Goal: Task Accomplishment & Management: Complete application form

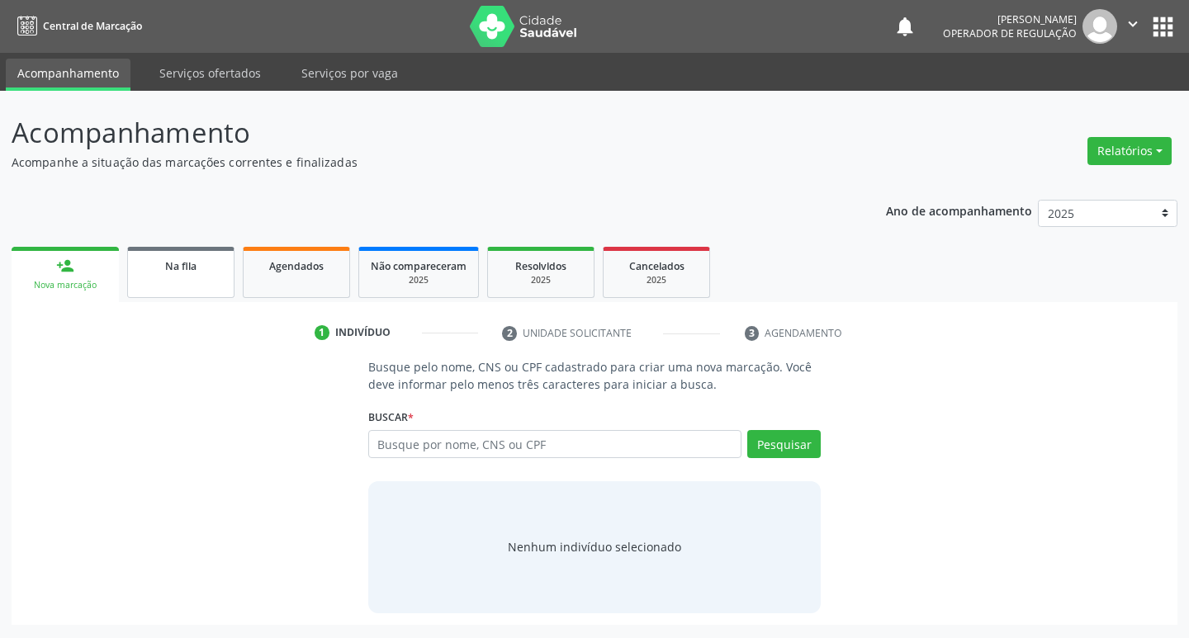
click at [209, 250] on link "Na fila" at bounding box center [180, 272] width 107 height 51
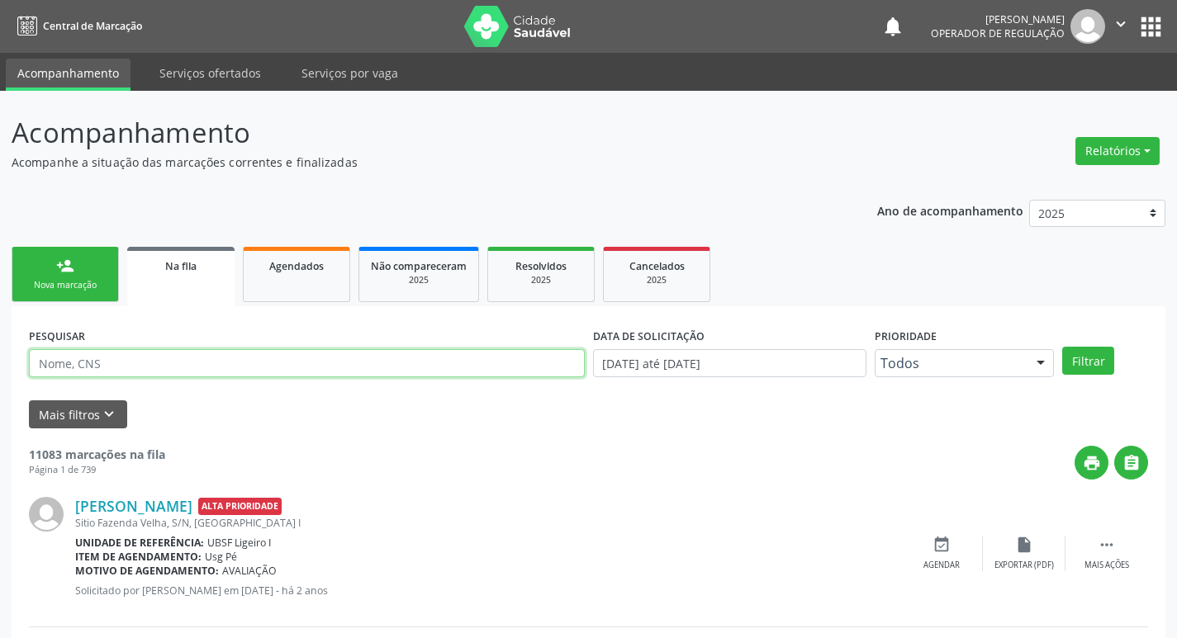
click at [268, 363] on input "text" at bounding box center [307, 363] width 556 height 28
paste input "706 4086 4377 1589"
type input "706 4086 4377 1589"
click at [1062, 347] on button "Filtrar" at bounding box center [1088, 361] width 52 height 28
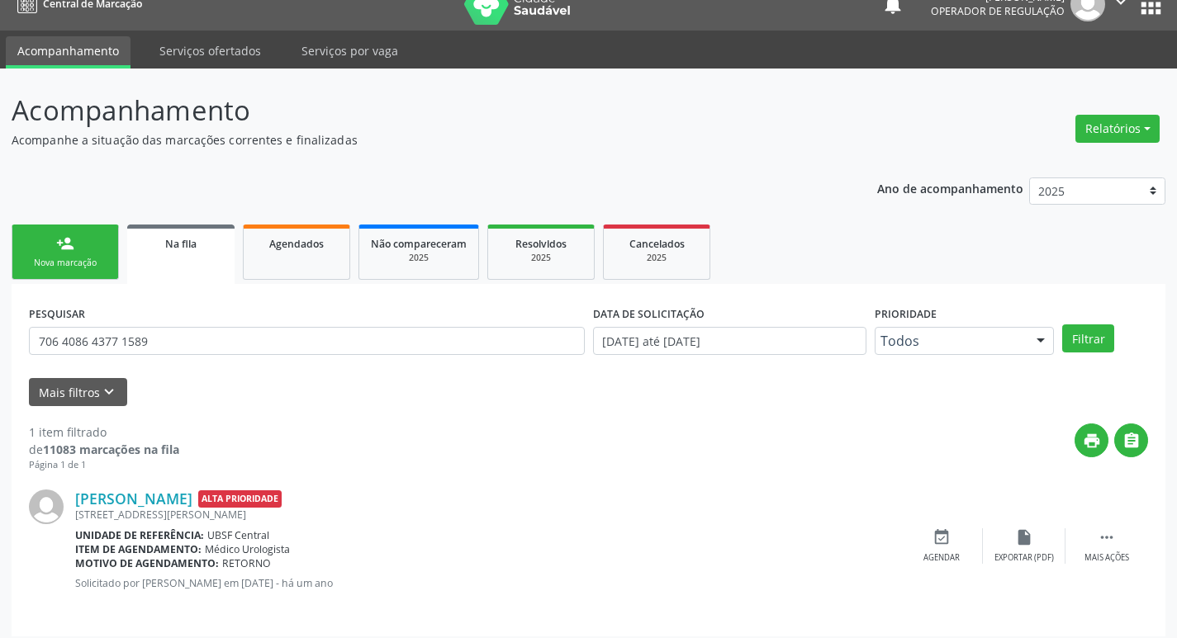
scroll to position [32, 0]
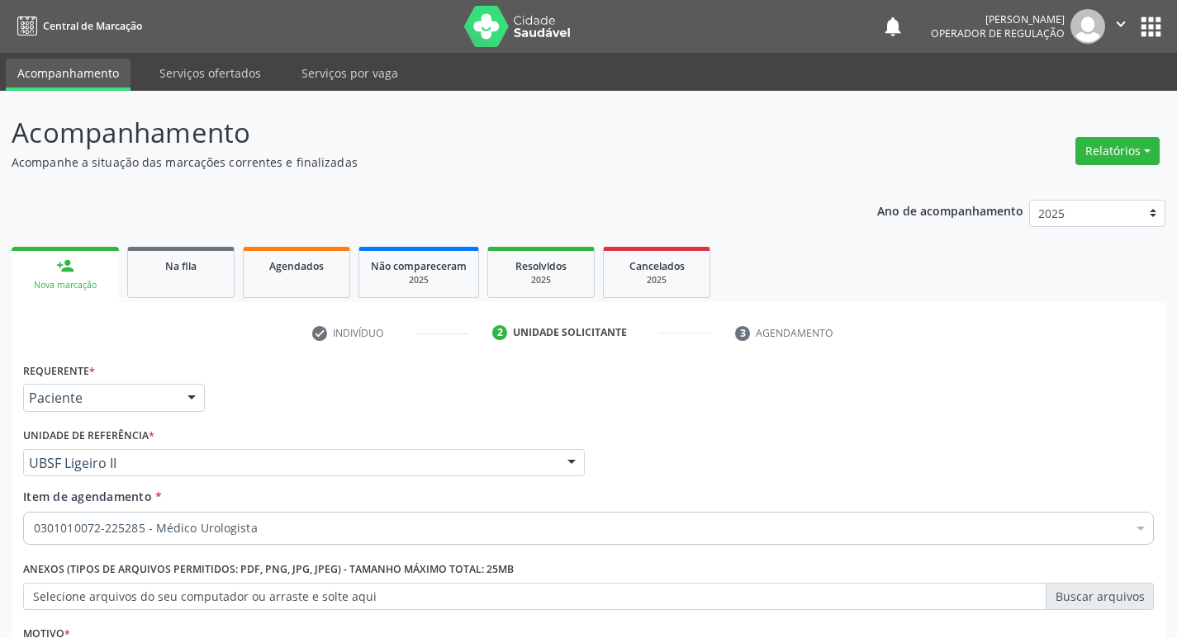
scroll to position [180, 0]
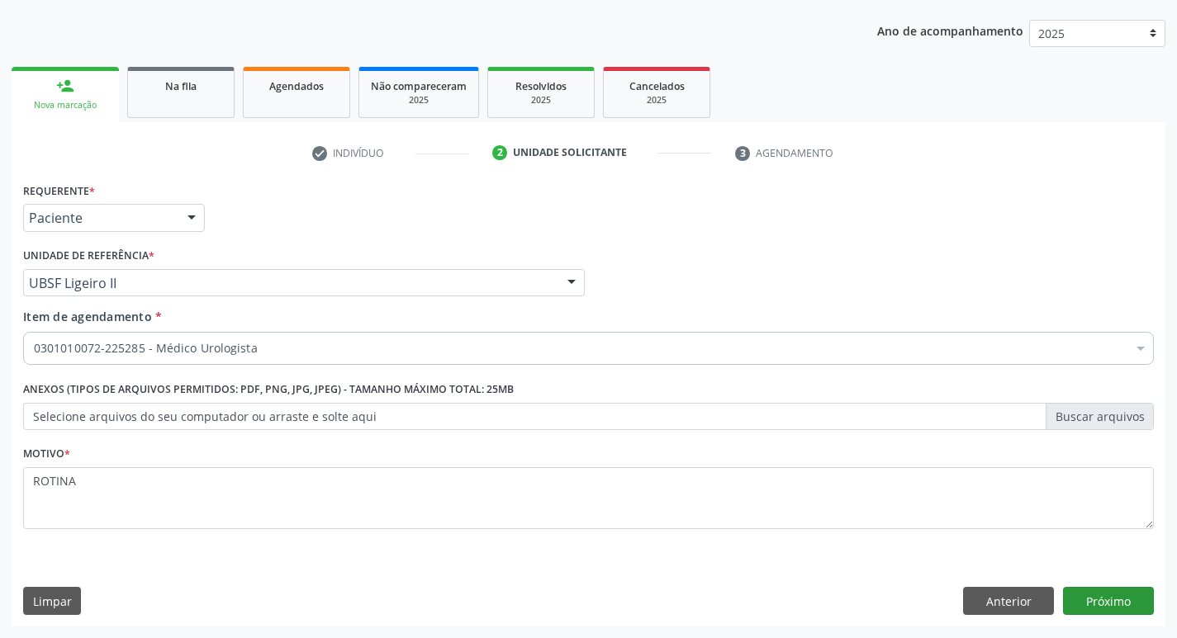
type textarea "ROTINA"
click at [1099, 605] on button "Próximo" at bounding box center [1108, 601] width 91 height 28
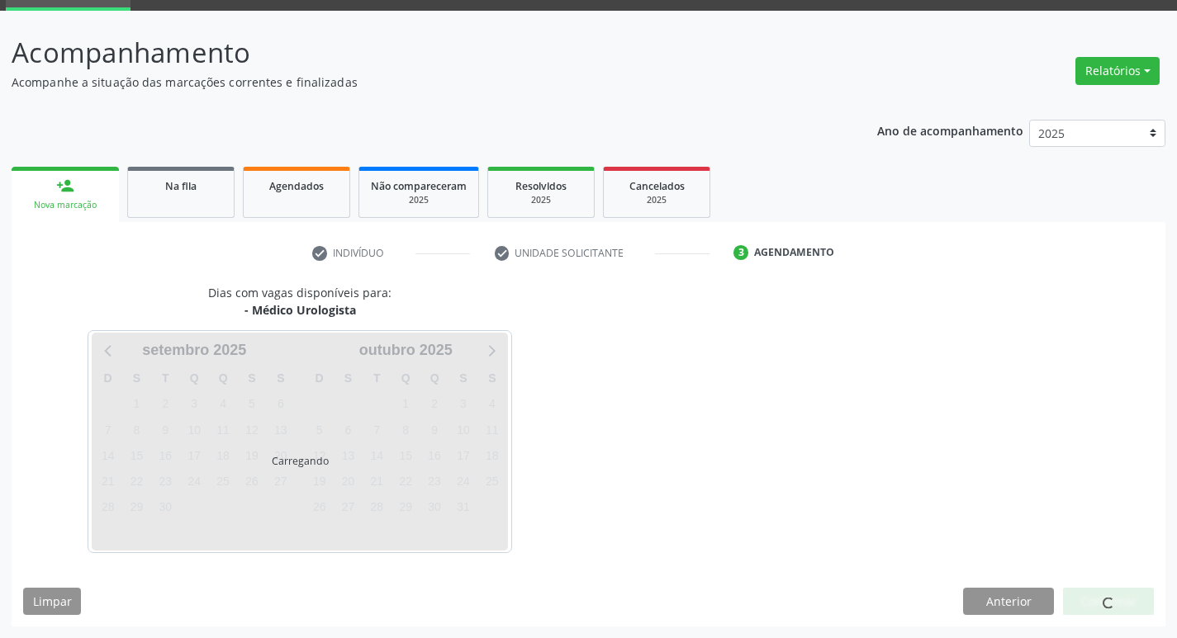
scroll to position [129, 0]
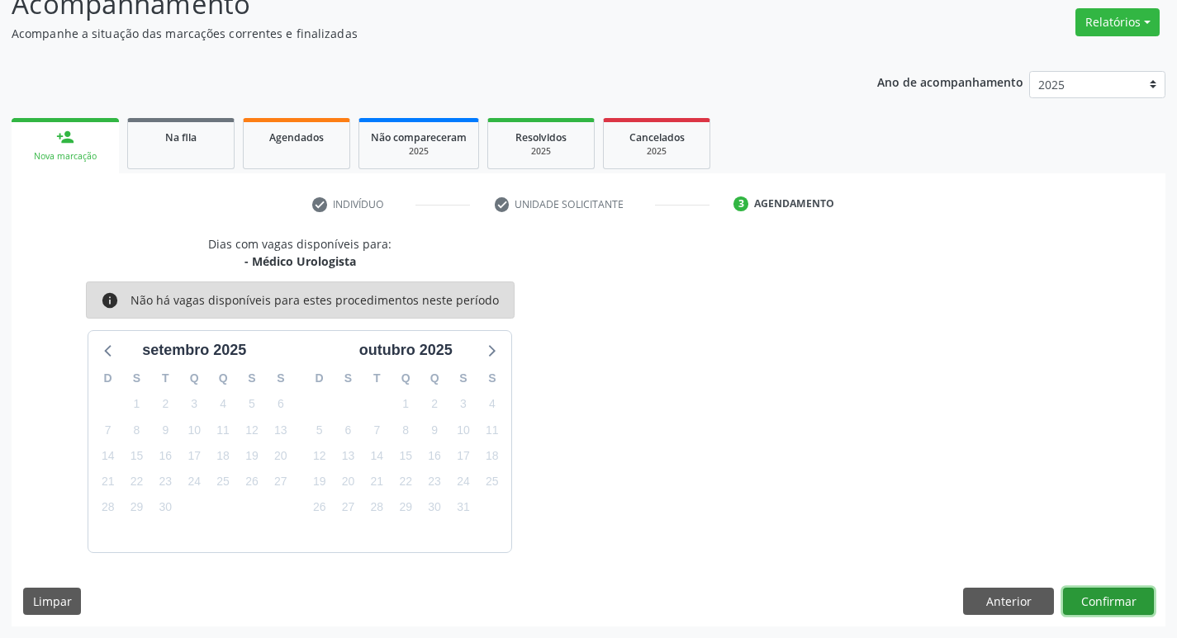
click at [1084, 604] on button "Confirmar" at bounding box center [1108, 602] width 91 height 28
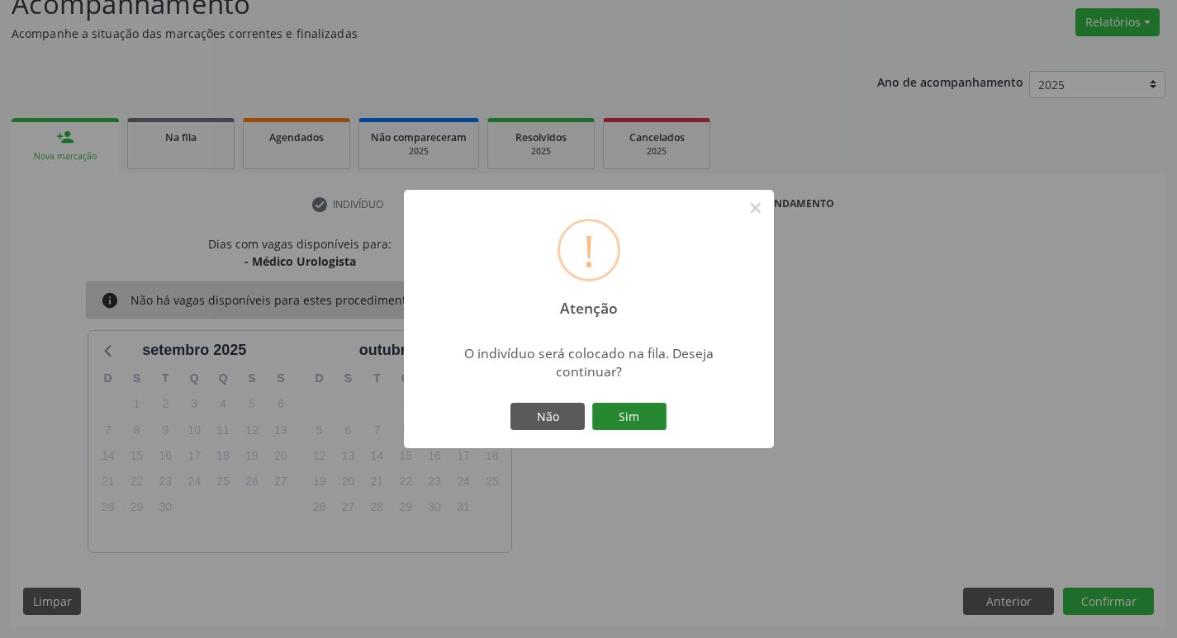
click at [618, 418] on button "Sim" at bounding box center [629, 417] width 74 height 28
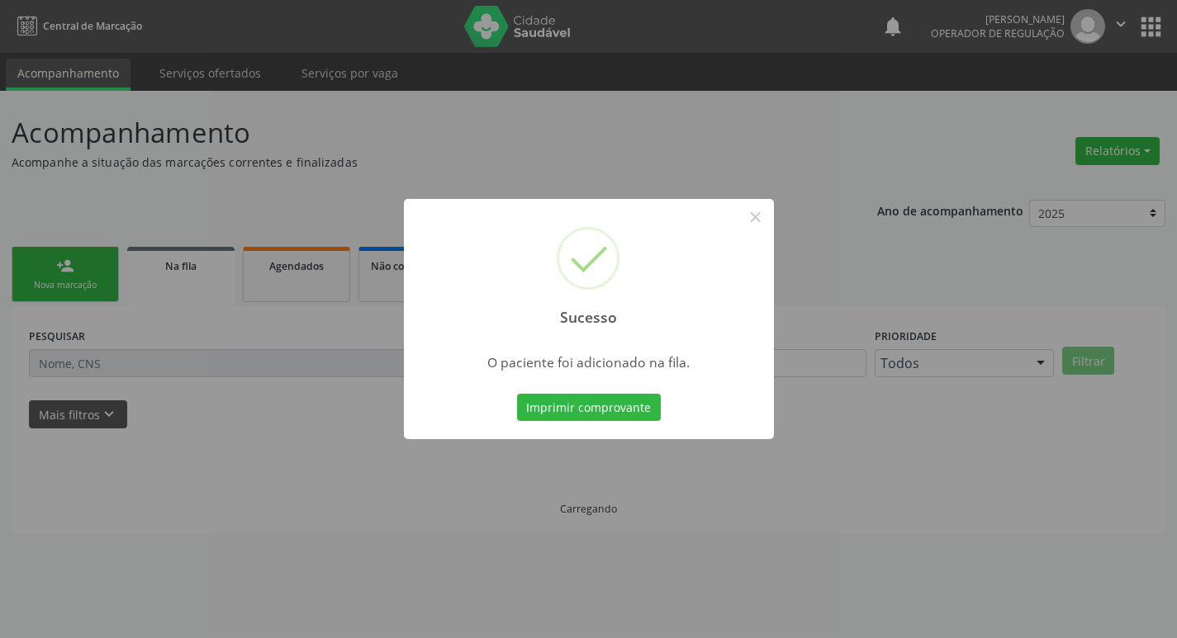
scroll to position [0, 0]
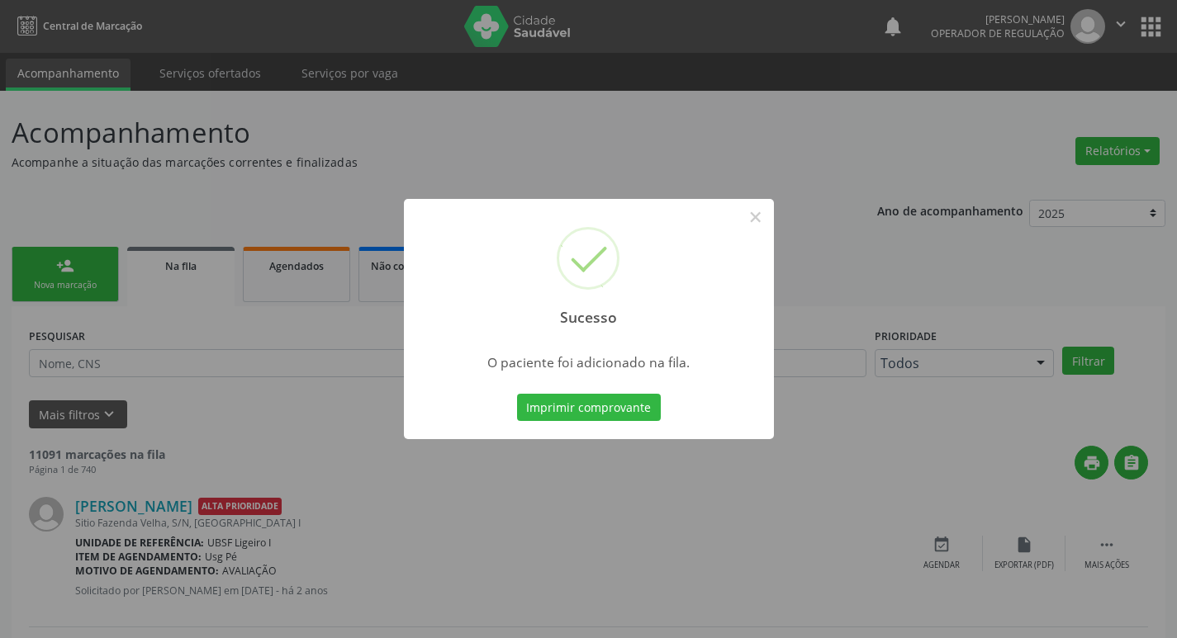
click at [799, 153] on div "Sucesso × O paciente foi adicionado na fila. Imprimir comprovante Cancel" at bounding box center [588, 319] width 1177 height 638
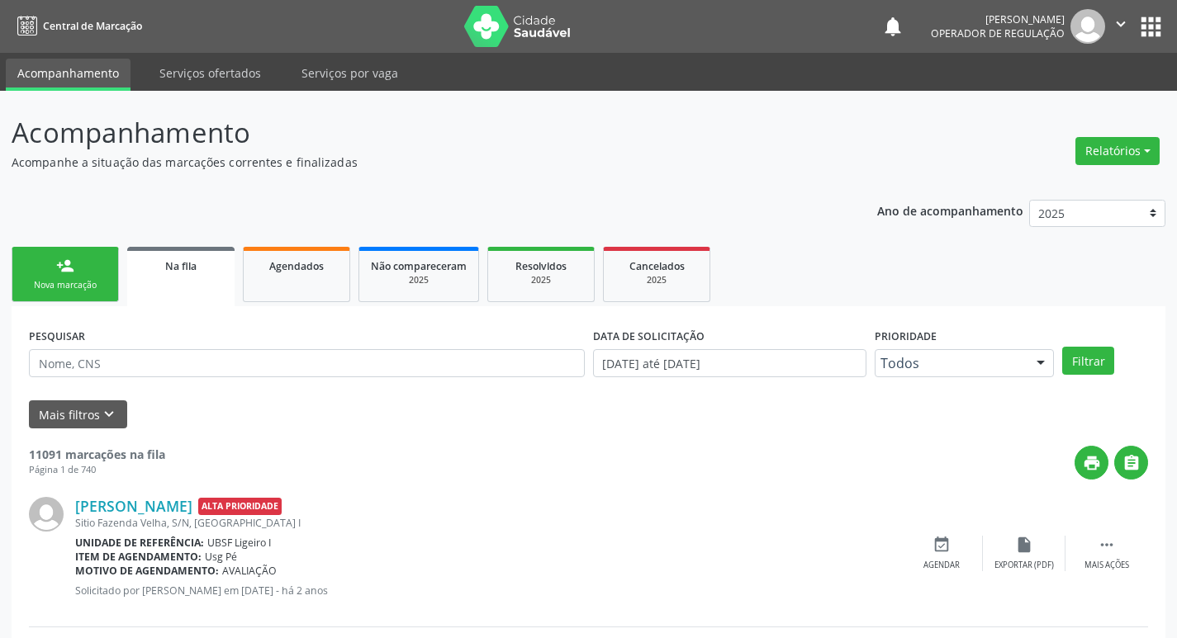
click at [64, 286] on div "Nova marcação" at bounding box center [65, 285] width 83 height 12
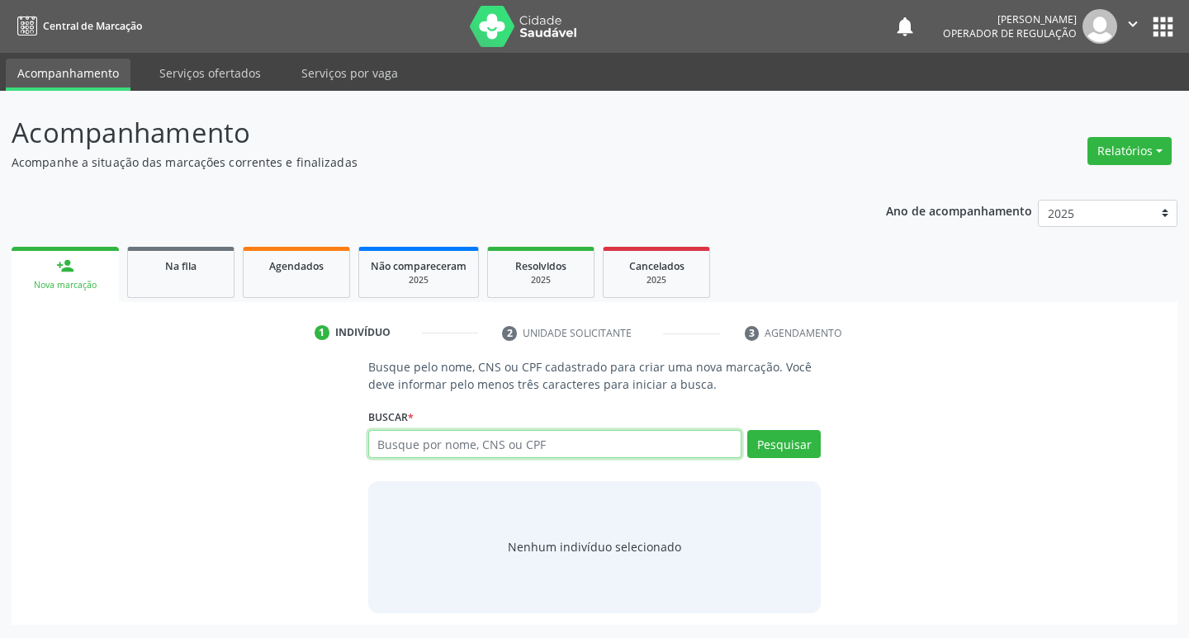
click at [479, 443] on input "text" at bounding box center [555, 444] width 374 height 28
type input "709205286047356"
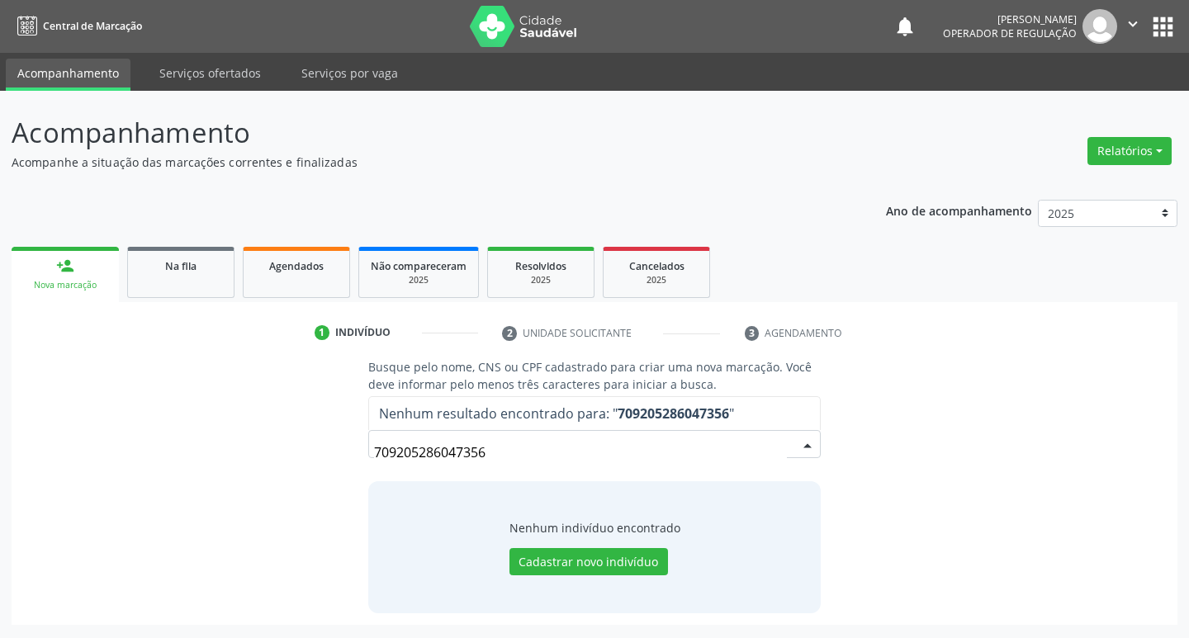
drag, startPoint x: 543, startPoint y: 446, endPoint x: 313, endPoint y: 458, distance: 230.7
click at [313, 458] on div "Busque pelo nome, CNS ou CPF cadastrado para criar uma nova marcação. Você deve…" at bounding box center [594, 485] width 1143 height 254
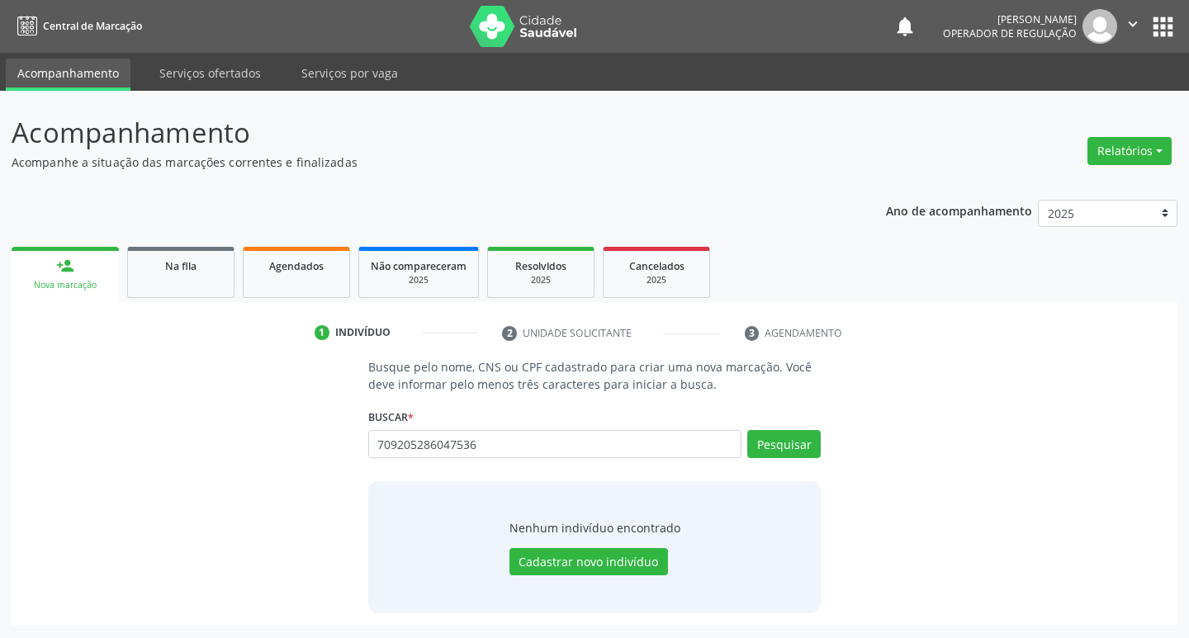
type input "709205286047536"
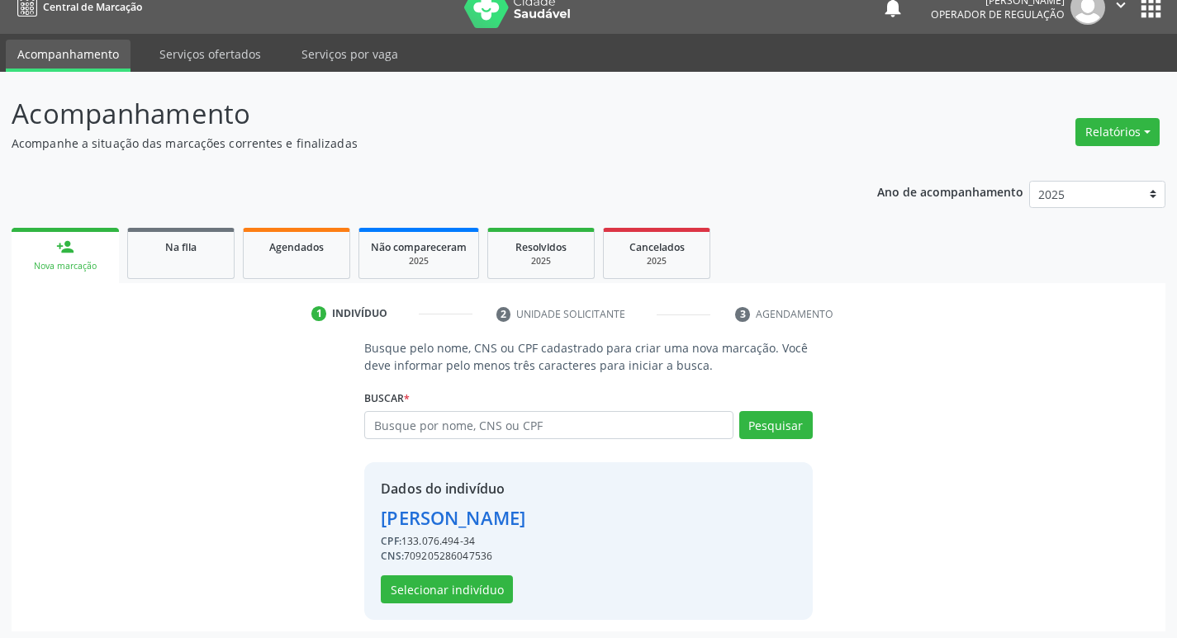
scroll to position [24, 0]
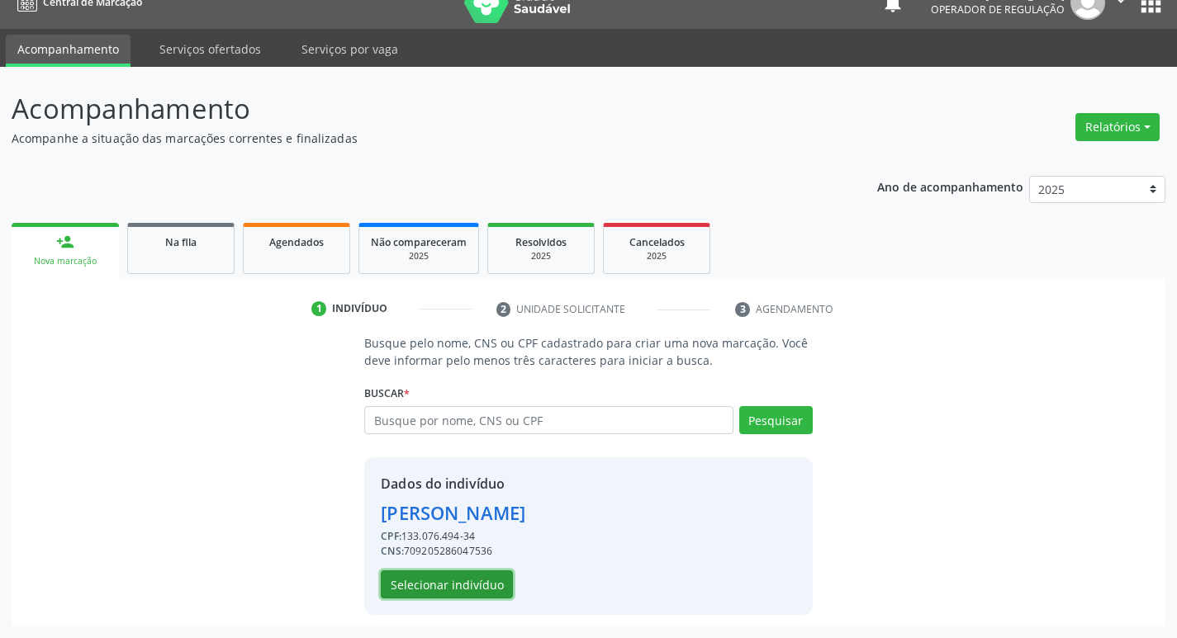
click at [425, 590] on button "Selecionar indivíduo" at bounding box center [447, 585] width 132 height 28
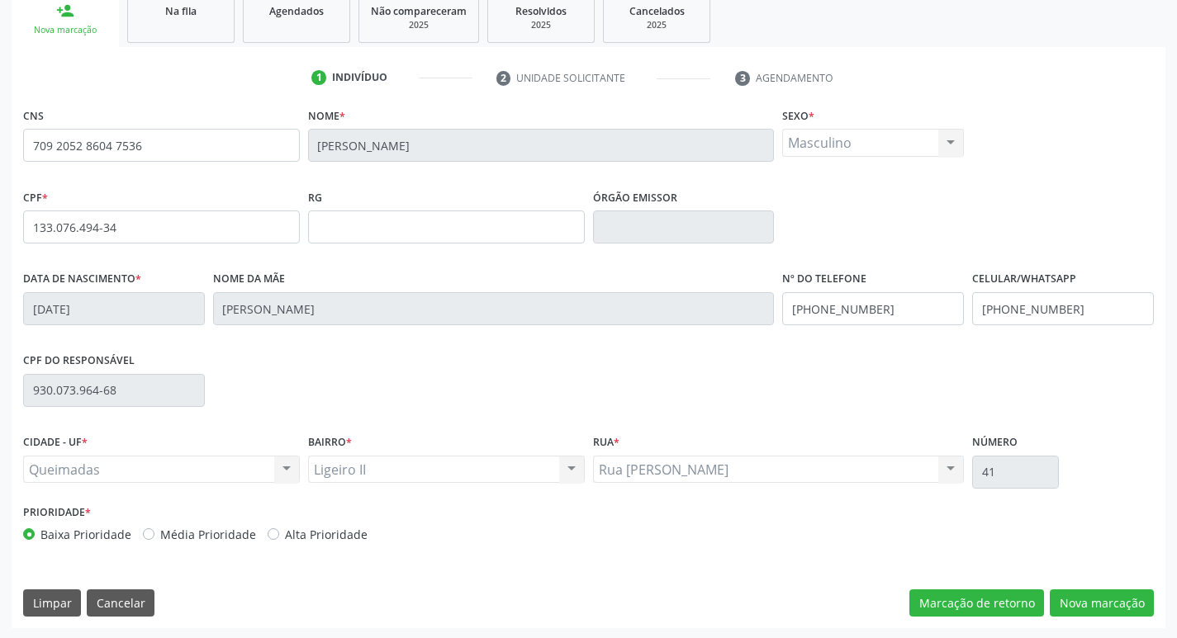
scroll to position [257, 0]
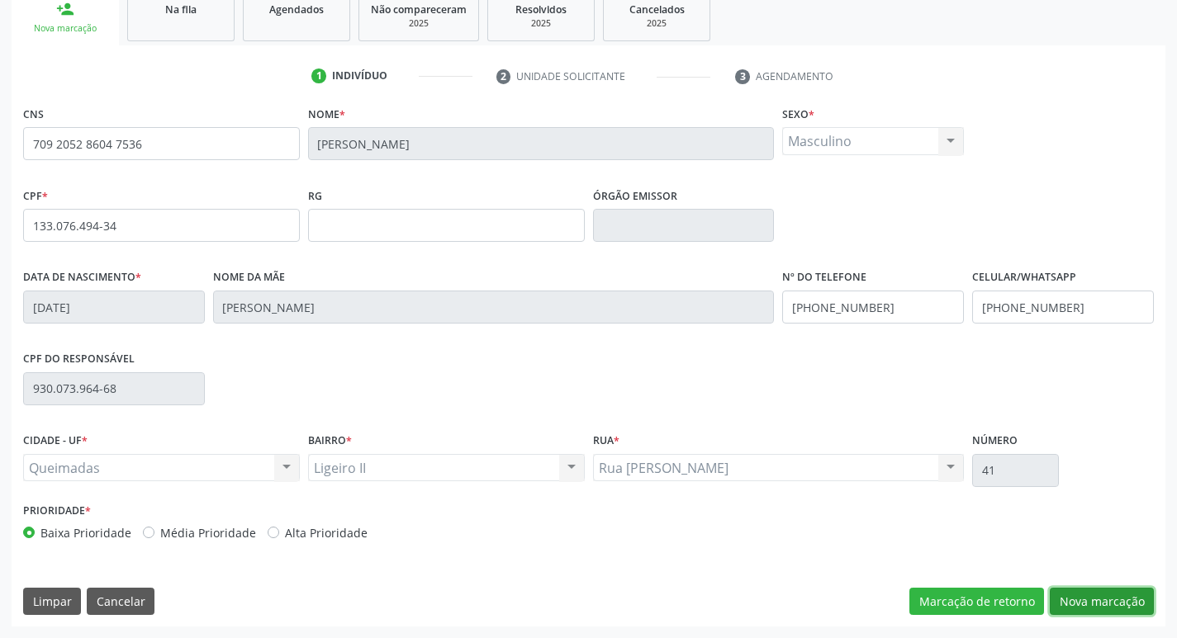
click at [1064, 607] on button "Nova marcação" at bounding box center [1102, 602] width 104 height 28
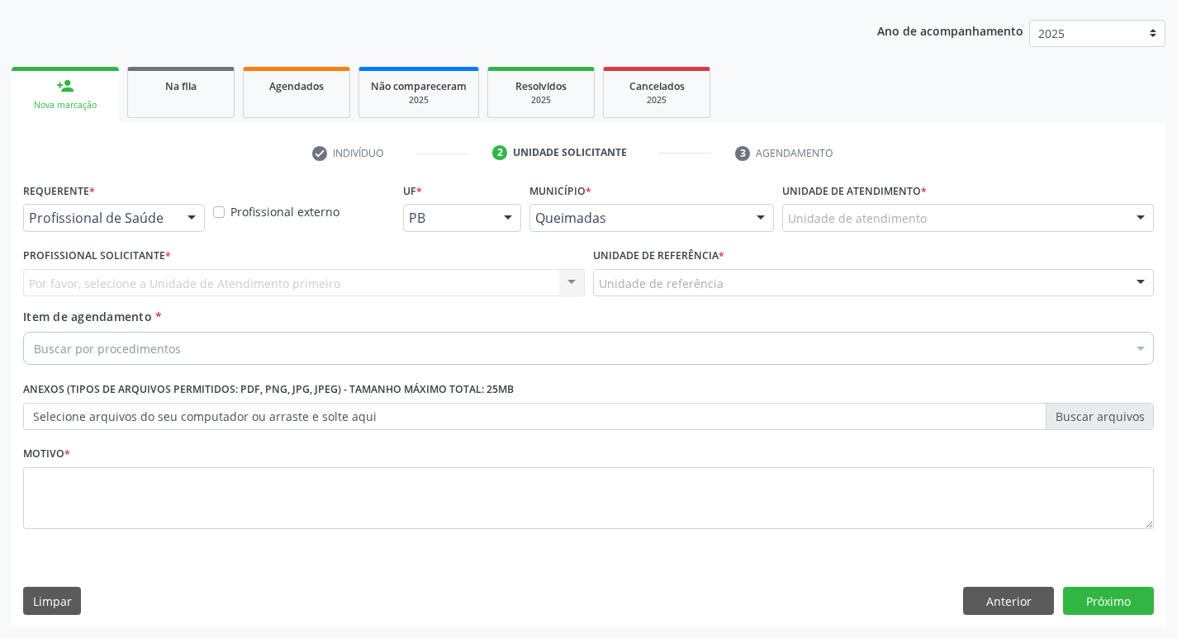
scroll to position [180, 0]
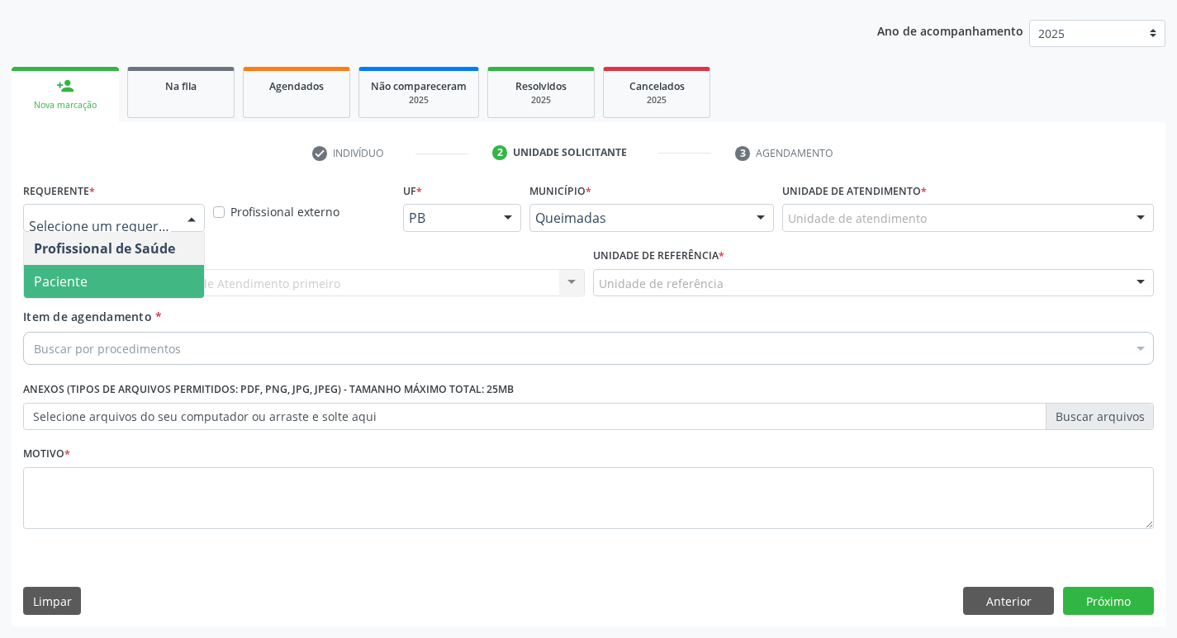
click at [135, 273] on span "Paciente" at bounding box center [114, 281] width 180 height 33
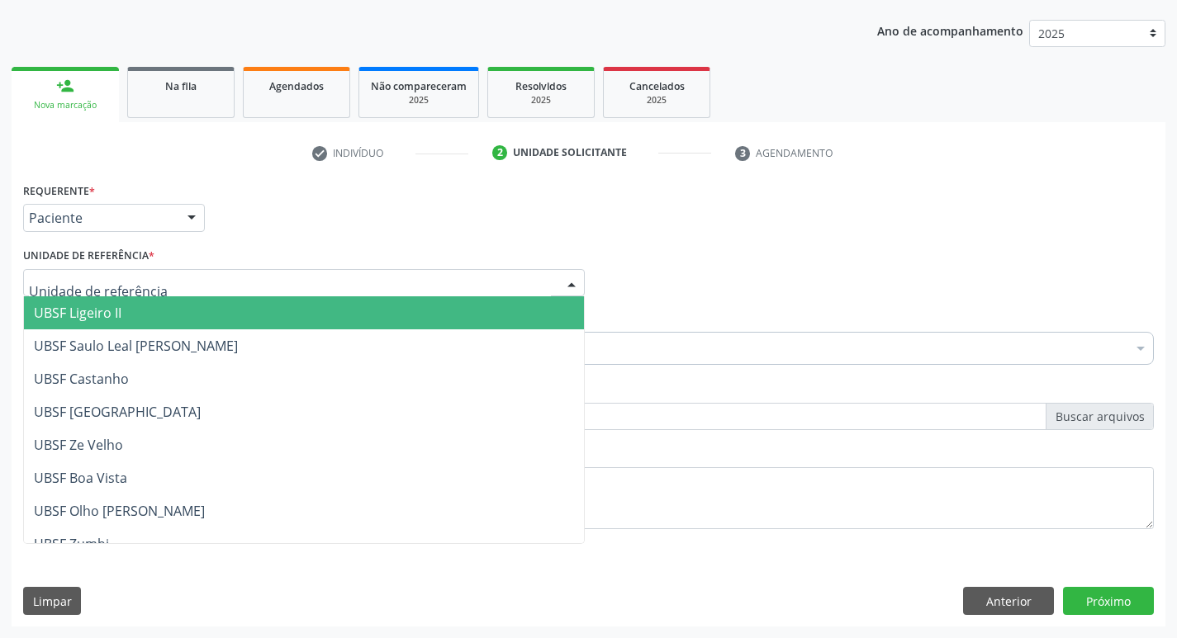
click at [132, 309] on span "UBSF Ligeiro II" at bounding box center [304, 312] width 560 height 33
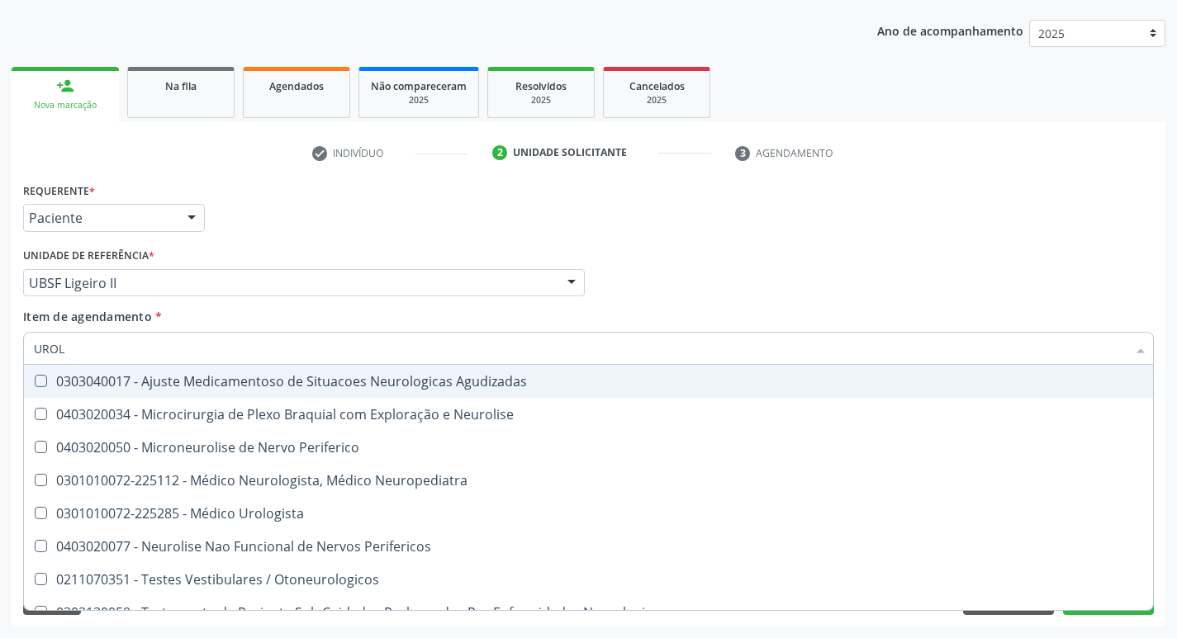
type input "UROLO"
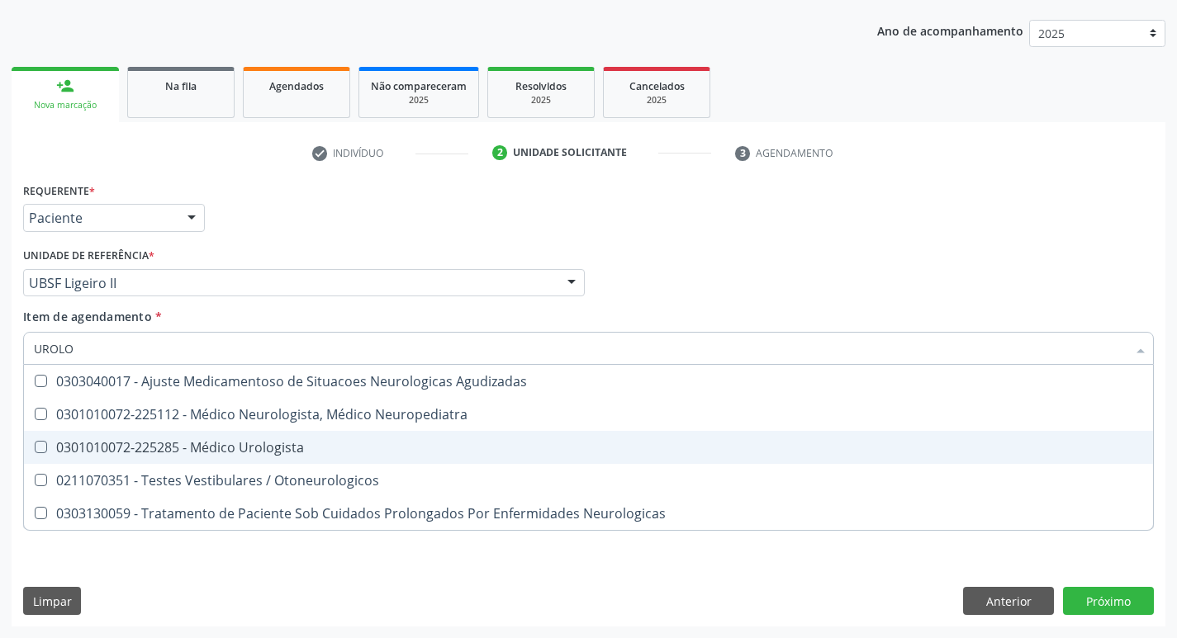
click at [129, 445] on div "0301010072-225285 - Médico Urologista" at bounding box center [588, 447] width 1109 height 13
checkbox Urologista "true"
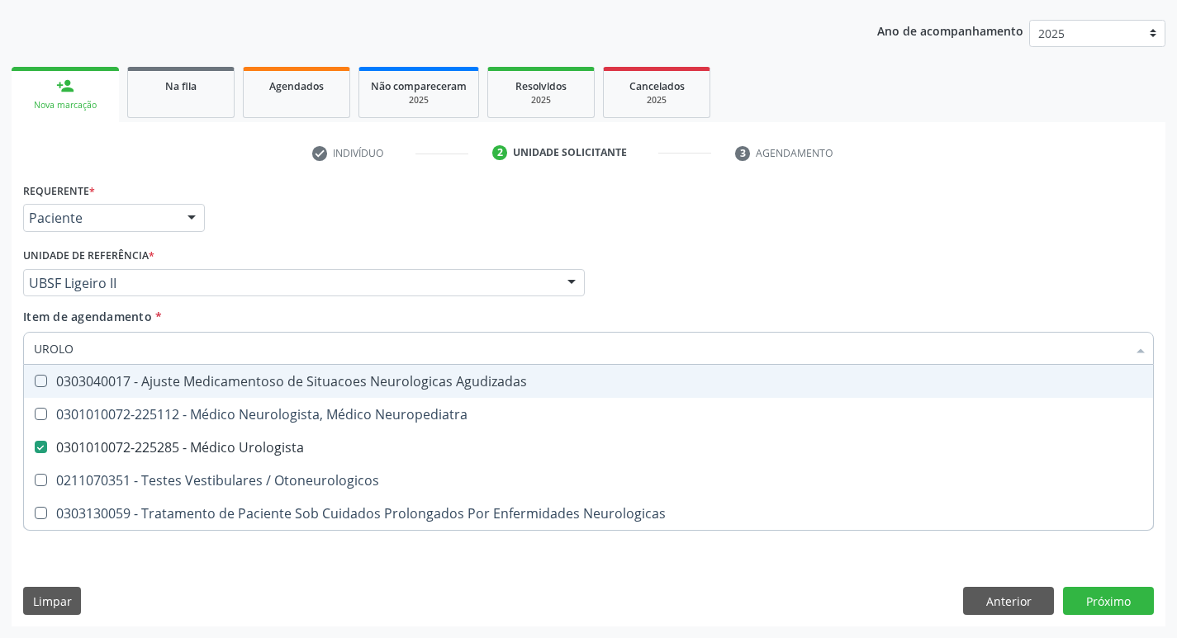
click at [219, 225] on div "Requerente * Paciente Profissional de Saúde Paciente Nenhum resultado encontrad…" at bounding box center [588, 210] width 1139 height 64
checkbox Neuropediatra "true"
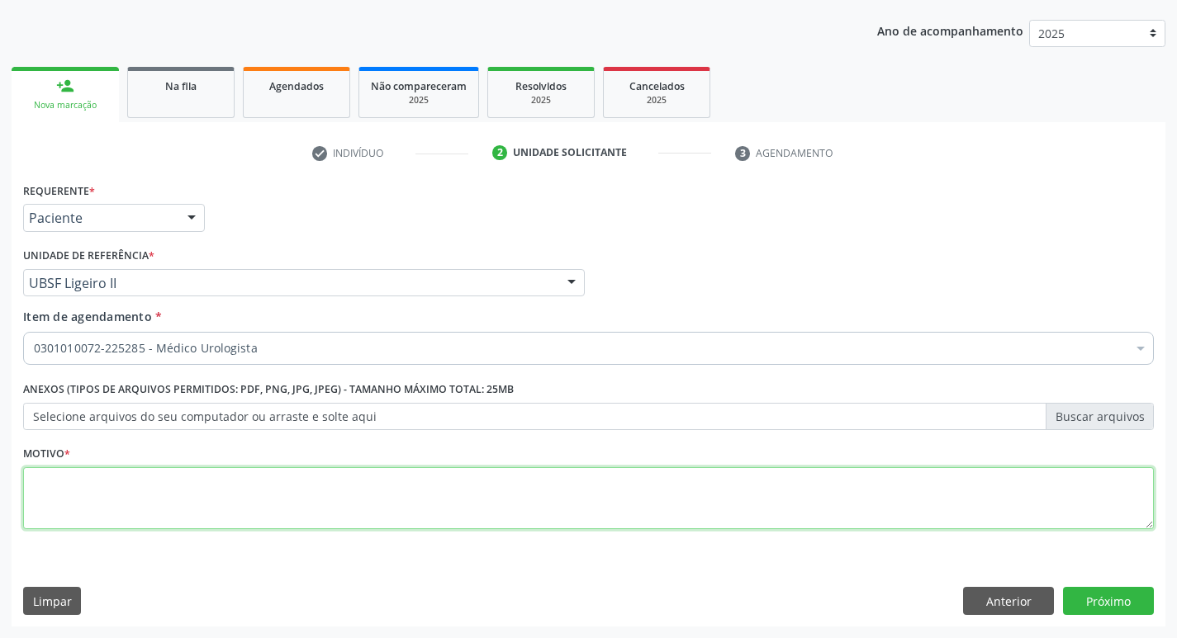
click at [99, 468] on textarea at bounding box center [588, 498] width 1131 height 63
type textarea "RETORNO ( DR. IVANCLECIO)"
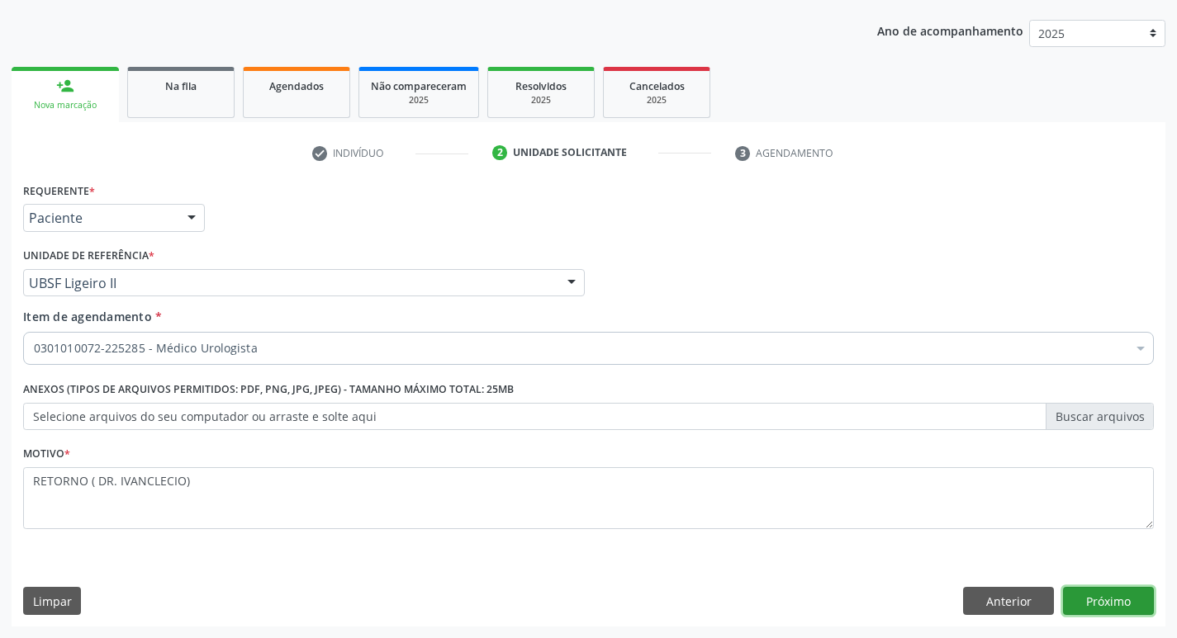
click at [1094, 612] on button "Próximo" at bounding box center [1108, 601] width 91 height 28
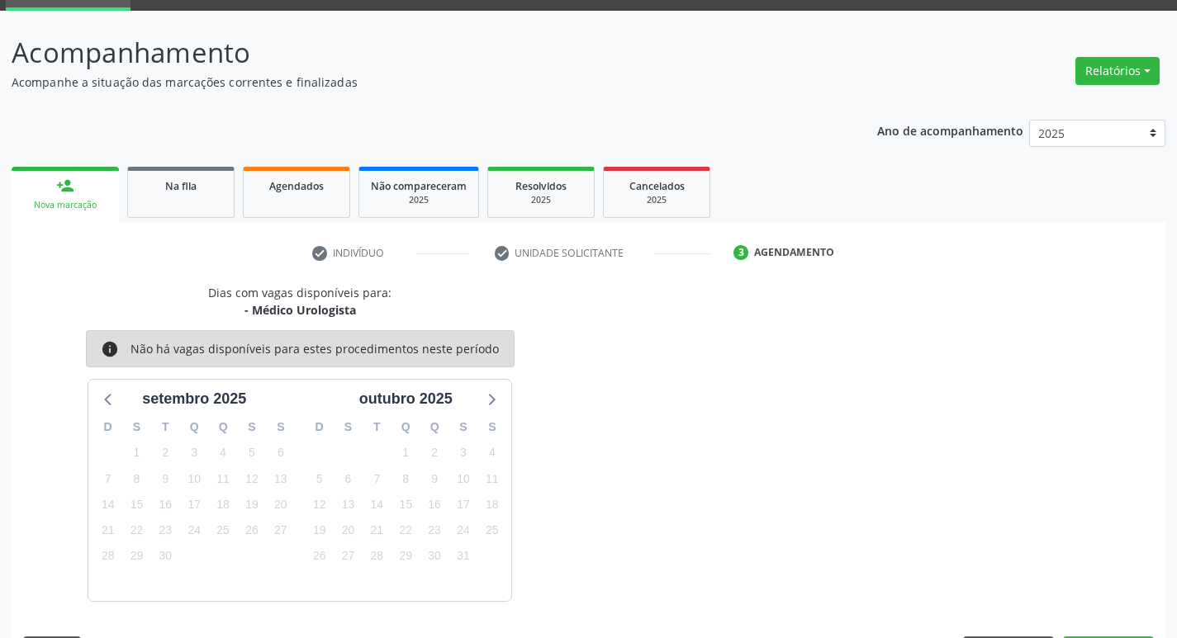
scroll to position [129, 0]
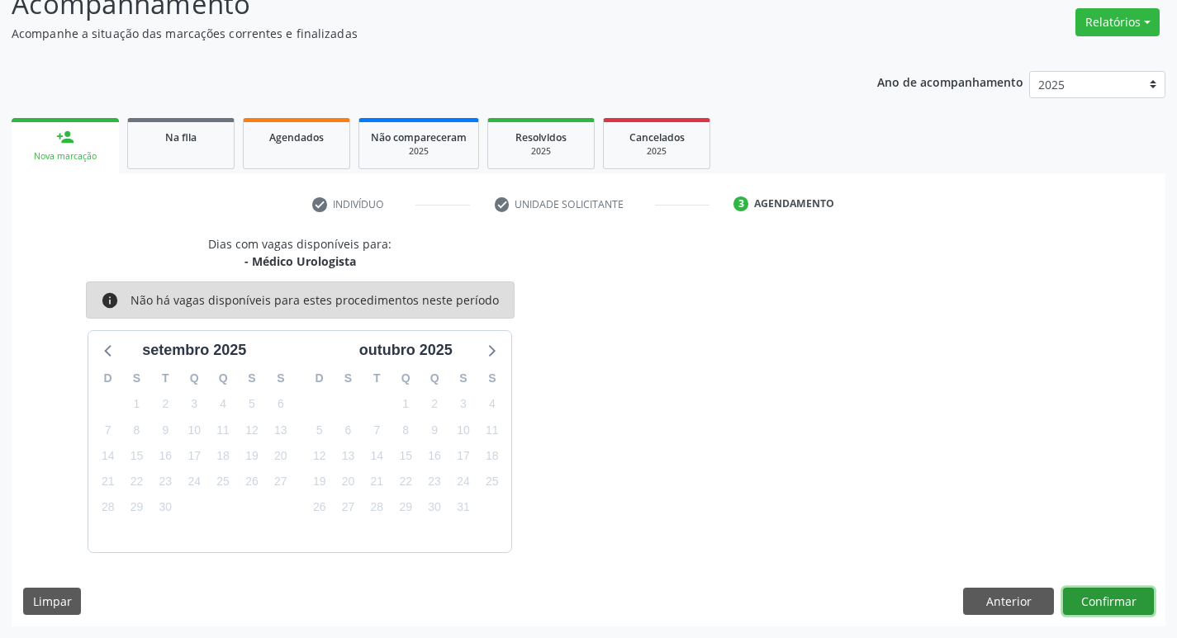
click at [1071, 595] on button "Confirmar" at bounding box center [1108, 602] width 91 height 28
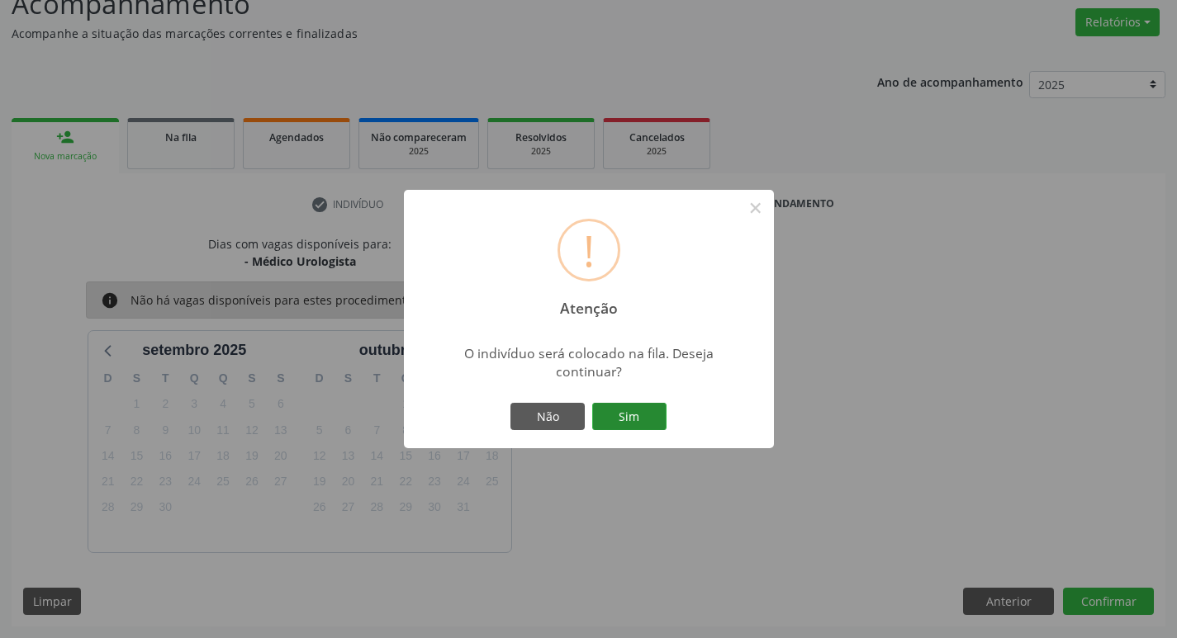
click at [607, 409] on button "Sim" at bounding box center [629, 417] width 74 height 28
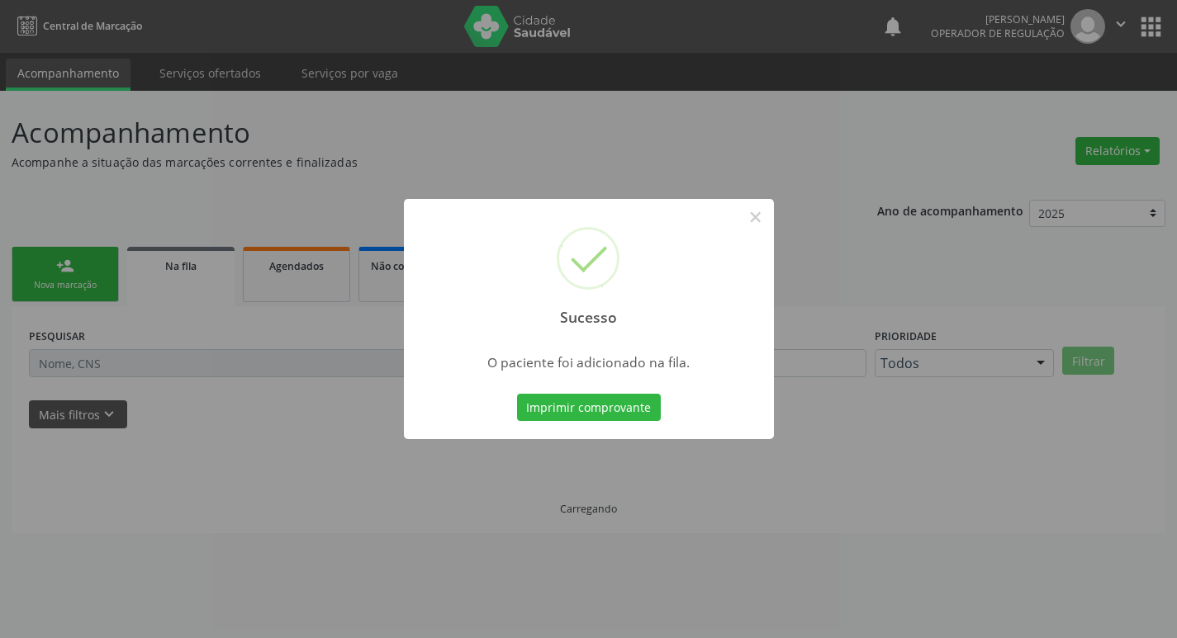
scroll to position [0, 0]
click at [759, 220] on button "×" at bounding box center [761, 217] width 28 height 28
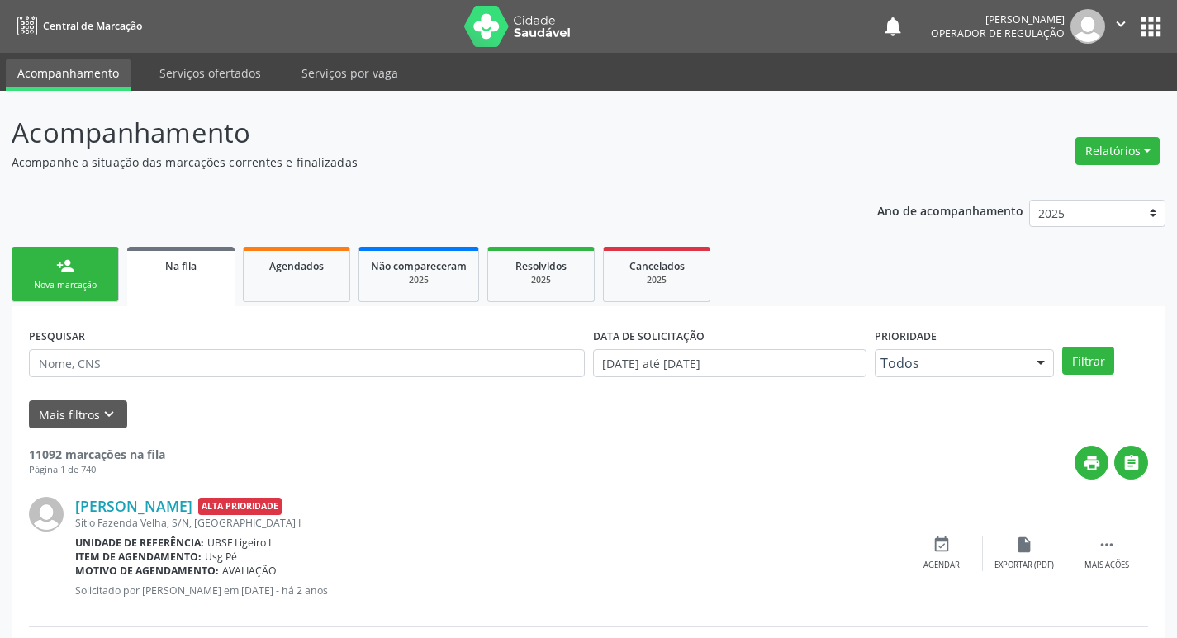
click at [73, 279] on div "Nova marcação" at bounding box center [65, 285] width 83 height 12
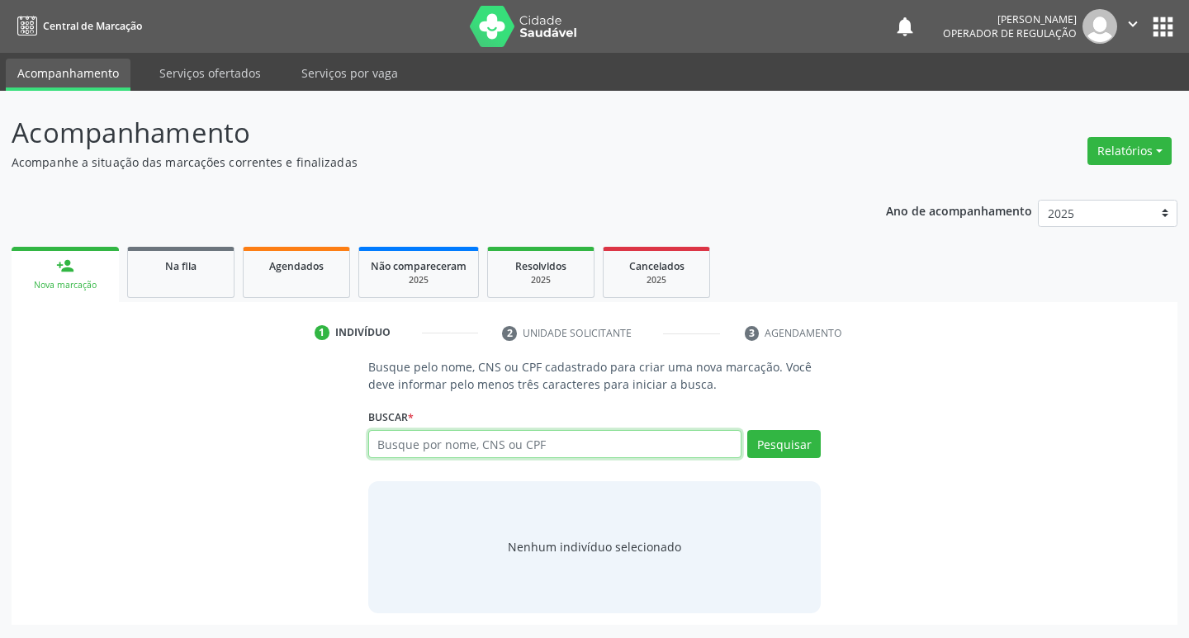
click at [388, 447] on input "text" at bounding box center [555, 444] width 374 height 28
type input "7005013848700593"
type input "700501384870059"
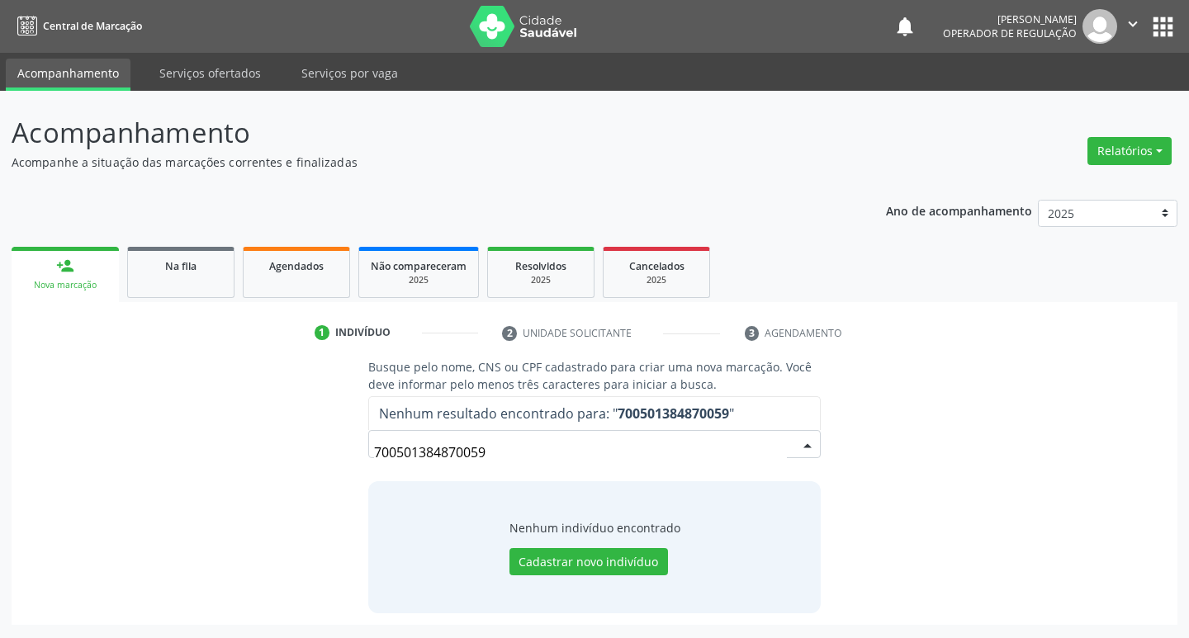
drag, startPoint x: 486, startPoint y: 461, endPoint x: 334, endPoint y: 462, distance: 152.0
click at [334, 462] on div "Busque pelo nome, CNS ou CPF cadastrado para criar uma nova marcação. Você deve…" at bounding box center [594, 485] width 1143 height 254
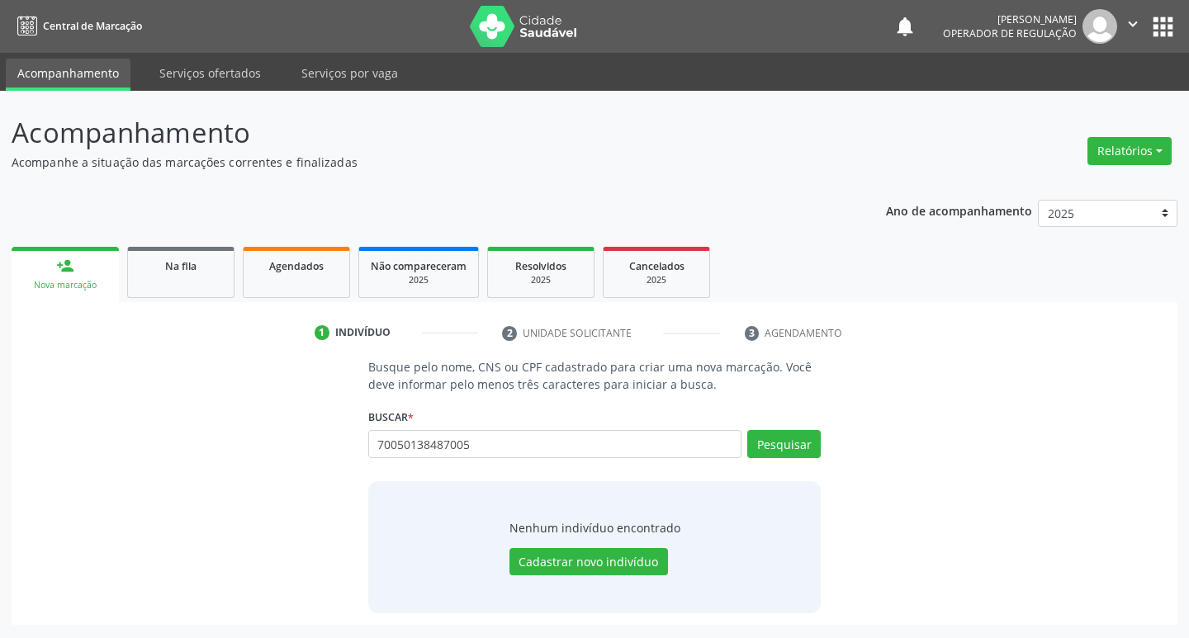
type input "700501384870059"
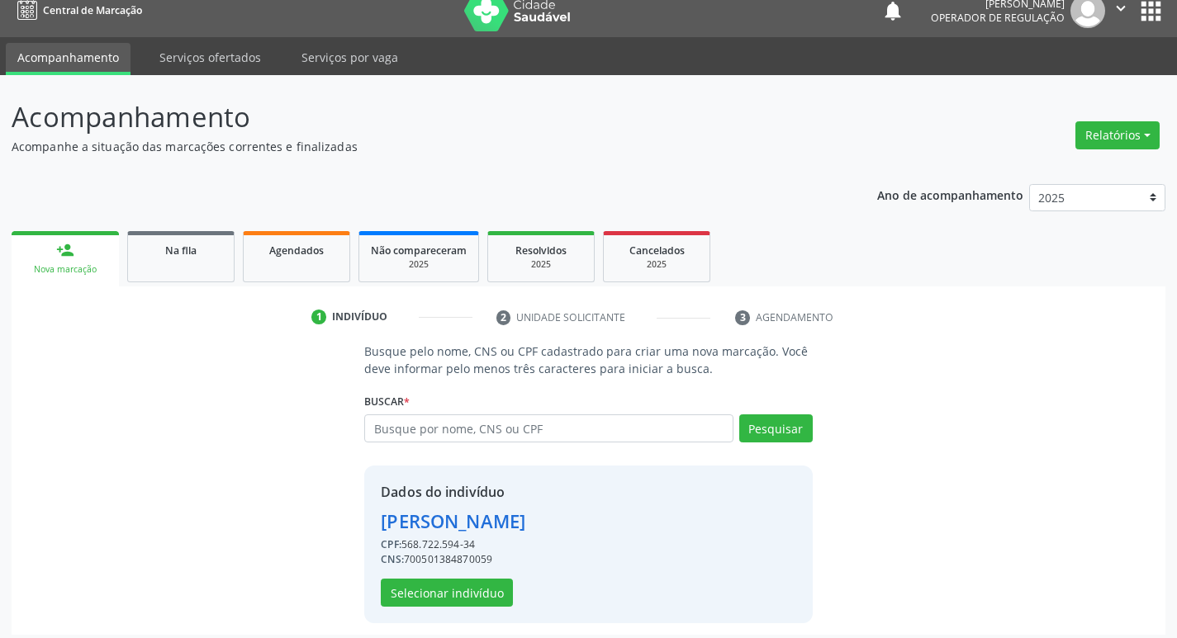
scroll to position [24, 0]
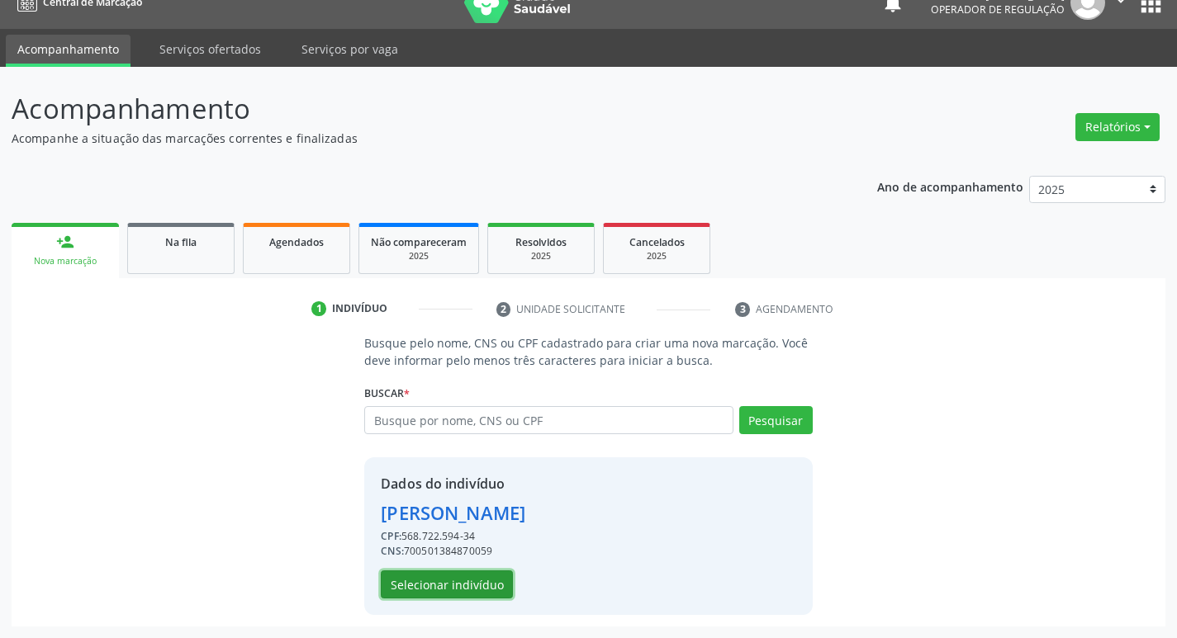
click at [448, 583] on button "Selecionar indivíduo" at bounding box center [447, 585] width 132 height 28
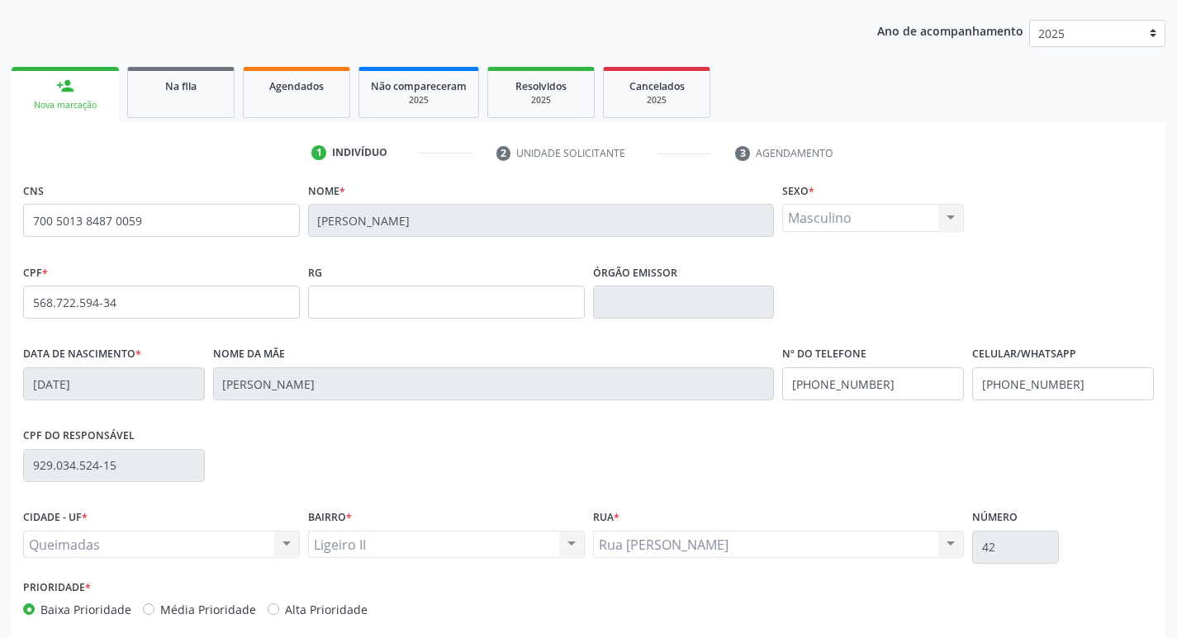
scroll to position [257, 0]
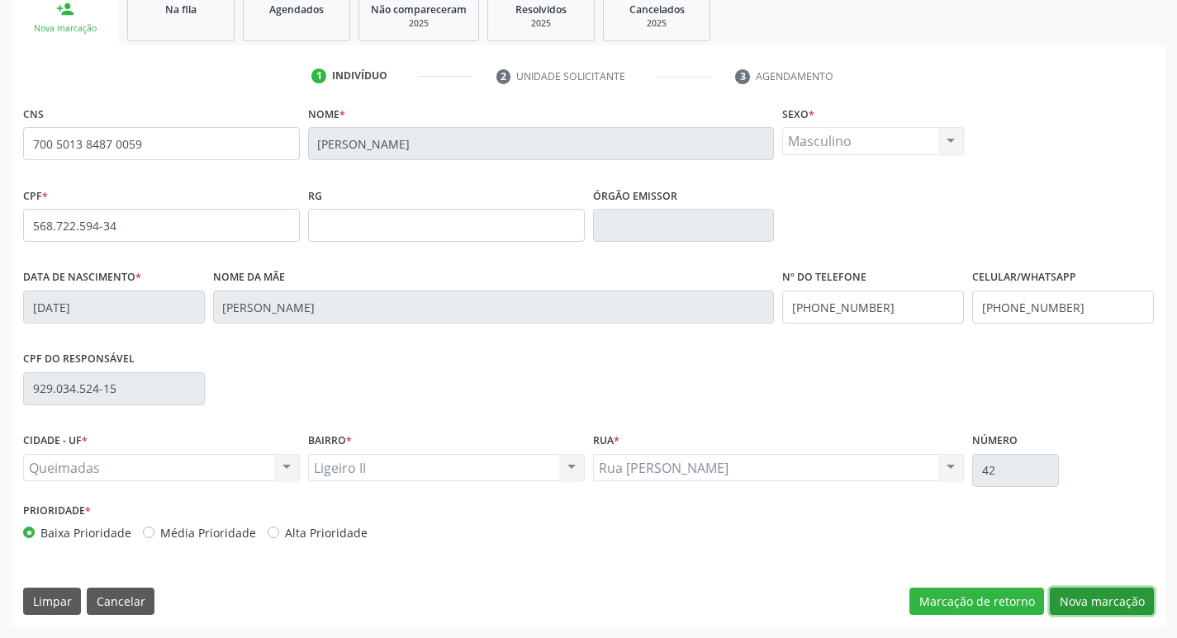
click at [1102, 608] on button "Nova marcação" at bounding box center [1102, 602] width 104 height 28
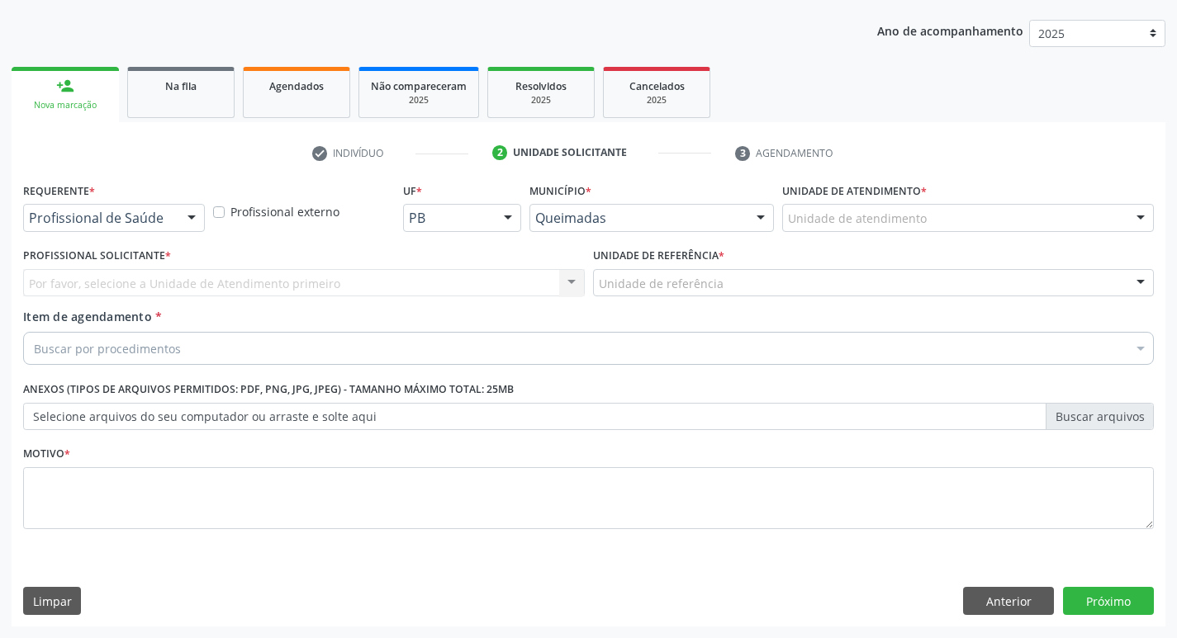
scroll to position [180, 0]
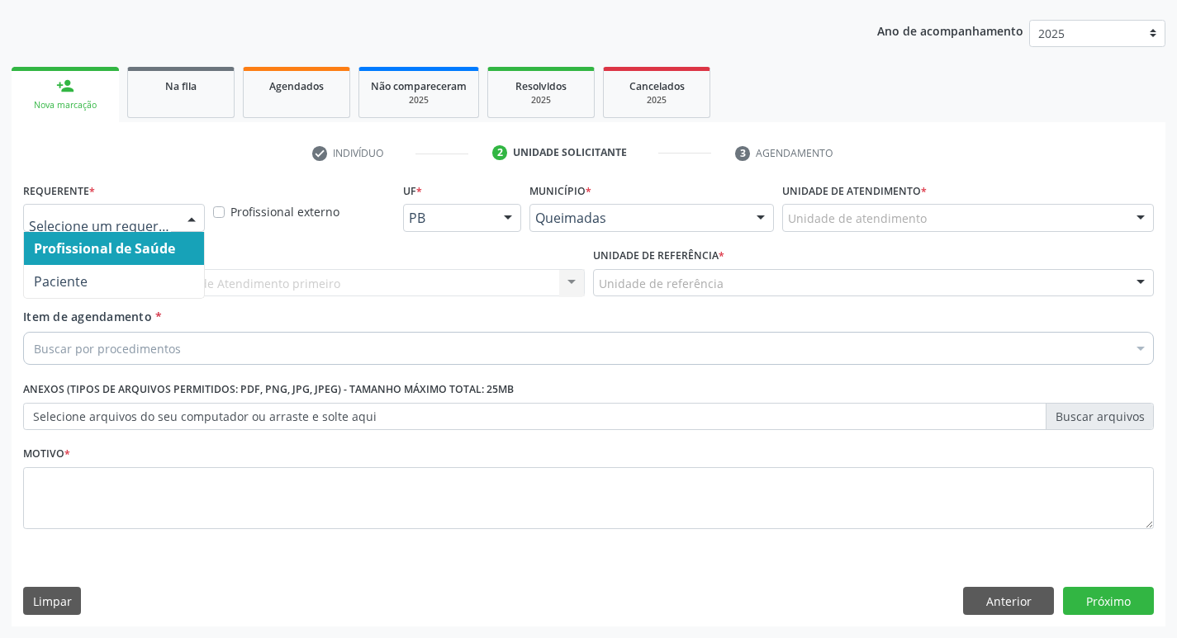
click at [183, 212] on div at bounding box center [191, 219] width 25 height 28
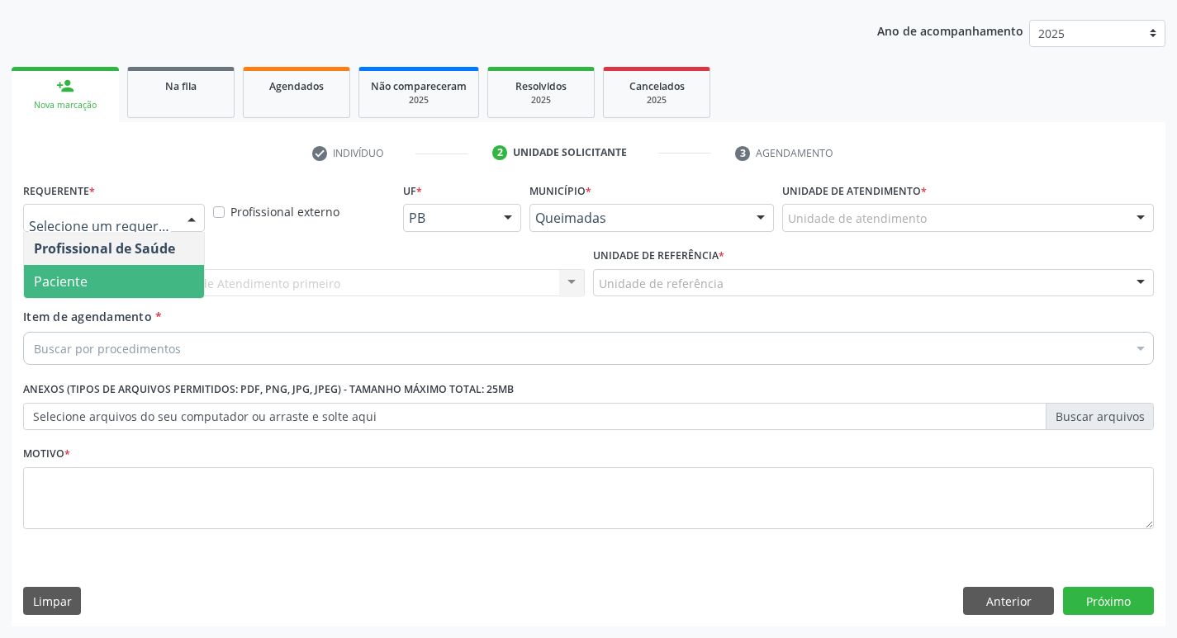
click at [147, 277] on span "Paciente" at bounding box center [114, 281] width 180 height 33
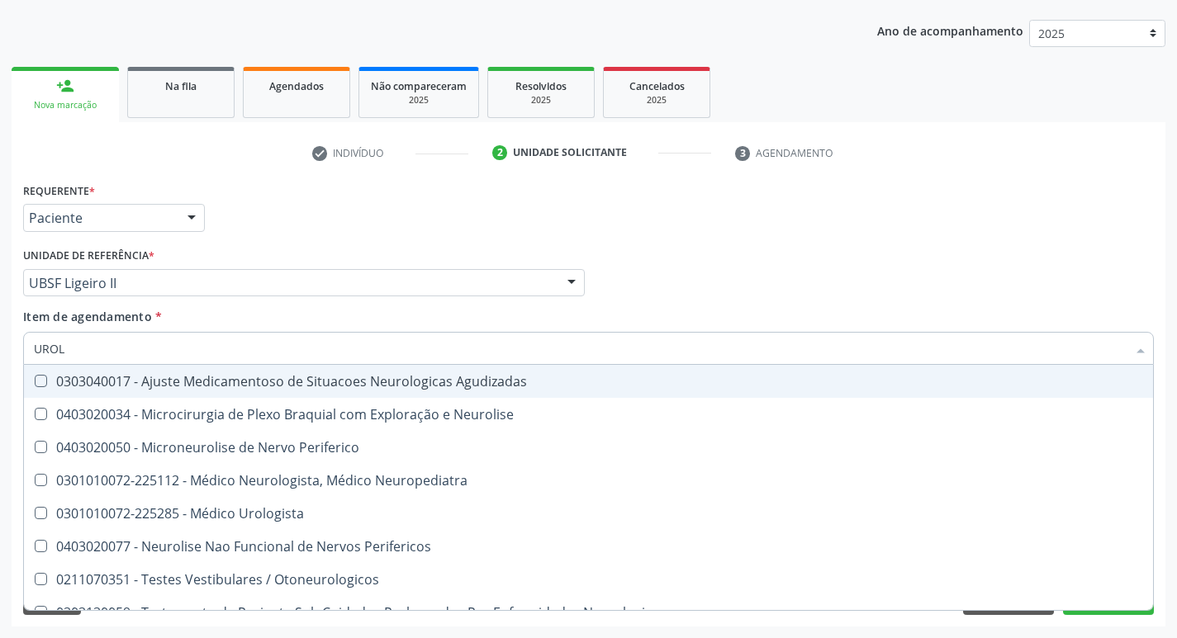
type input "UROLO"
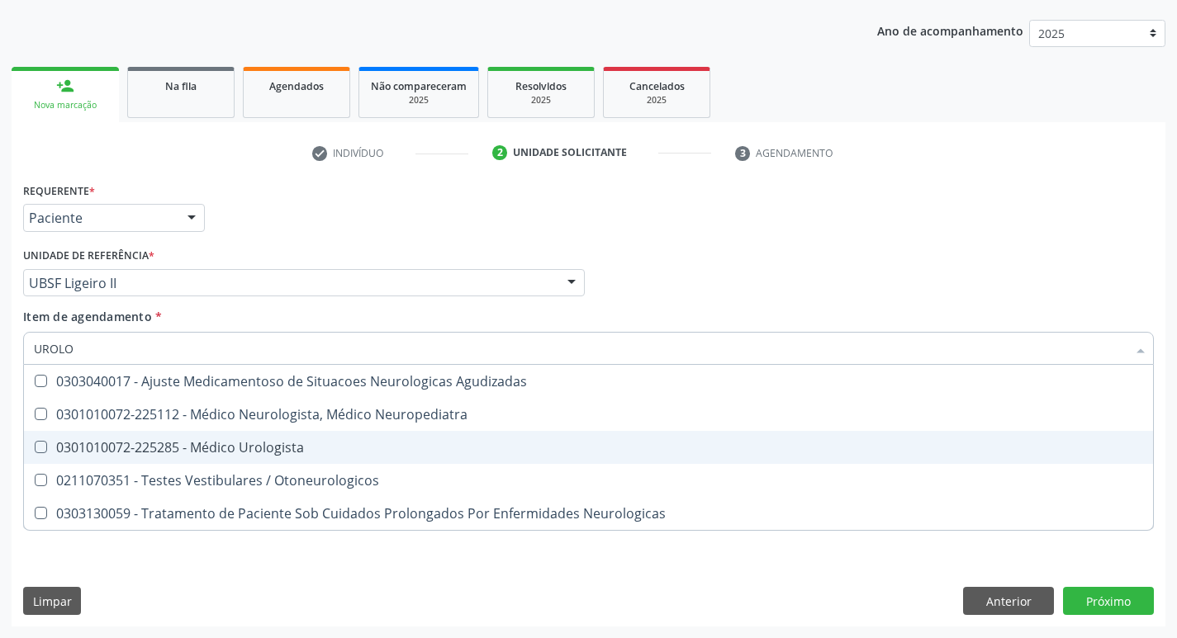
click at [119, 451] on div "0301010072-225285 - Médico Urologista" at bounding box center [588, 447] width 1109 height 13
checkbox Urologista "true"
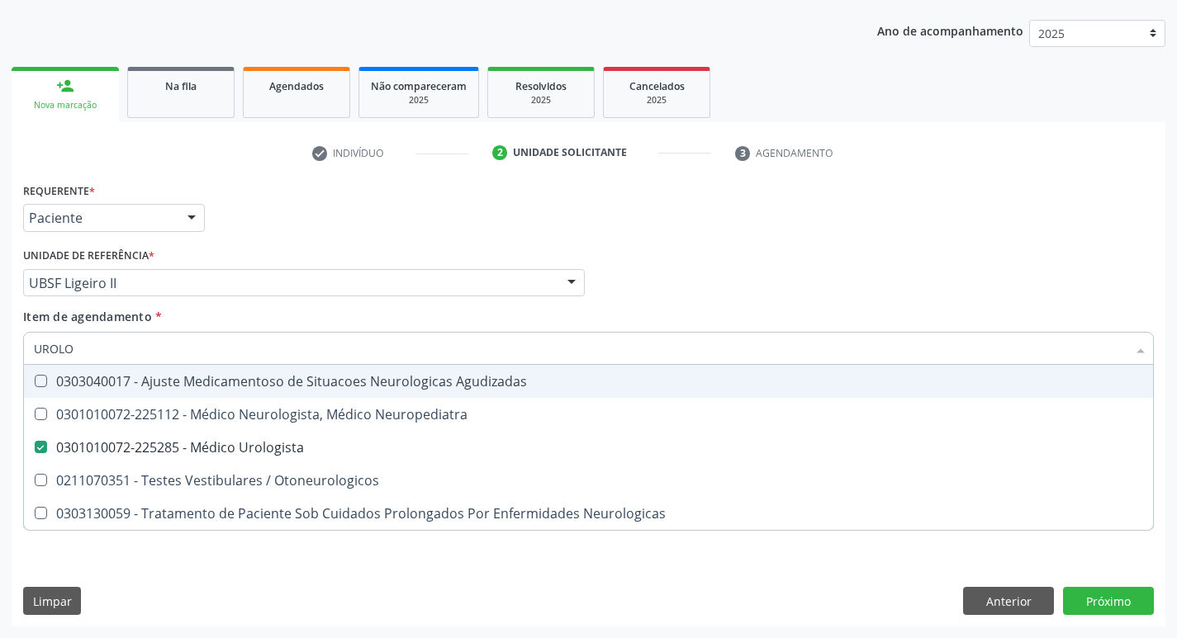
click at [288, 192] on div "Requerente * Paciente Profissional de Saúde Paciente Nenhum resultado encontrad…" at bounding box center [588, 210] width 1139 height 64
checkbox Neuropediatra "true"
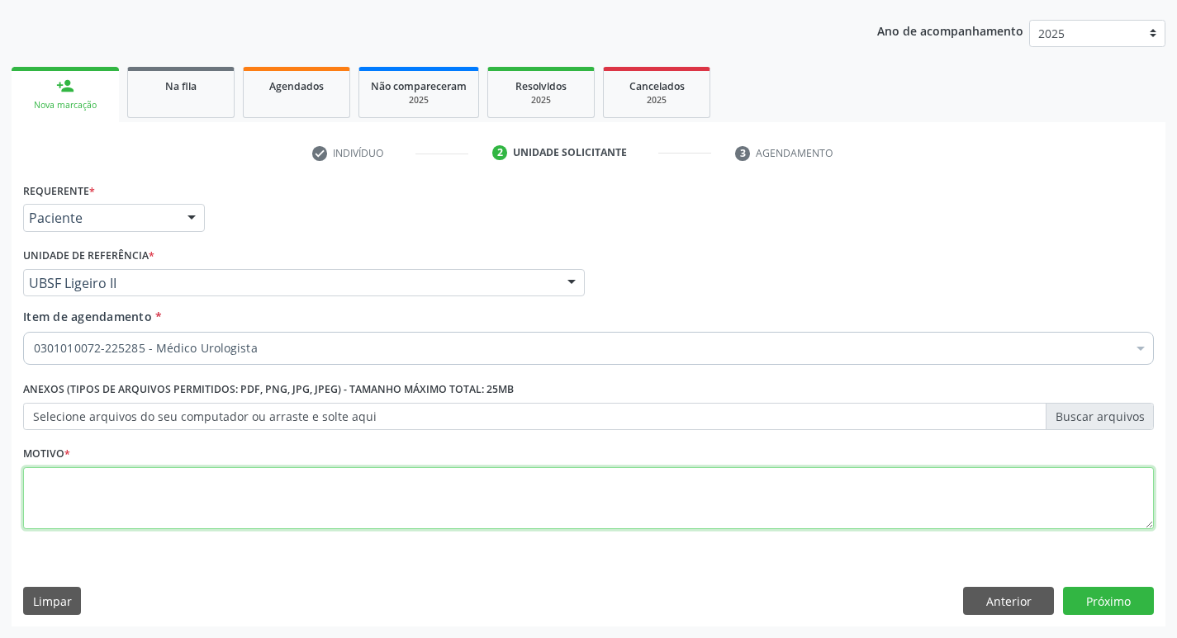
click at [118, 501] on textarea at bounding box center [588, 498] width 1131 height 63
type textarea "RETORNO ( [PERSON_NAME])"
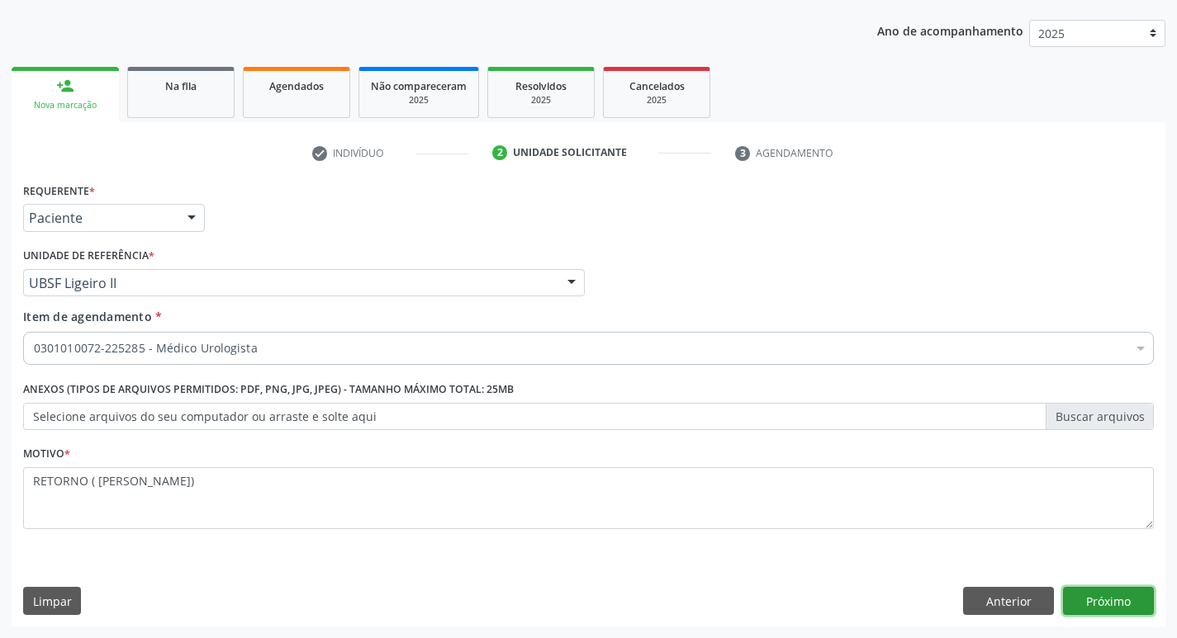
click at [1093, 595] on button "Próximo" at bounding box center [1108, 601] width 91 height 28
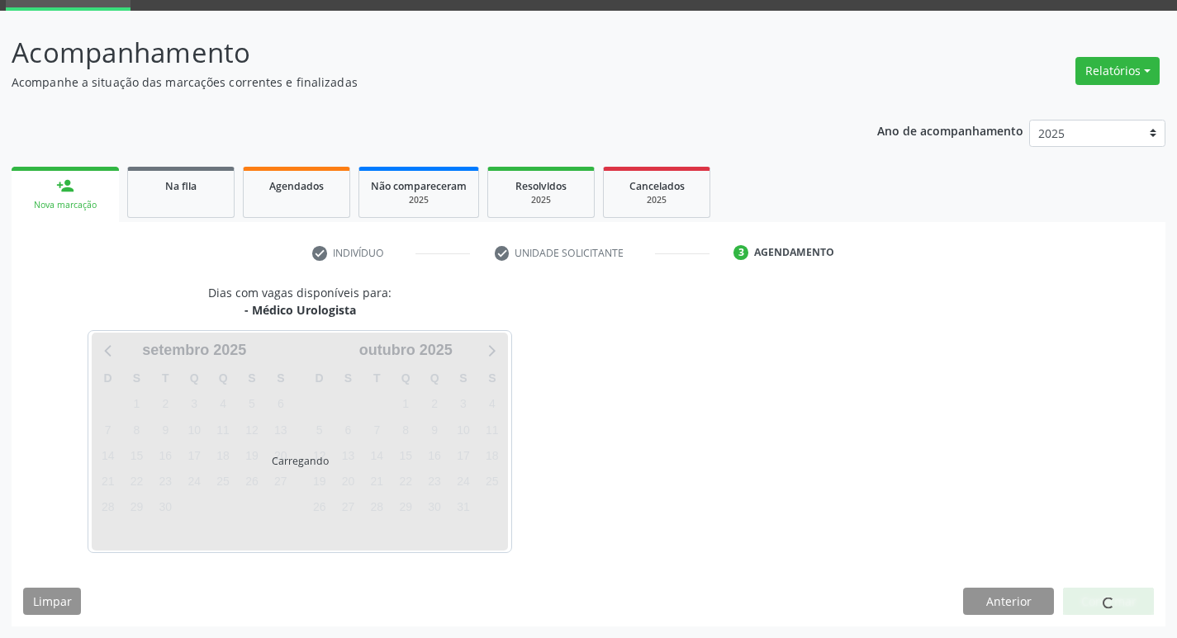
scroll to position [129, 0]
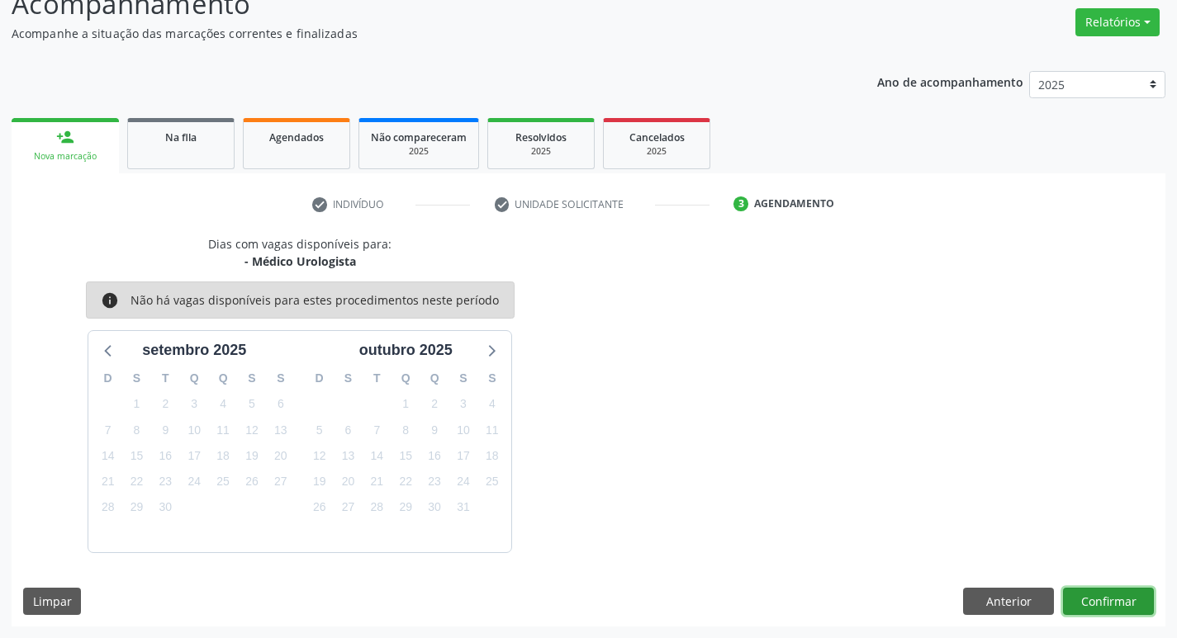
click at [1098, 596] on button "Confirmar" at bounding box center [1108, 602] width 91 height 28
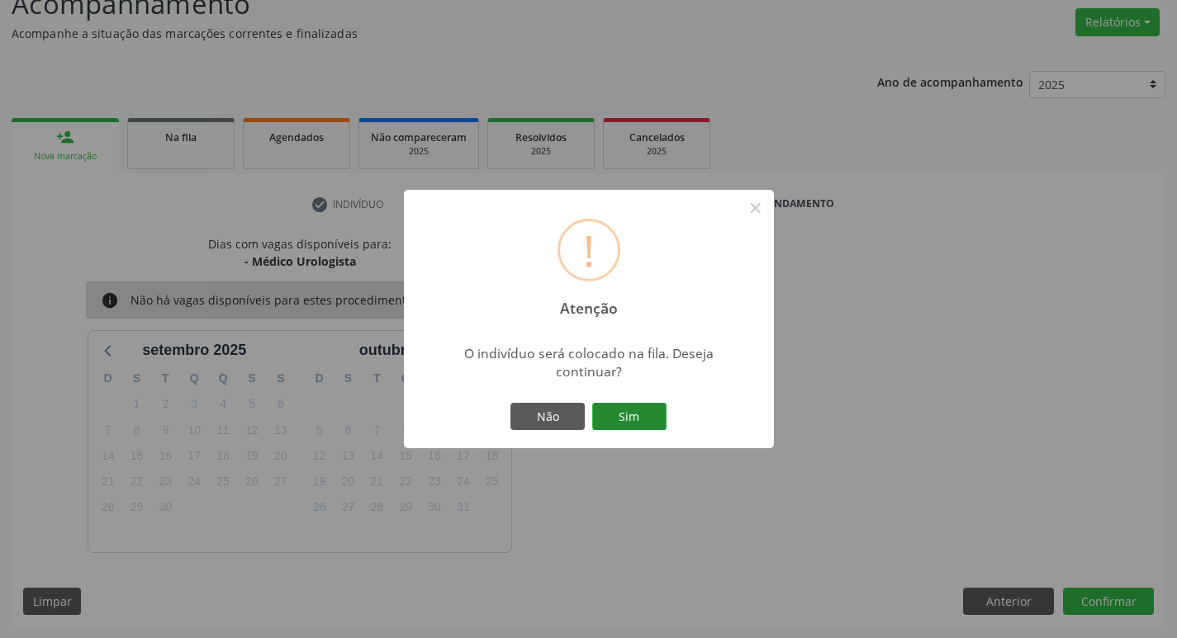
click at [615, 410] on button "Sim" at bounding box center [629, 417] width 74 height 28
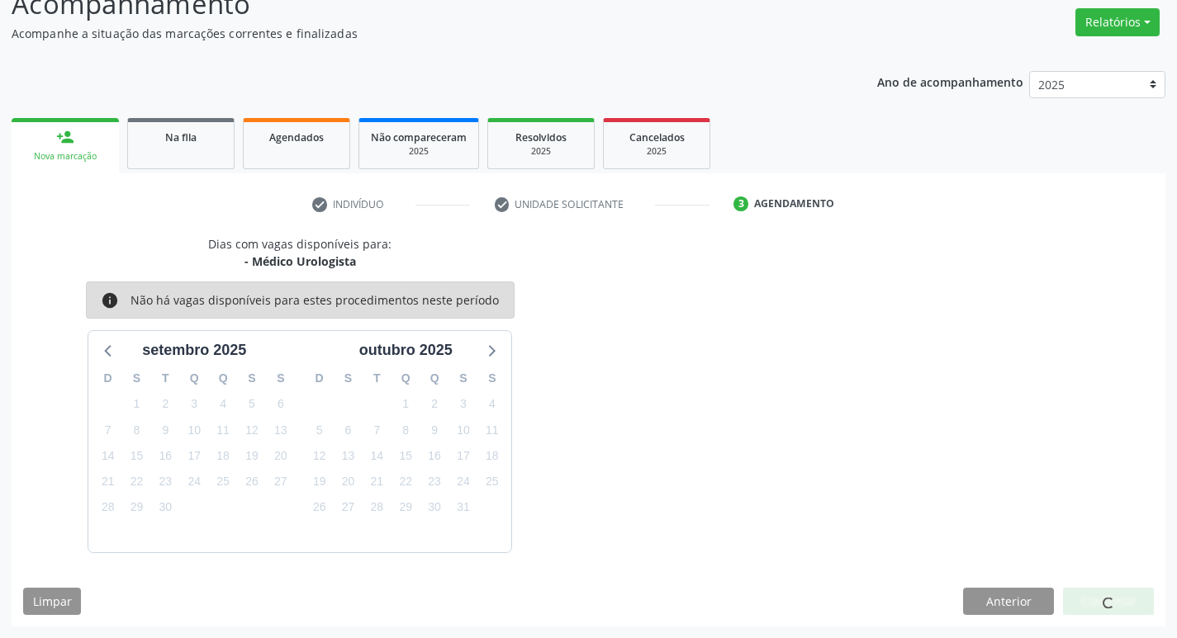
scroll to position [0, 0]
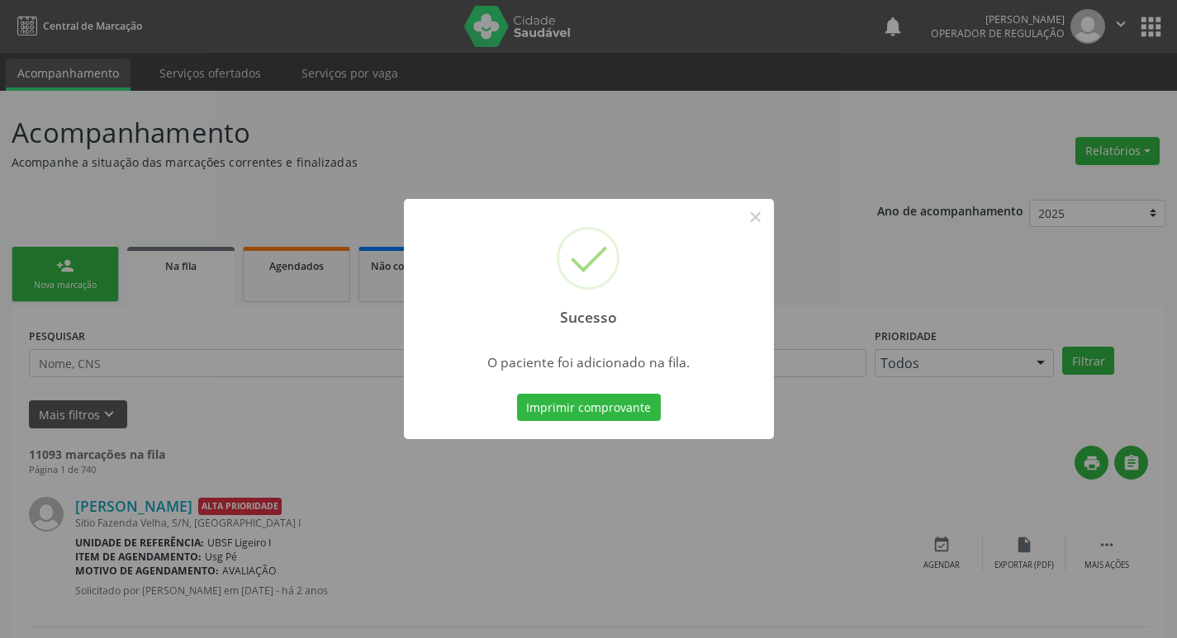
click at [204, 152] on div "Sucesso × O paciente foi adicionado na fila. Imprimir comprovante Cancel" at bounding box center [588, 319] width 1177 height 638
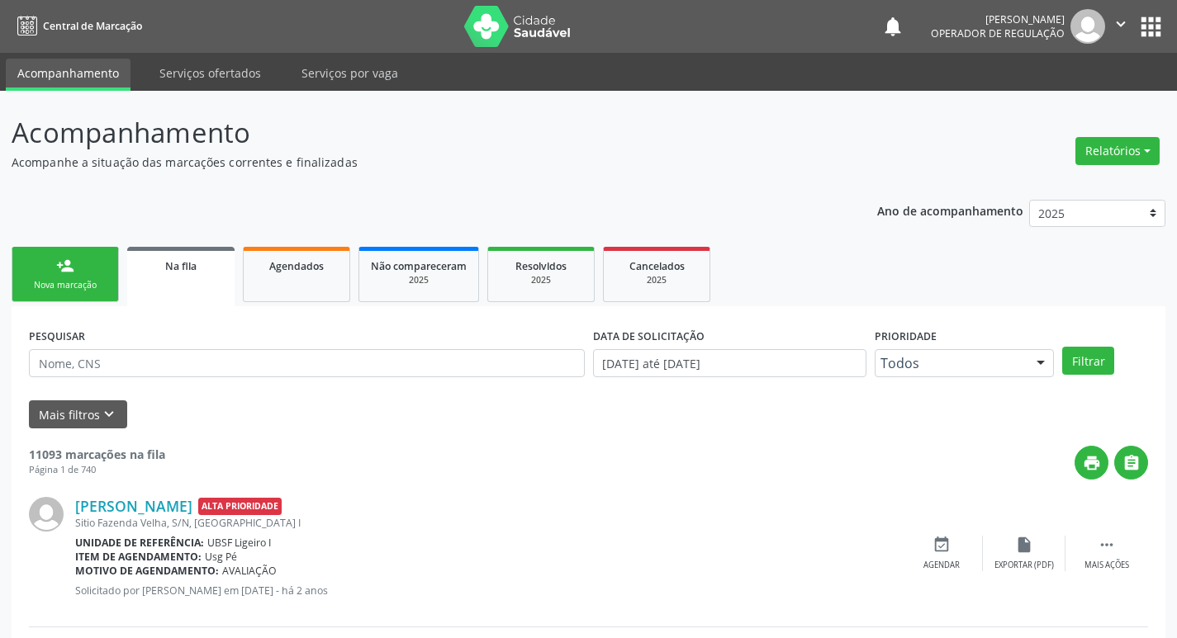
click at [70, 264] on div "person_add" at bounding box center [65, 266] width 18 height 18
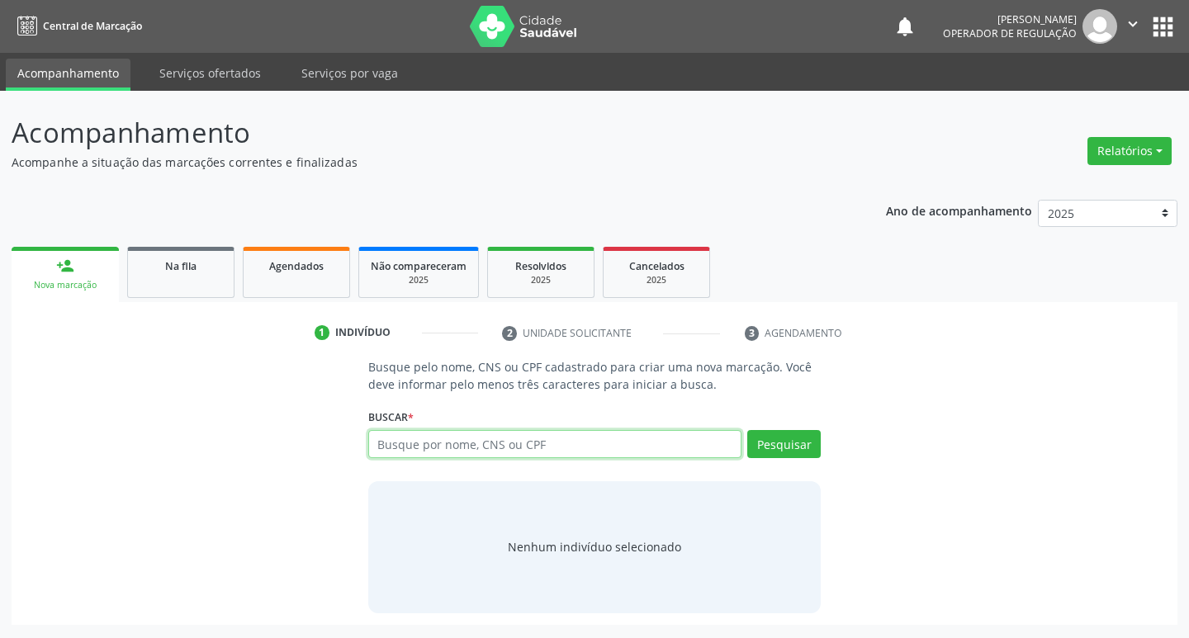
click at [526, 453] on input "text" at bounding box center [555, 444] width 374 height 28
type input "709602634789079"
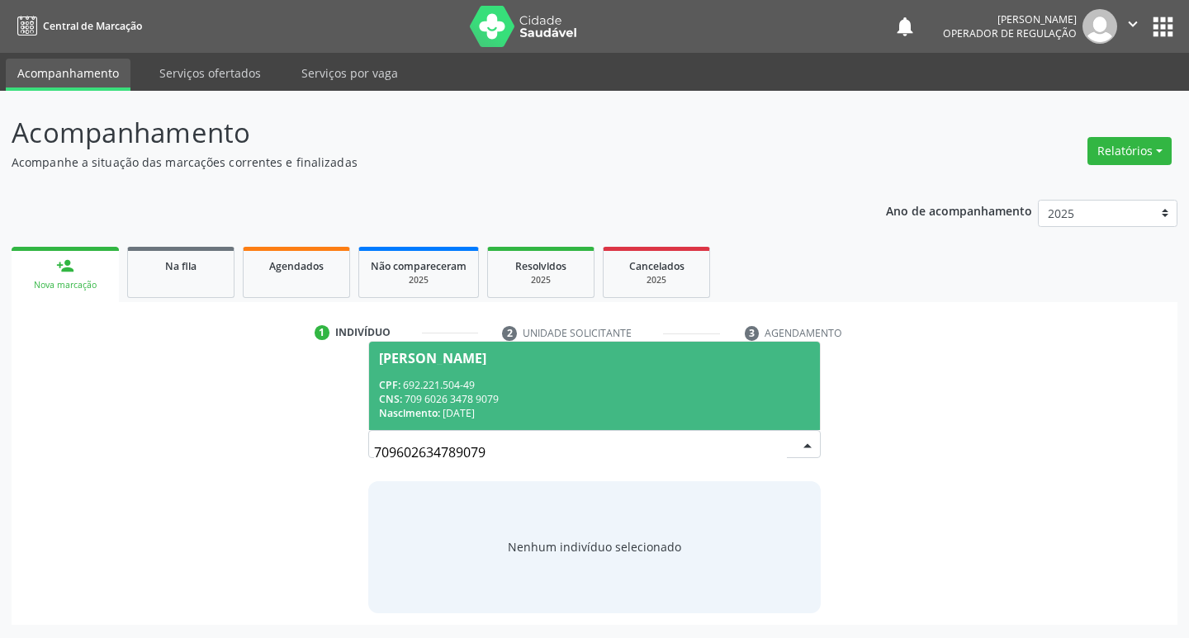
click at [677, 385] on div "CPF: 692.221.504-49" at bounding box center [595, 385] width 432 height 14
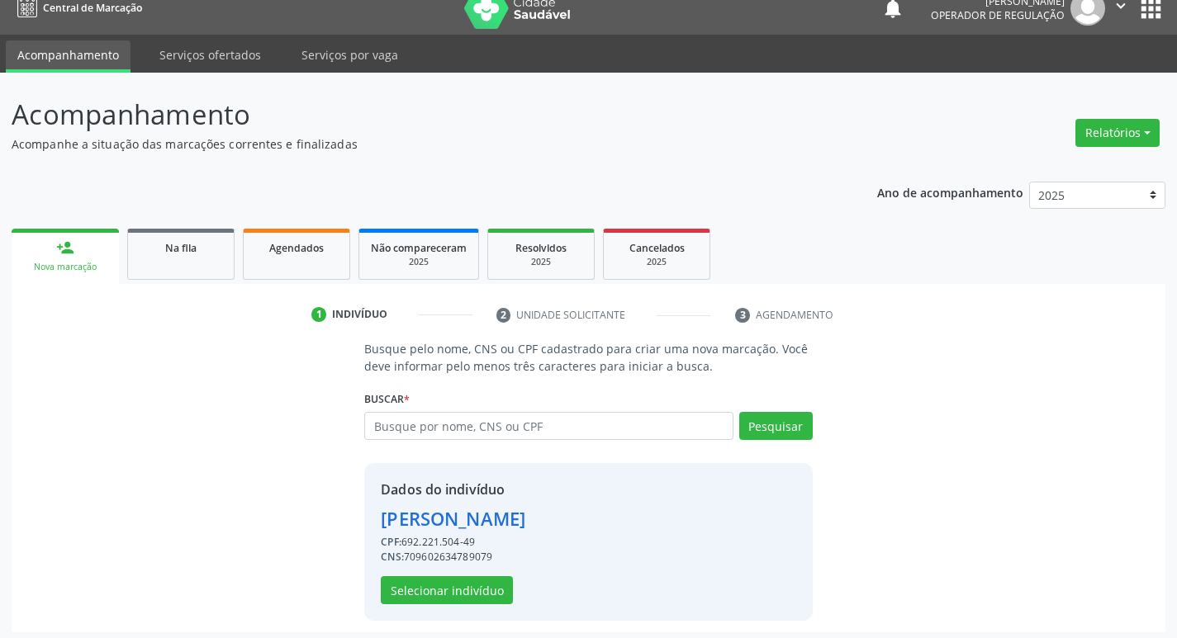
scroll to position [24, 0]
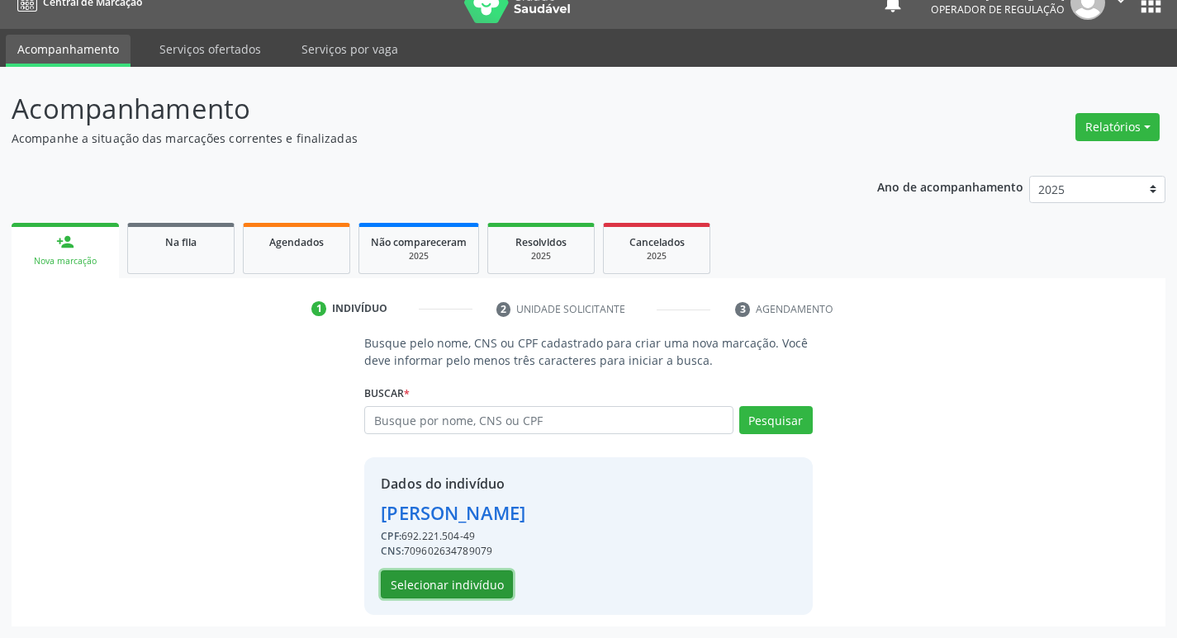
click at [480, 594] on button "Selecionar indivíduo" at bounding box center [447, 585] width 132 height 28
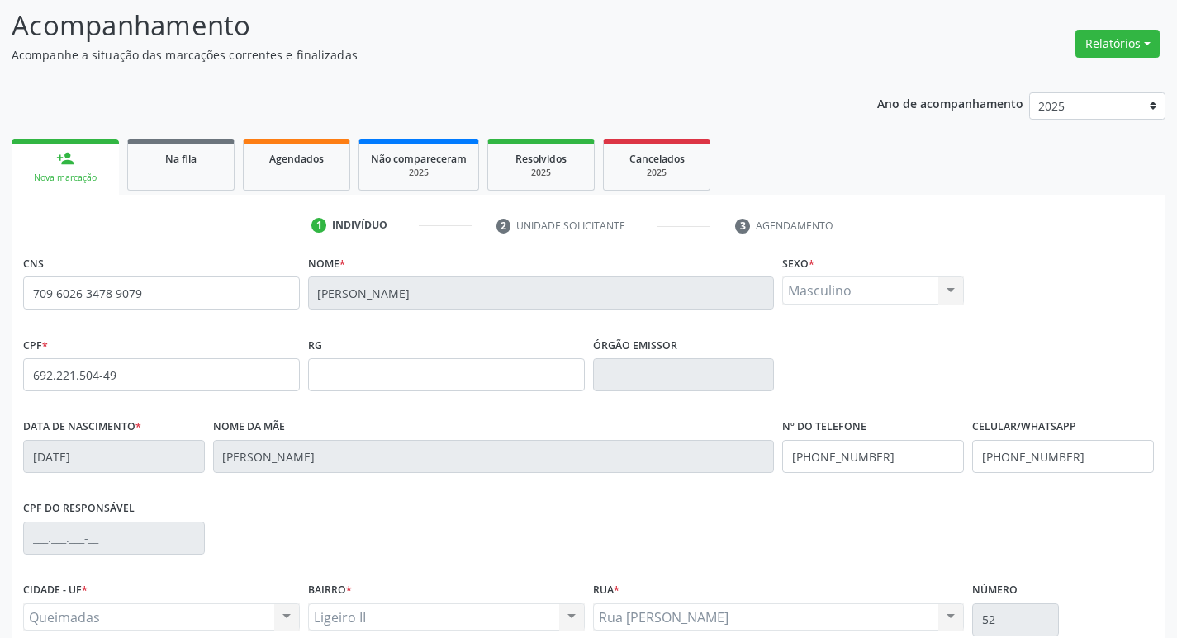
scroll to position [257, 0]
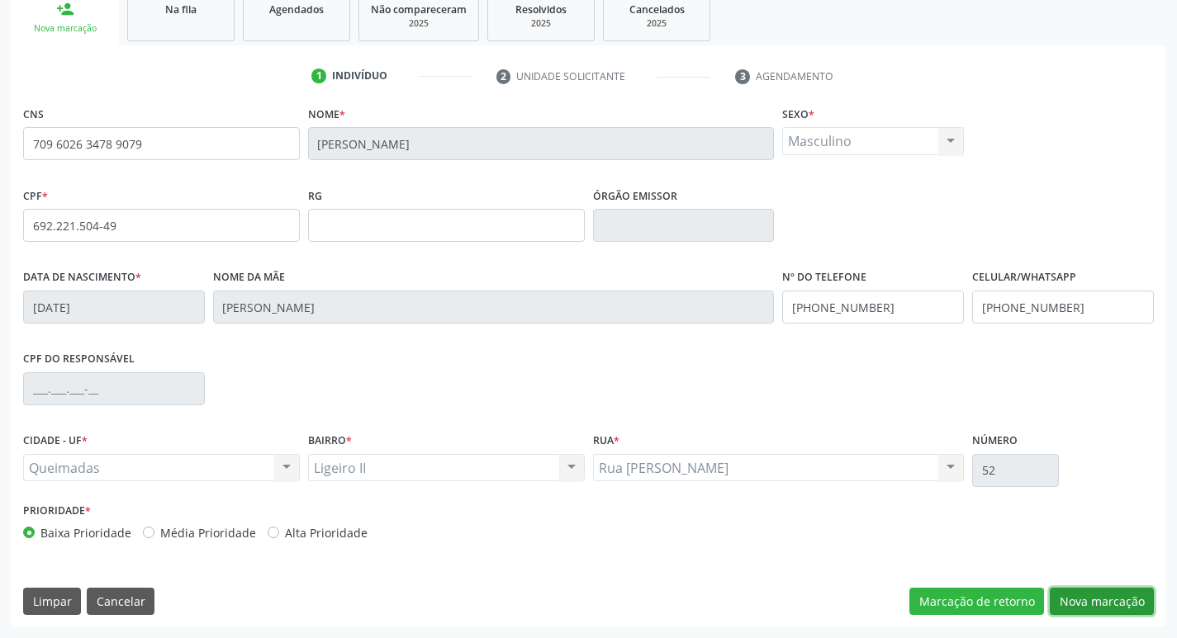
click at [1087, 600] on button "Nova marcação" at bounding box center [1102, 602] width 104 height 28
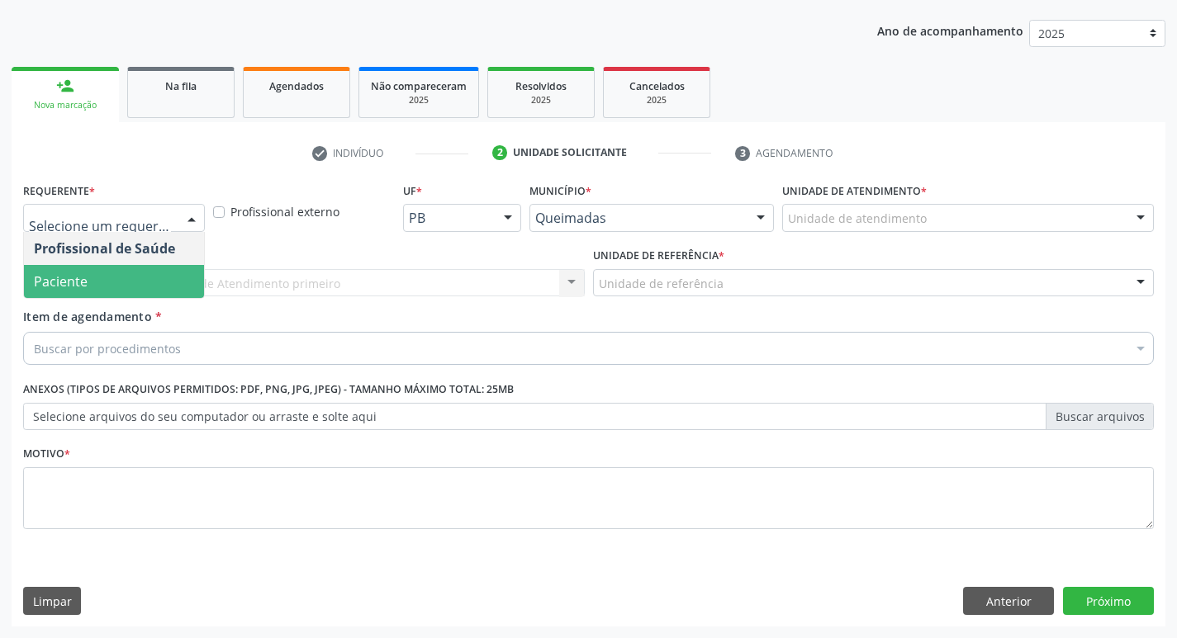
click at [135, 276] on span "Paciente" at bounding box center [114, 281] width 180 height 33
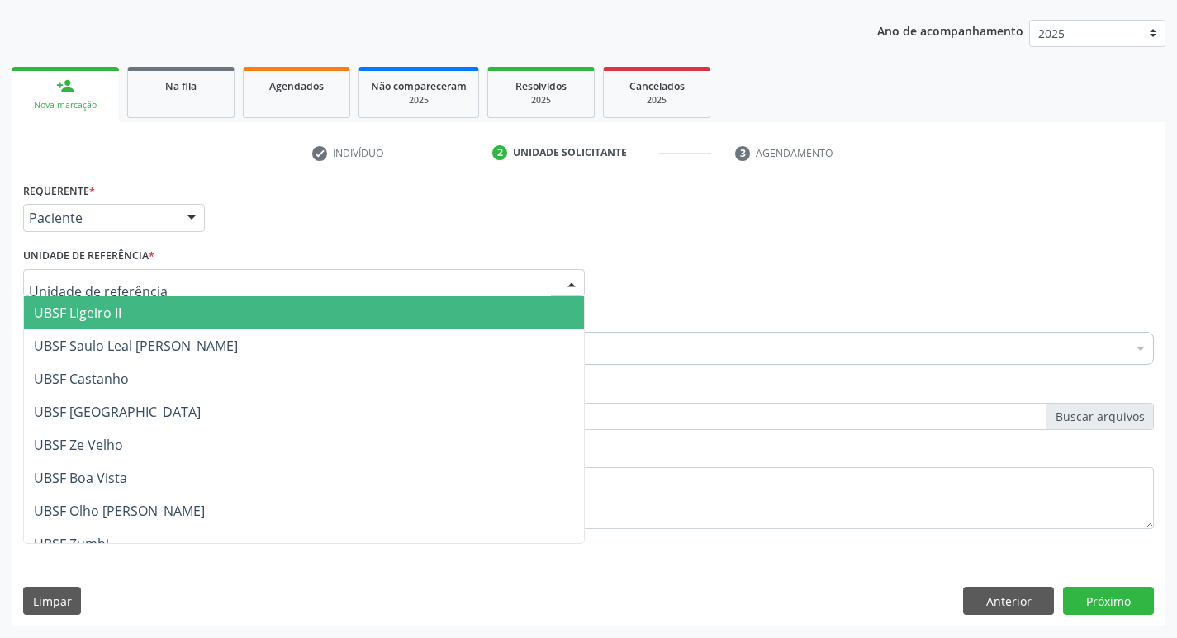
click at [128, 322] on span "UBSF Ligeiro II" at bounding box center [304, 312] width 560 height 33
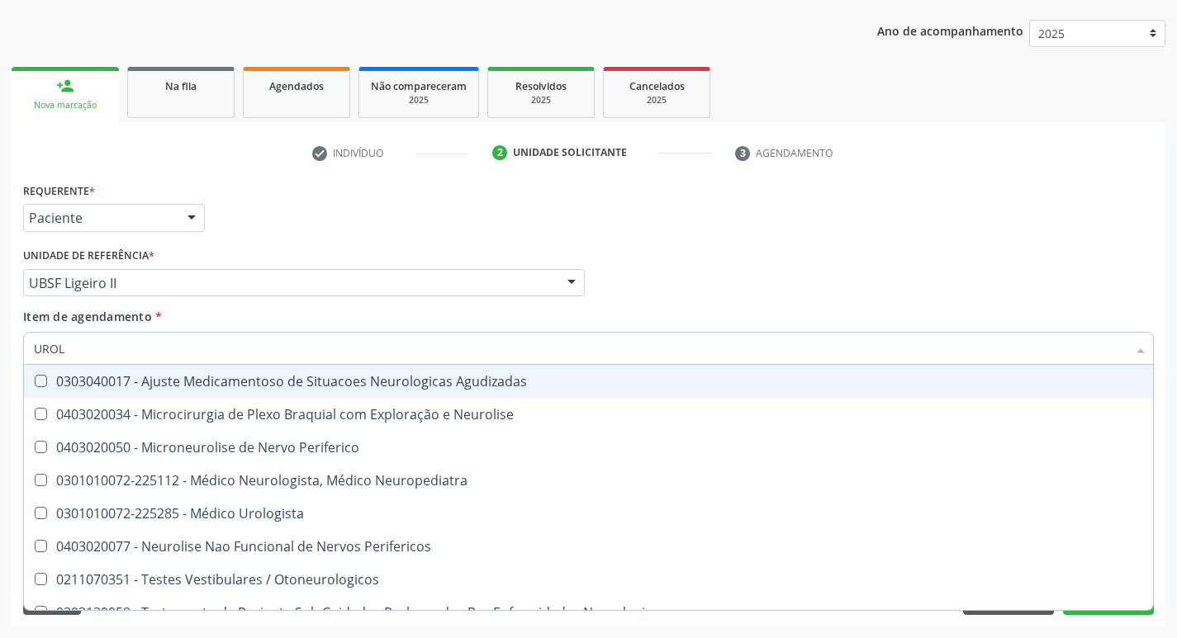
type input "UROLO"
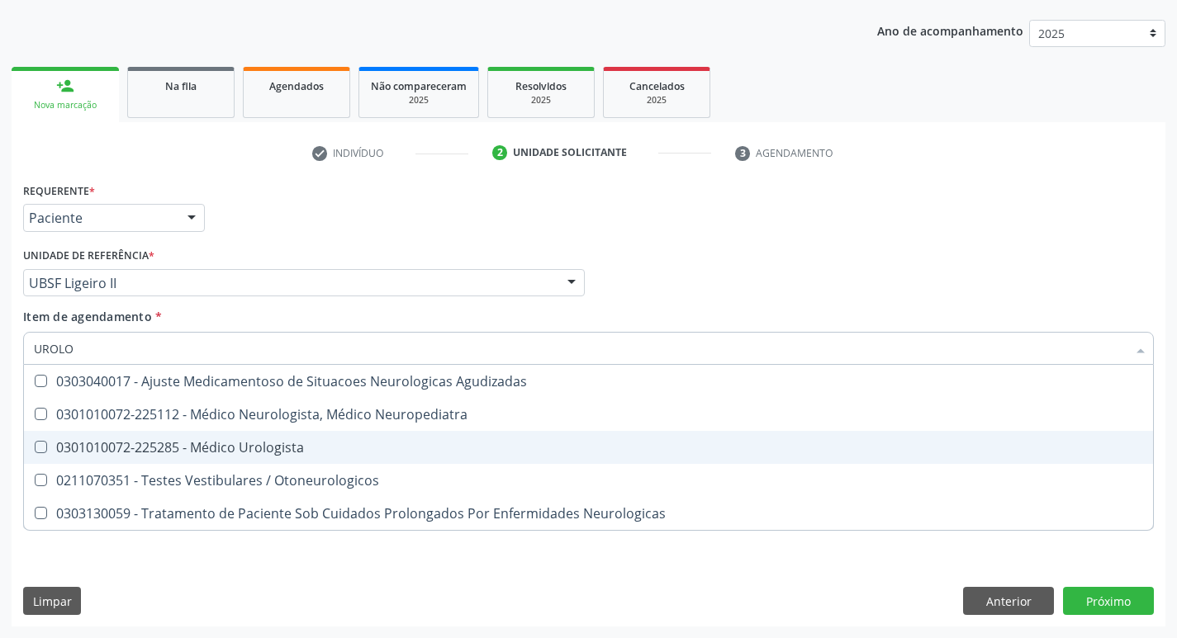
click at [112, 441] on div "0301010072-225285 - Médico Urologista" at bounding box center [588, 447] width 1109 height 13
checkbox Urologista "true"
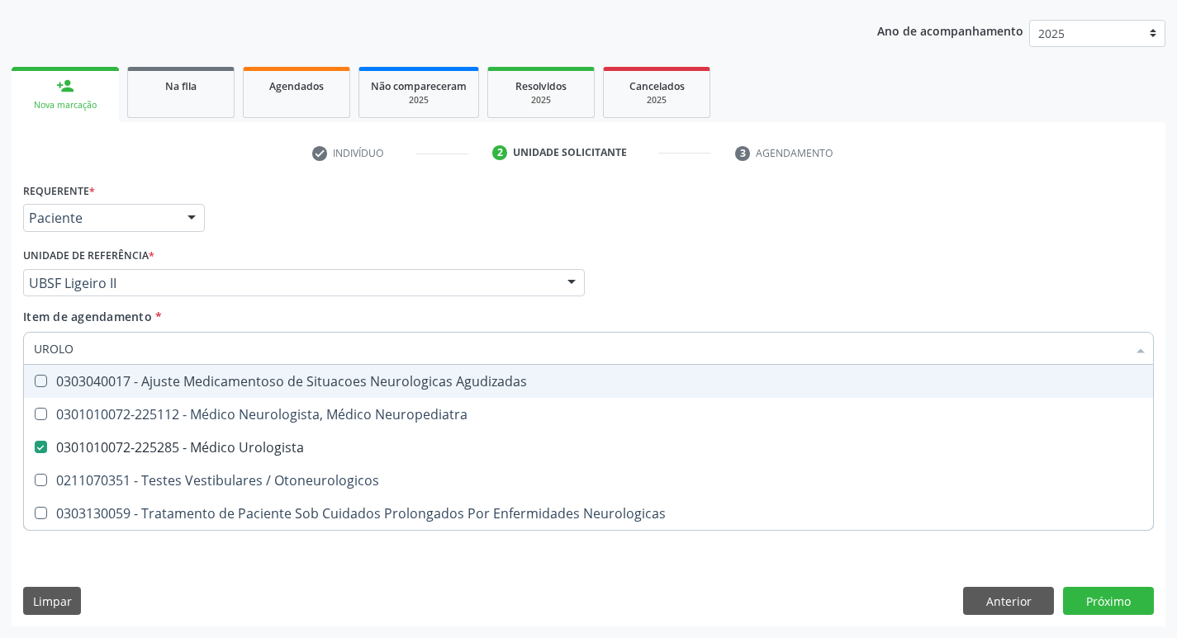
click at [232, 259] on div "Unidade de referência * UBSF Ligeiro II UBSF Ligeiro II UBSF Saulo Leal [PERSON…" at bounding box center [304, 270] width 562 height 53
checkbox Neuropediatra "true"
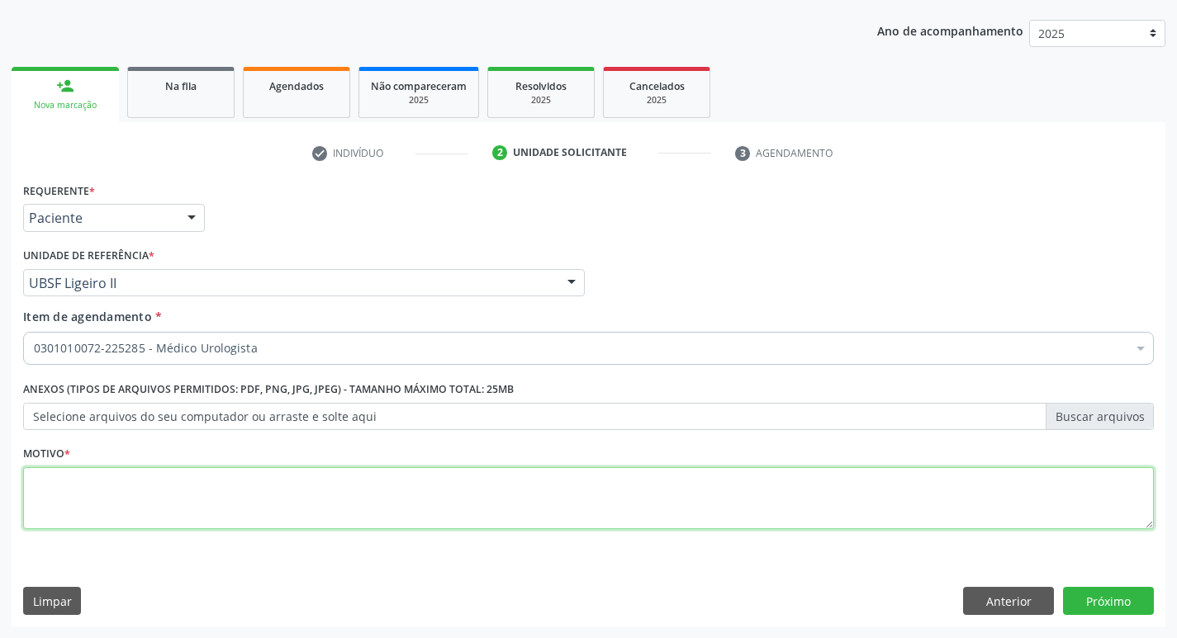
click at [140, 496] on textarea at bounding box center [588, 498] width 1131 height 63
type textarea "RETORNO ( DR [PERSON_NAME])"
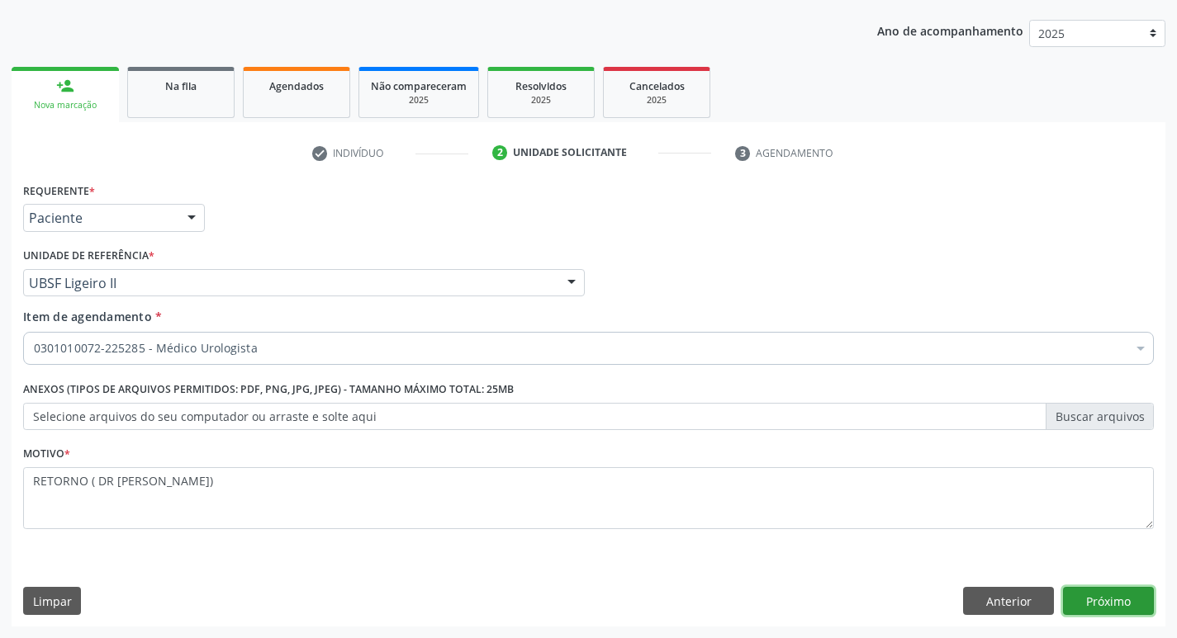
click at [1093, 594] on button "Próximo" at bounding box center [1108, 601] width 91 height 28
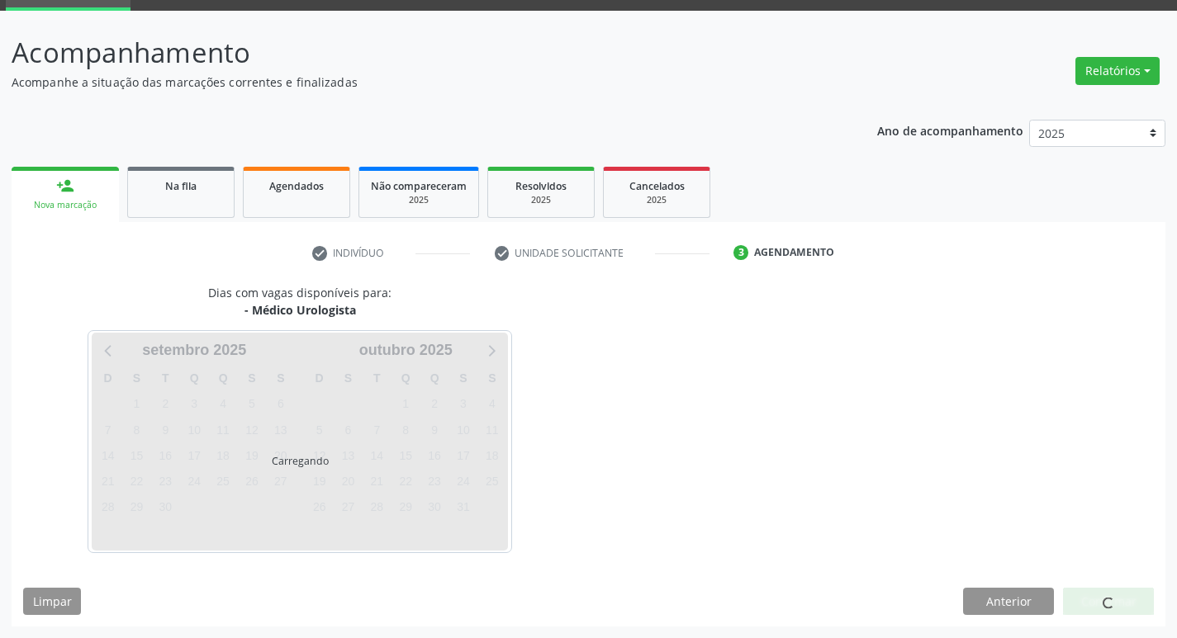
scroll to position [129, 0]
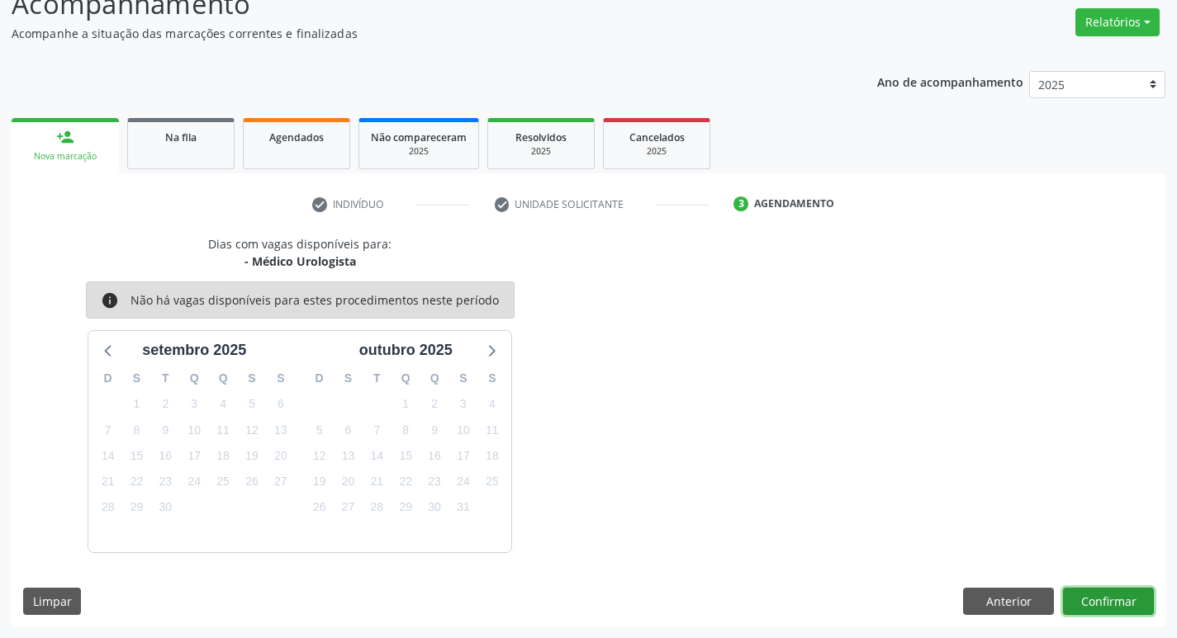
click at [1117, 597] on button "Confirmar" at bounding box center [1108, 602] width 91 height 28
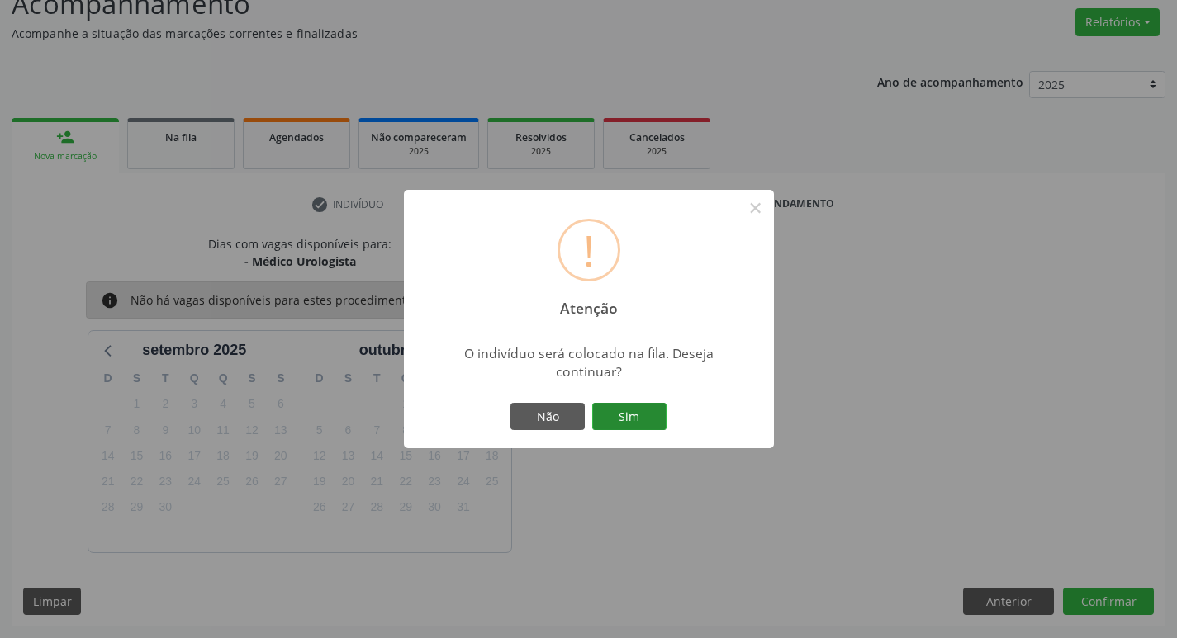
click at [628, 422] on button "Sim" at bounding box center [629, 417] width 74 height 28
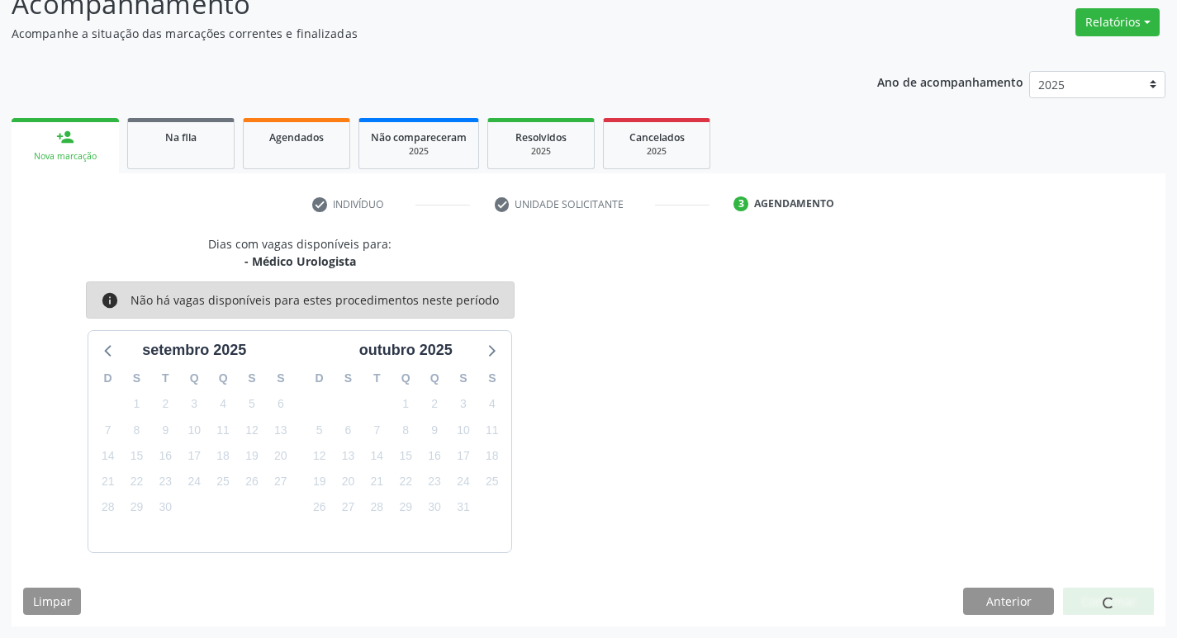
scroll to position [0, 0]
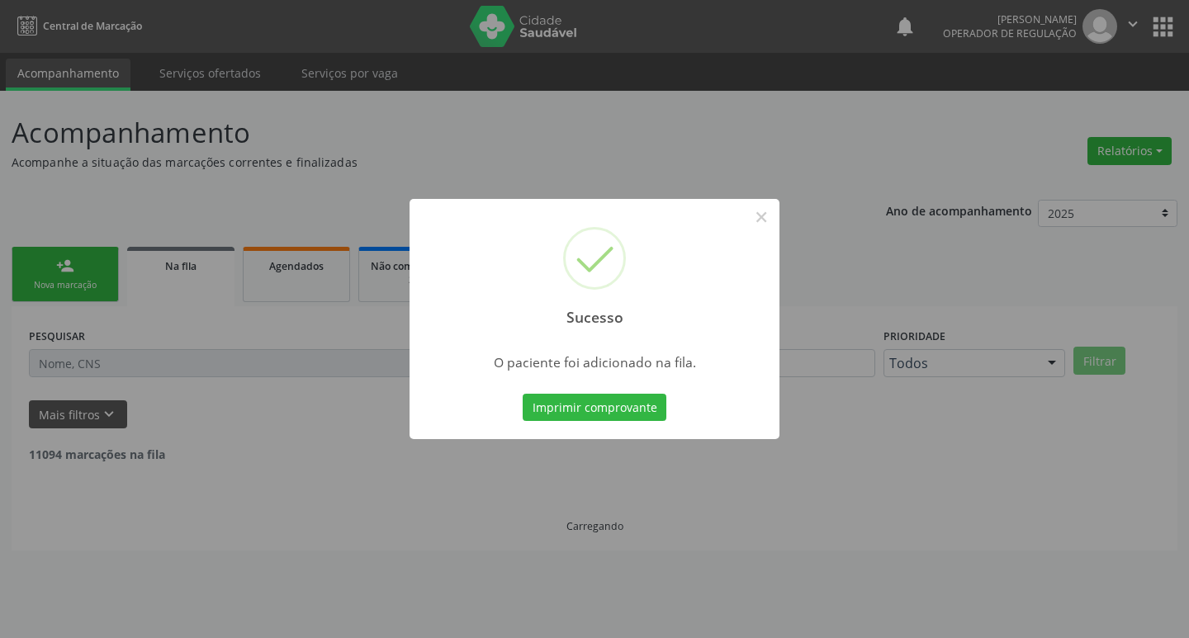
click at [673, 168] on div "Sucesso × O paciente foi adicionado na fila. Imprimir comprovante Cancel" at bounding box center [594, 319] width 1189 height 638
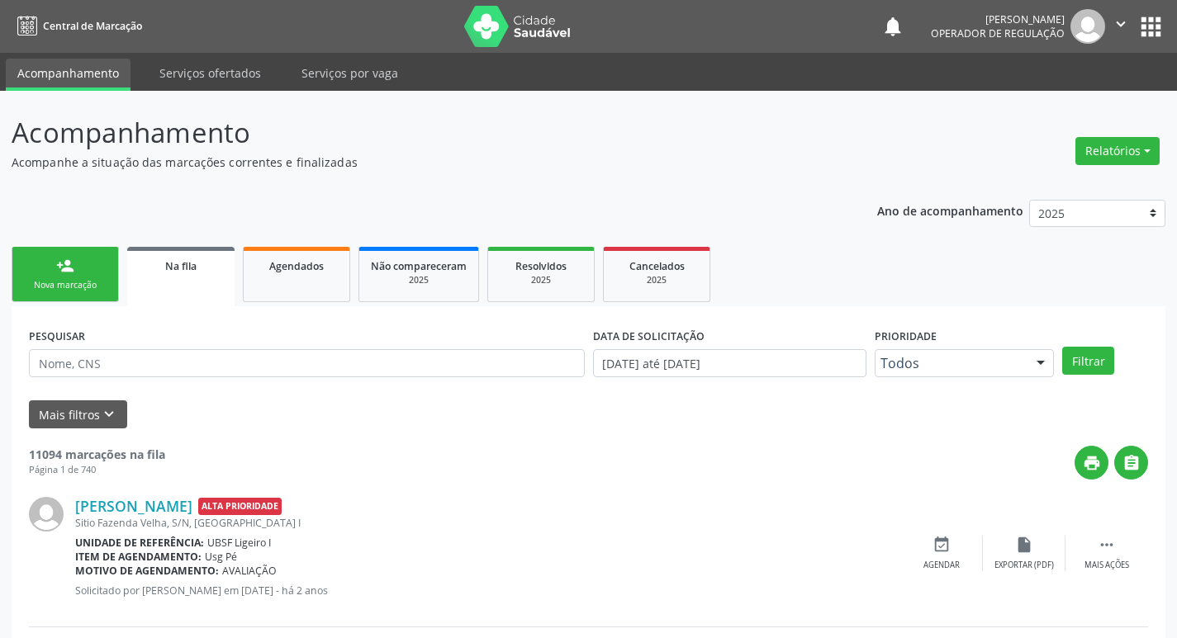
click at [67, 268] on div "person_add" at bounding box center [65, 266] width 18 height 18
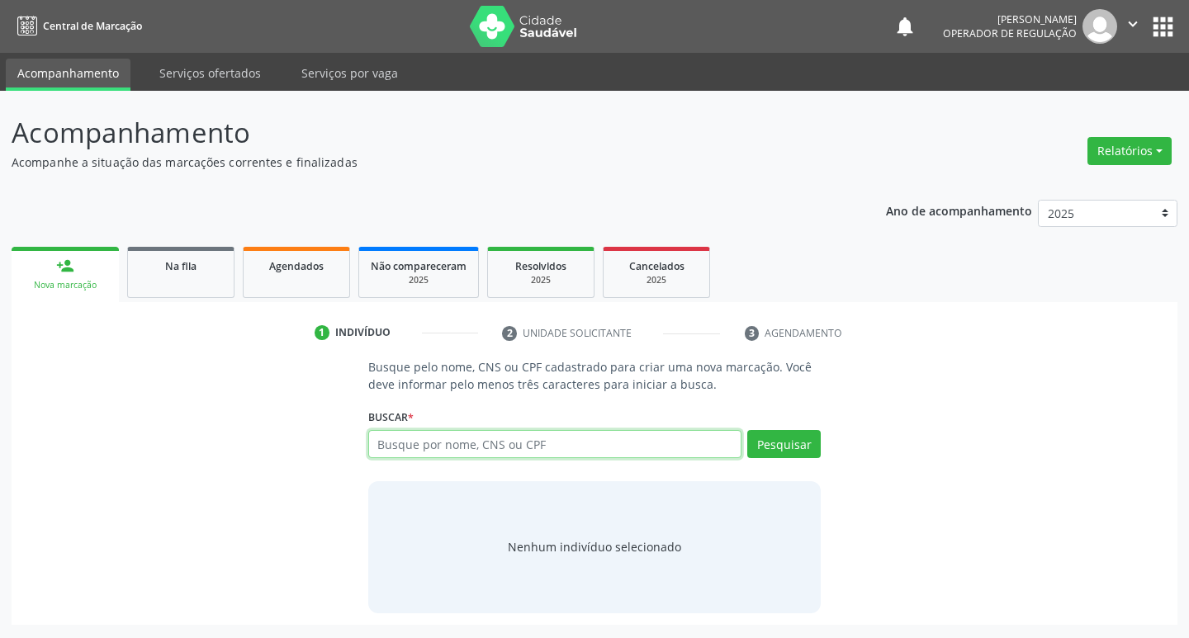
click at [534, 446] on input "text" at bounding box center [555, 444] width 374 height 28
type input "7"
type input "705405408488596"
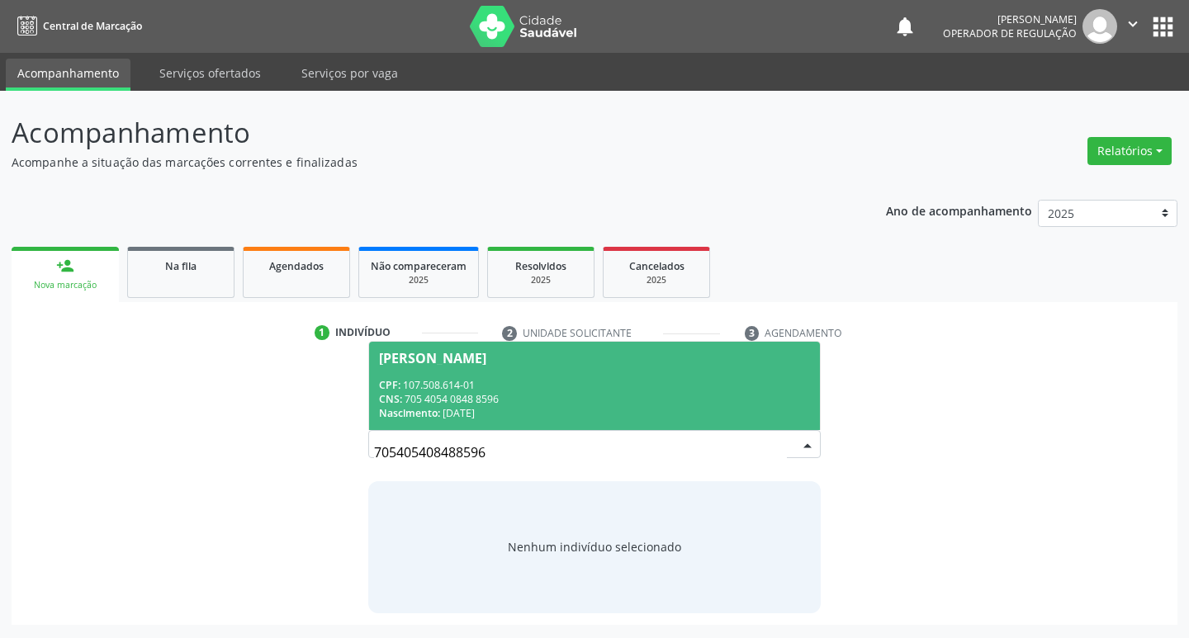
click at [403, 378] on div "CPF: 107.508.614-01" at bounding box center [595, 385] width 432 height 14
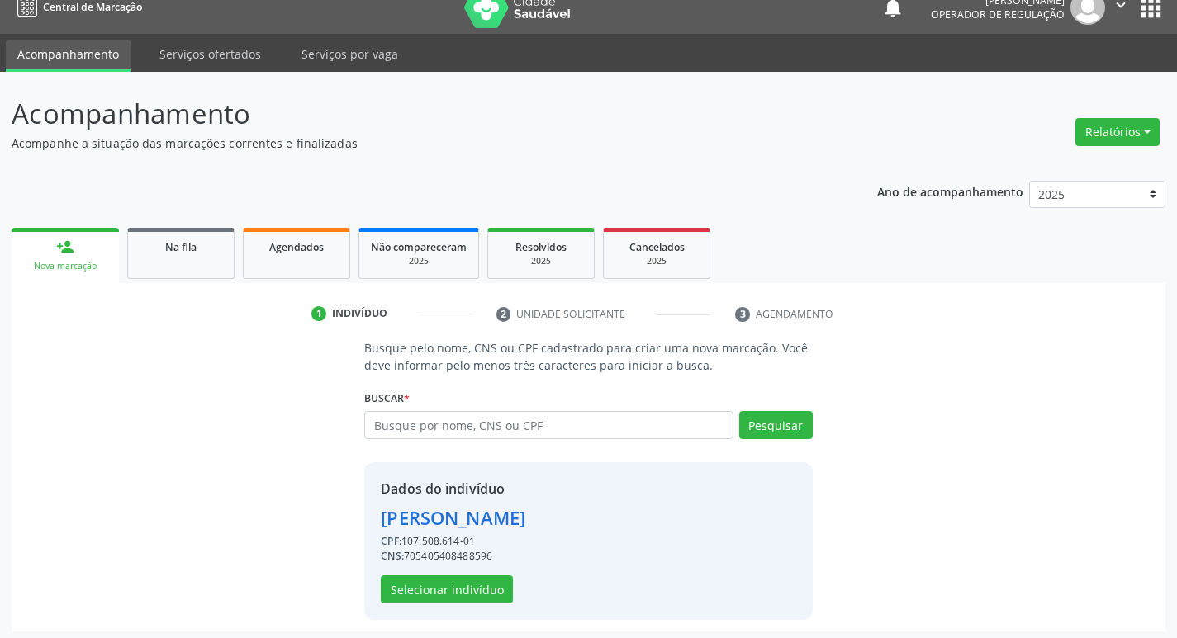
scroll to position [24, 0]
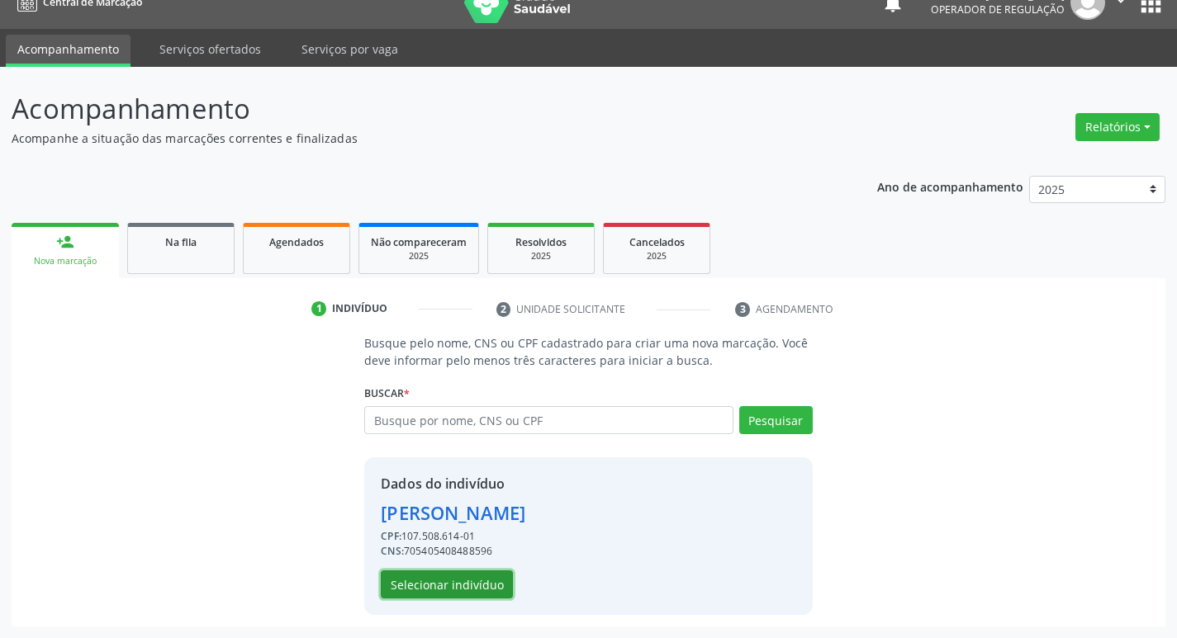
click at [481, 588] on button "Selecionar indivíduo" at bounding box center [447, 585] width 132 height 28
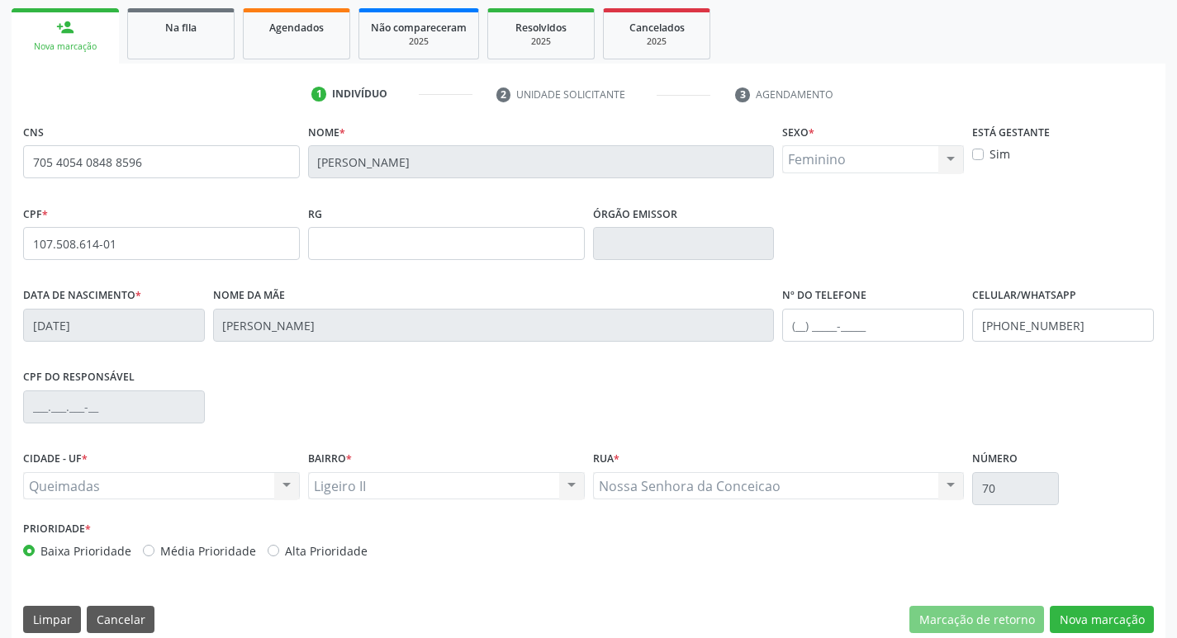
scroll to position [257, 0]
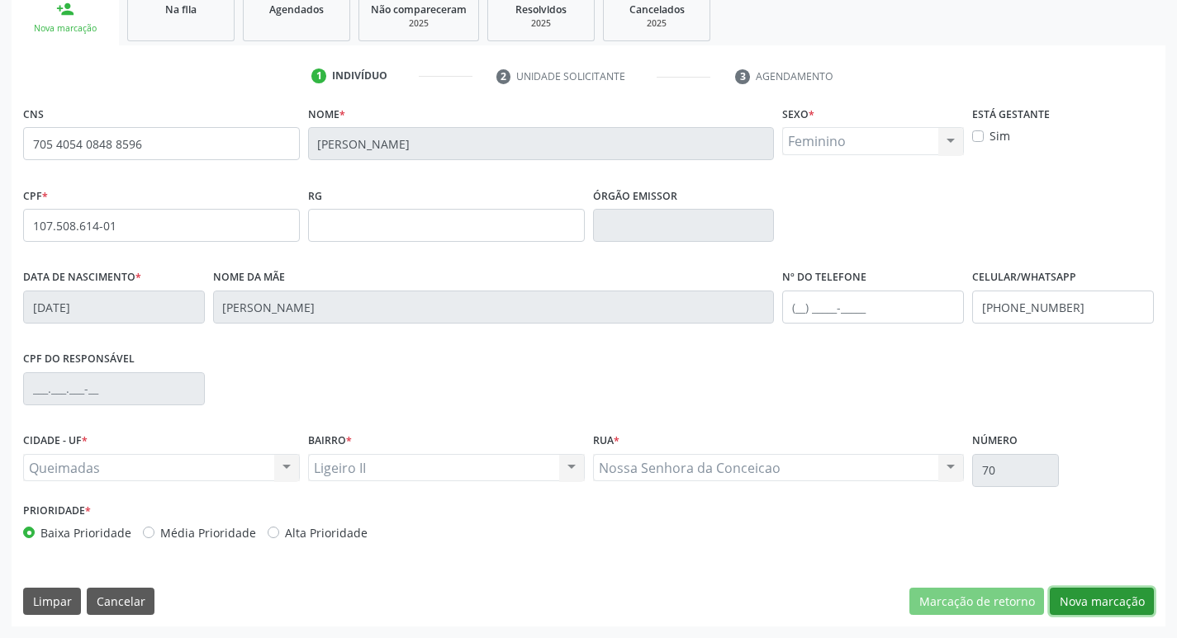
click at [1065, 611] on button "Nova marcação" at bounding box center [1102, 602] width 104 height 28
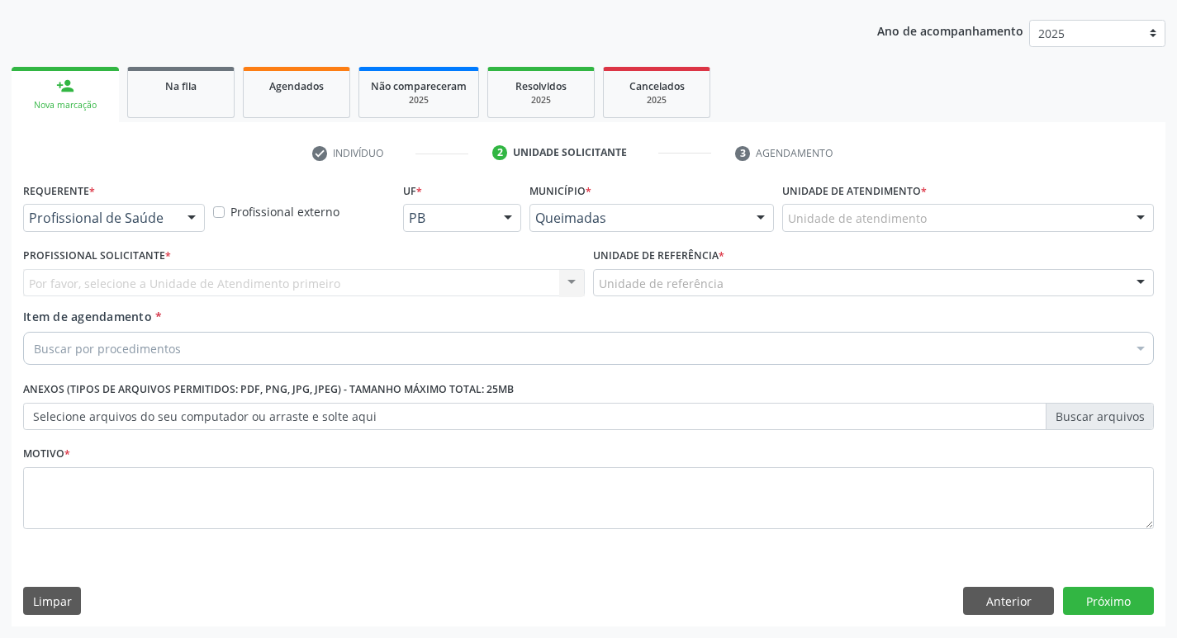
scroll to position [180, 0]
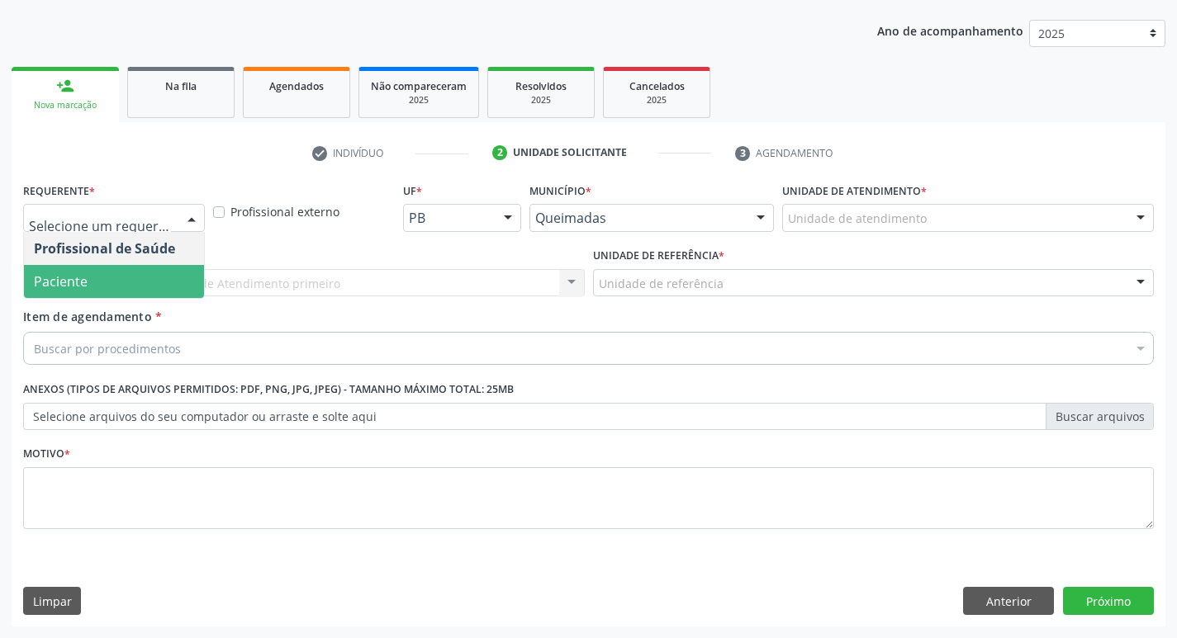
click at [95, 285] on span "Paciente" at bounding box center [114, 281] width 180 height 33
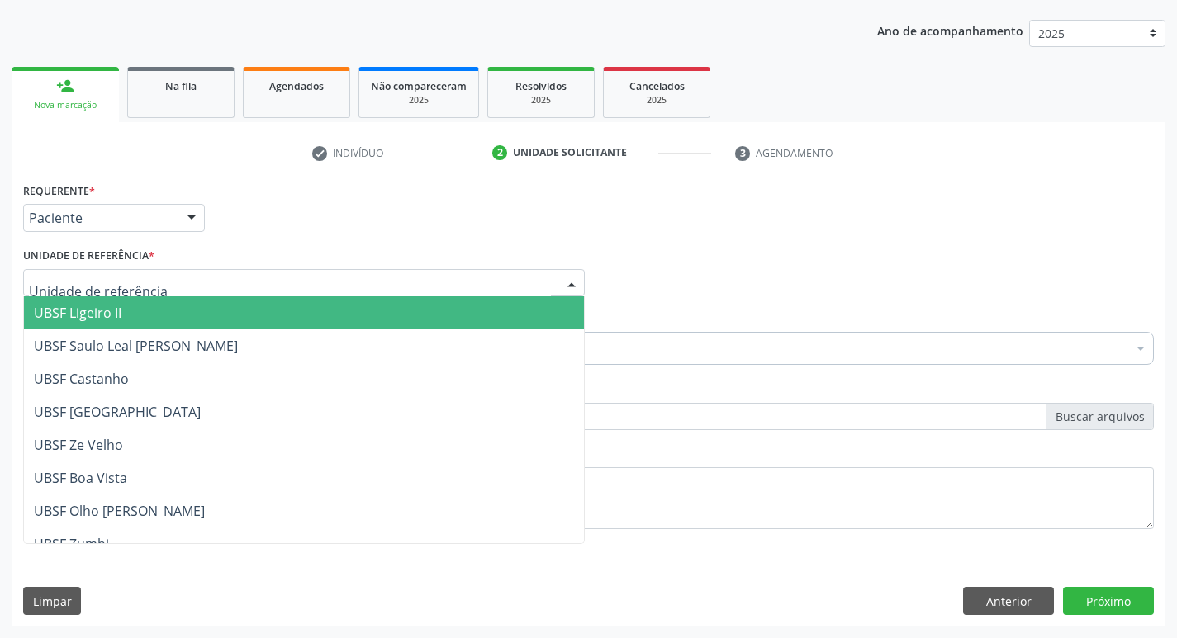
click at [102, 310] on span "UBSF Ligeiro II" at bounding box center [78, 313] width 88 height 18
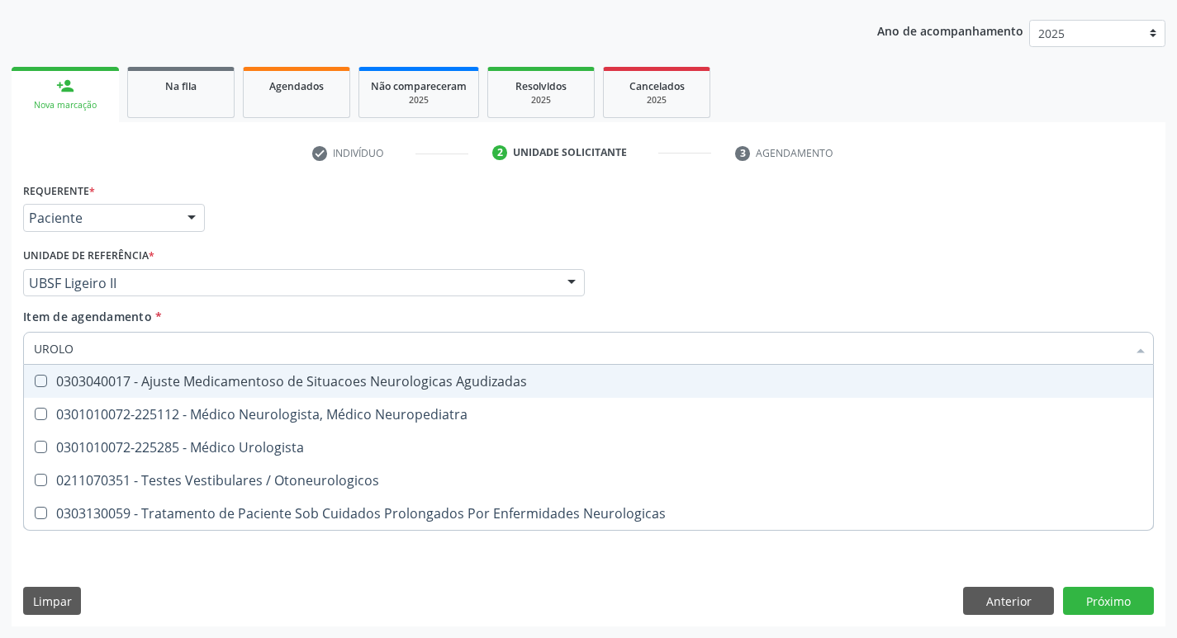
type input "UROLOG"
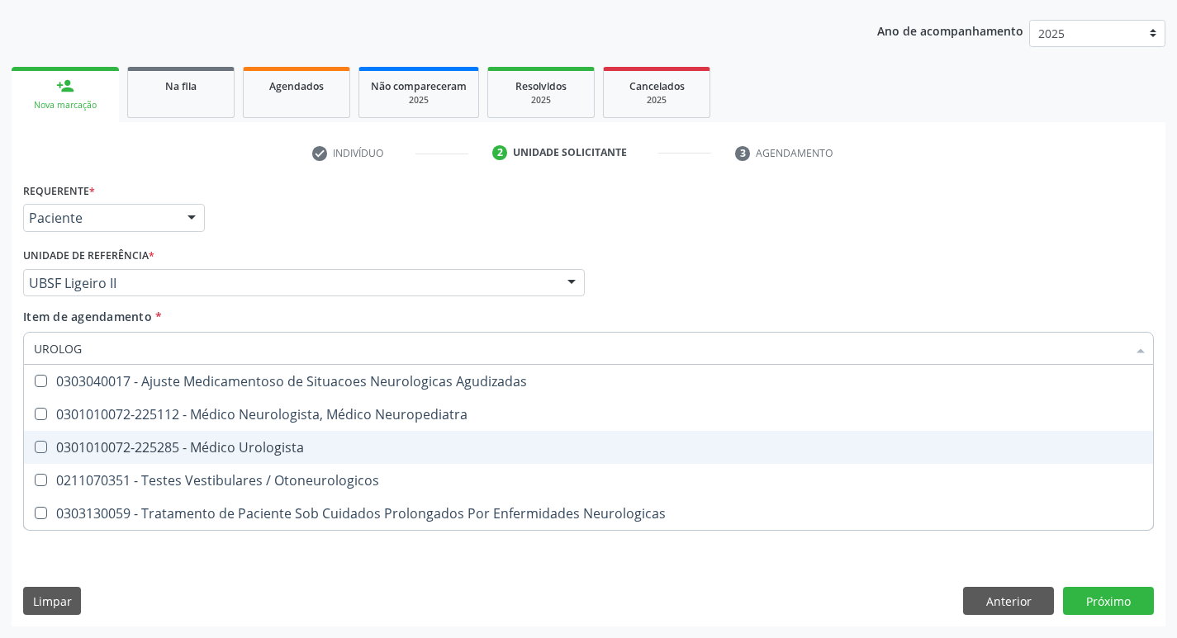
click at [123, 445] on div "0301010072-225285 - Médico Urologista" at bounding box center [588, 447] width 1109 height 13
checkbox Urologista "true"
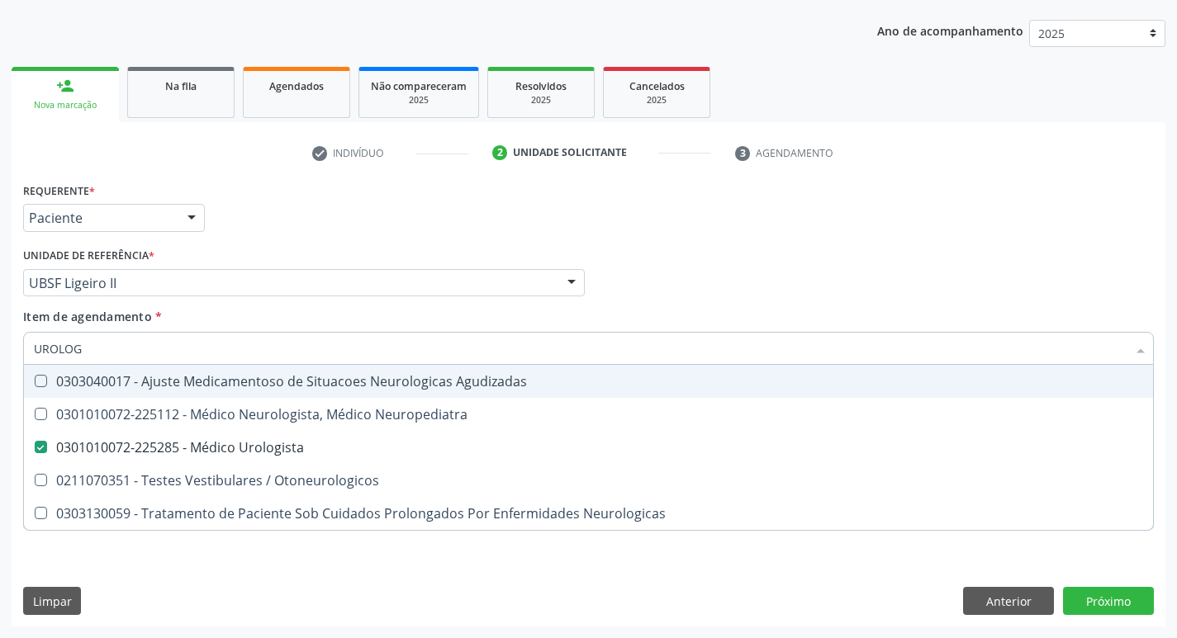
click at [359, 235] on div "Requerente * Paciente Profissional de Saúde Paciente Nenhum resultado encontrad…" at bounding box center [588, 210] width 1139 height 64
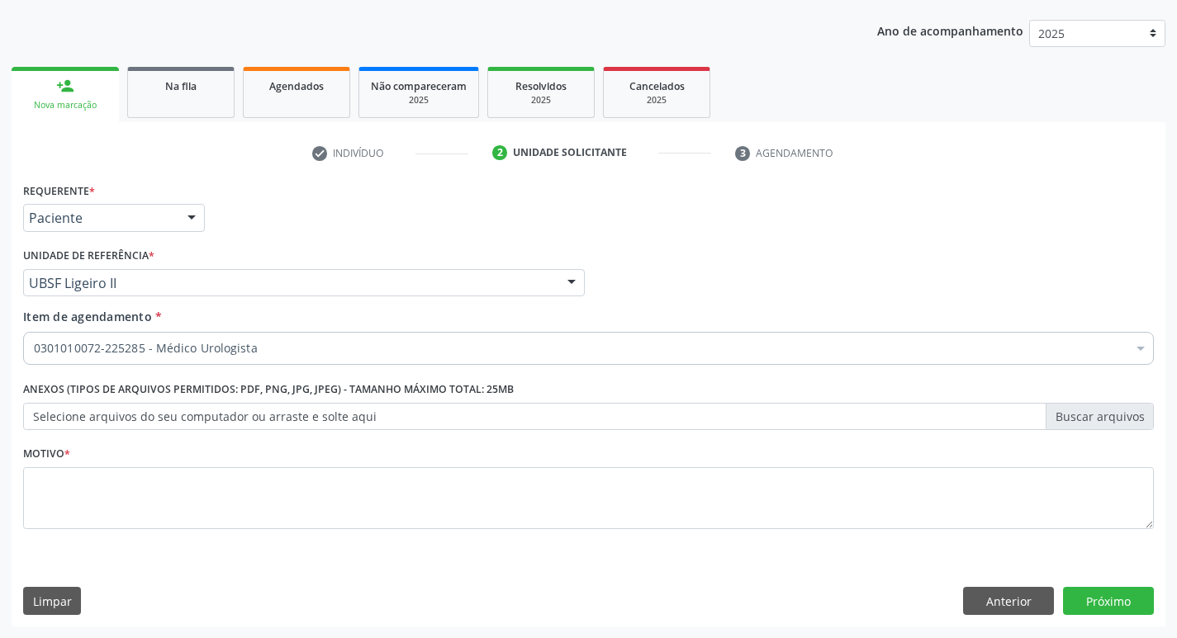
checkbox Urologista "true"
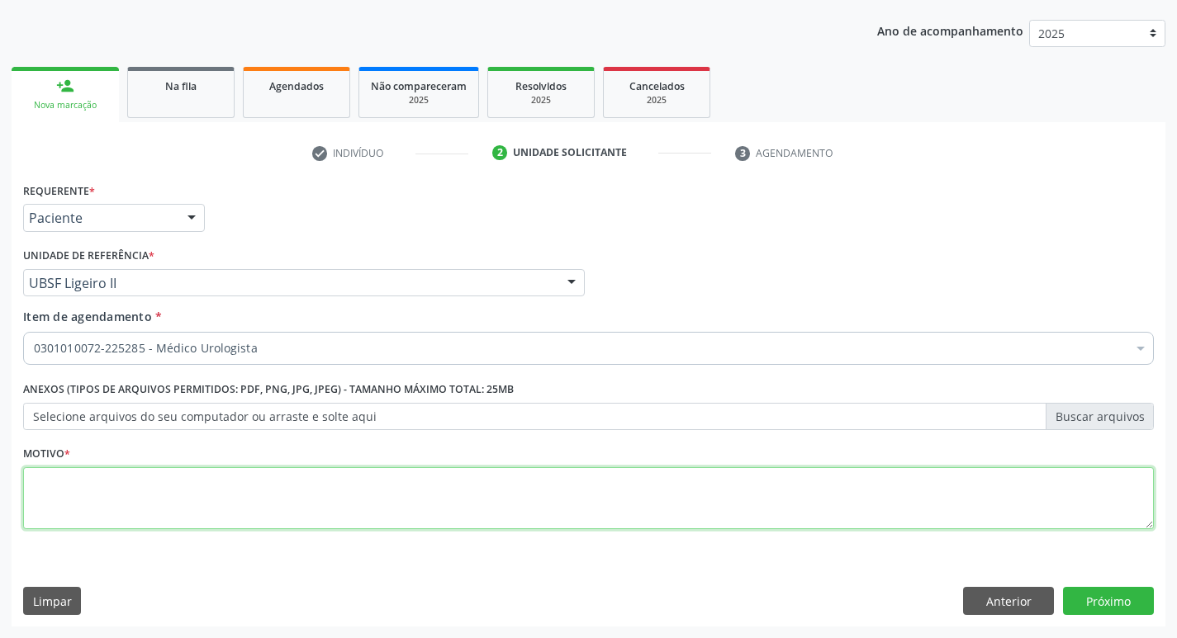
click at [187, 500] on textarea at bounding box center [588, 498] width 1131 height 63
type textarea "NEFROLITIASE À DIREITA."
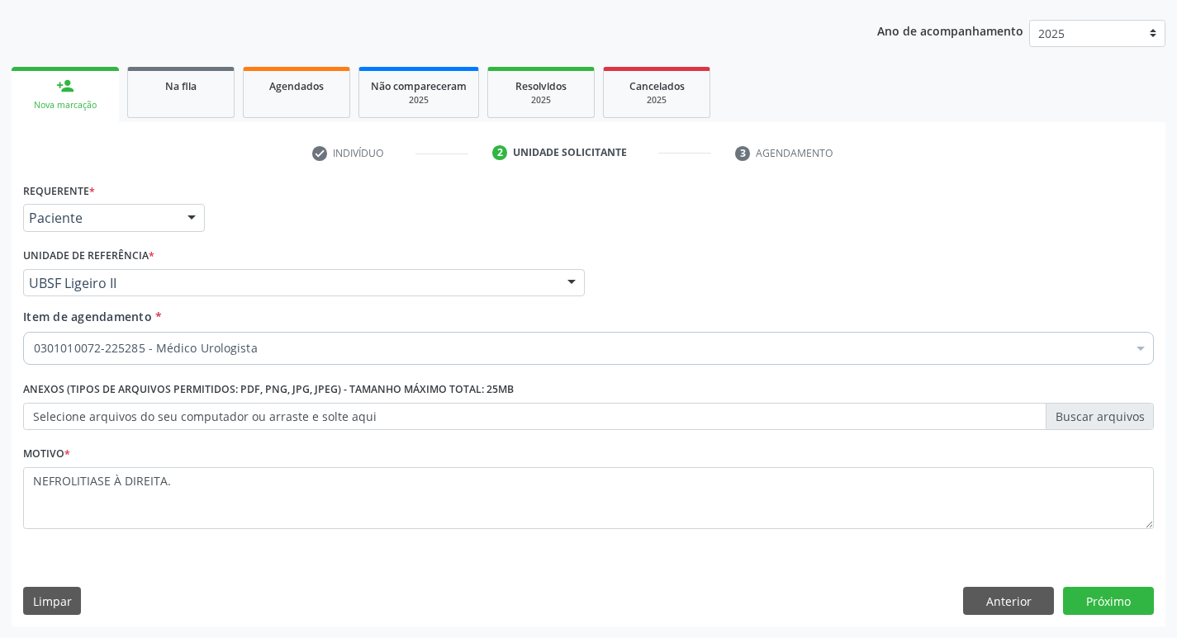
click at [1088, 586] on div "Requerente * Paciente Profissional de Saúde Paciente Nenhum resultado encontrad…" at bounding box center [589, 402] width 1154 height 448
click at [1088, 590] on button "Próximo" at bounding box center [1108, 601] width 91 height 28
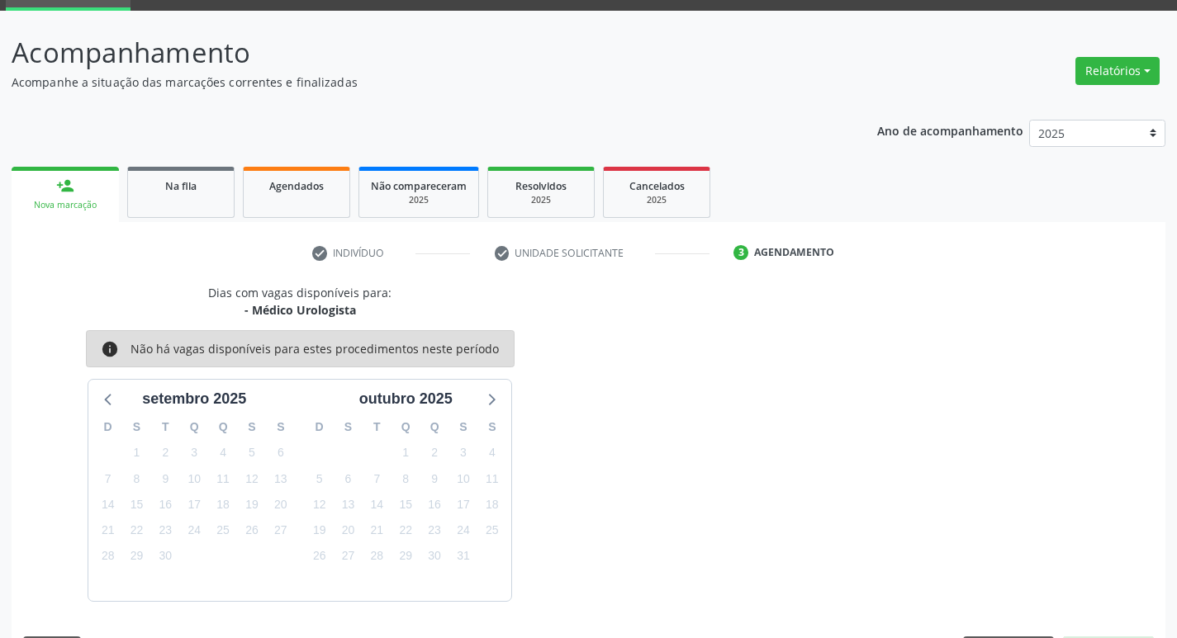
scroll to position [129, 0]
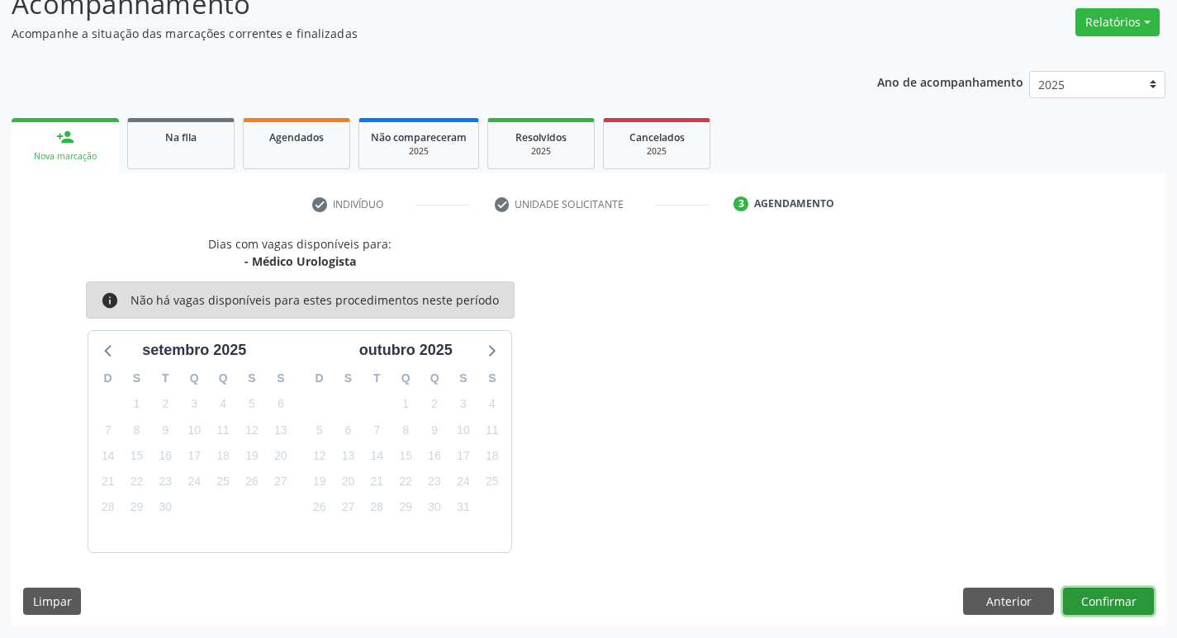
click at [1115, 593] on button "Confirmar" at bounding box center [1108, 602] width 91 height 28
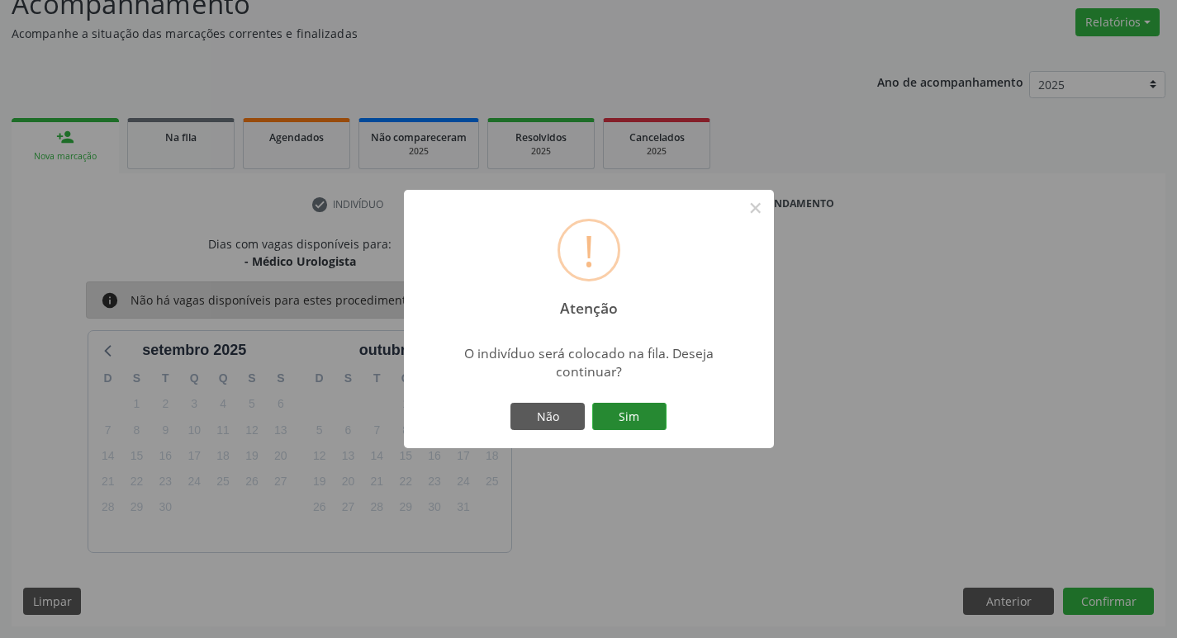
click at [628, 412] on button "Sim" at bounding box center [629, 417] width 74 height 28
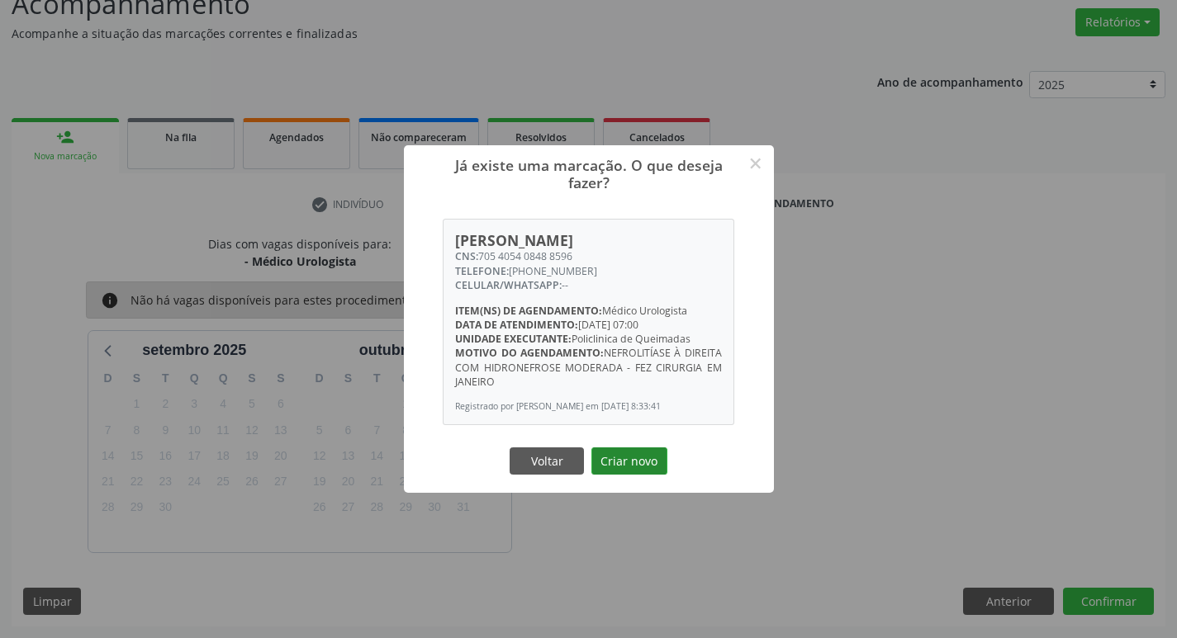
click at [636, 474] on button "Criar novo" at bounding box center [629, 462] width 76 height 28
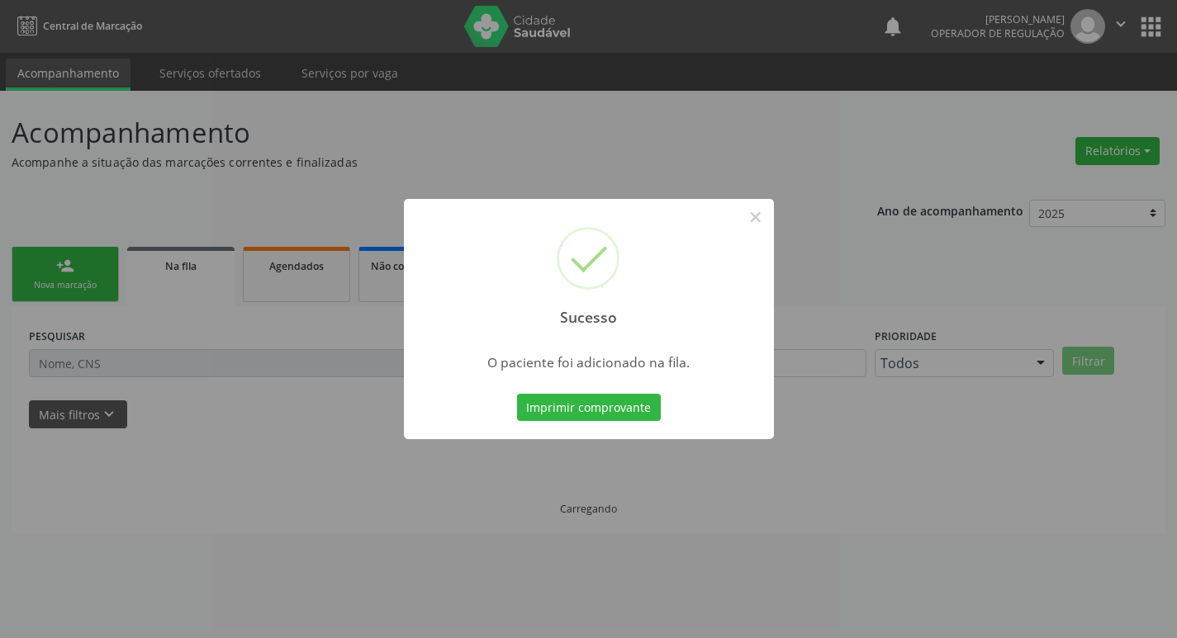
scroll to position [0, 0]
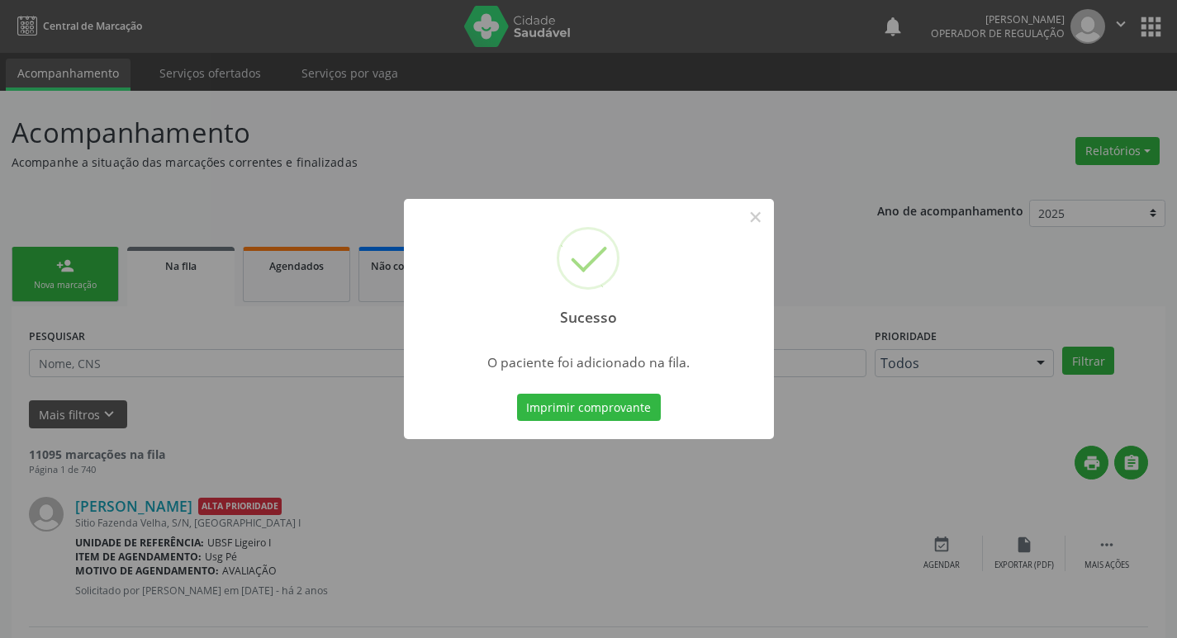
click at [174, 202] on div "Sucesso × O paciente foi adicionado na fila. Imprimir comprovante Cancel" at bounding box center [588, 319] width 1177 height 638
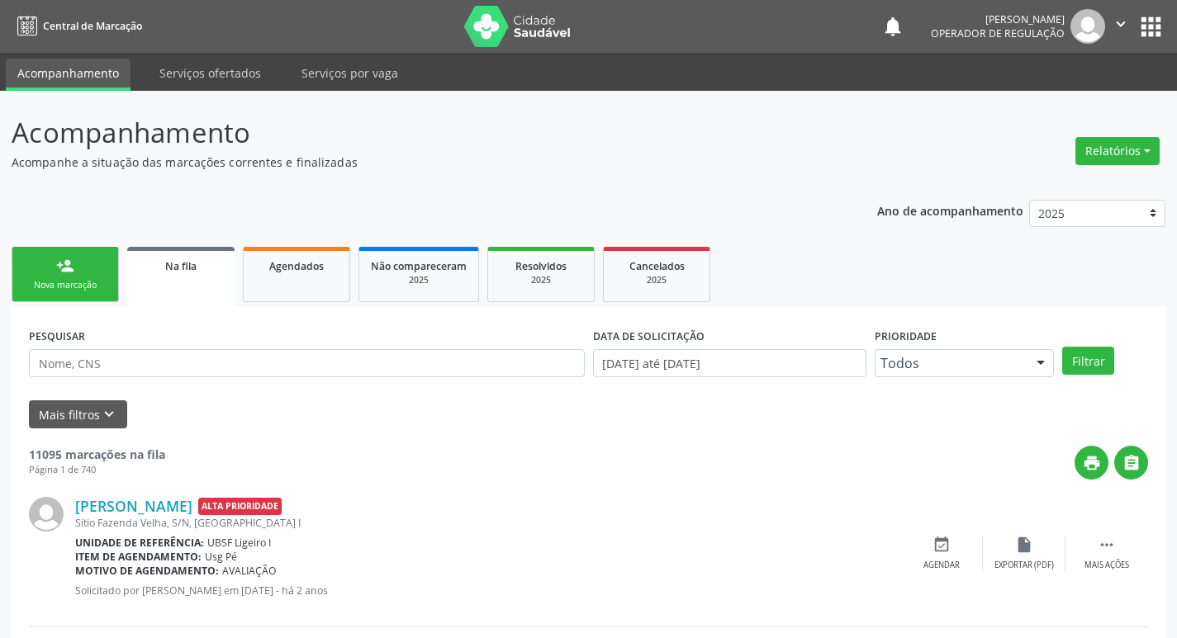
click at [81, 279] on div "Nova marcação" at bounding box center [65, 285] width 83 height 12
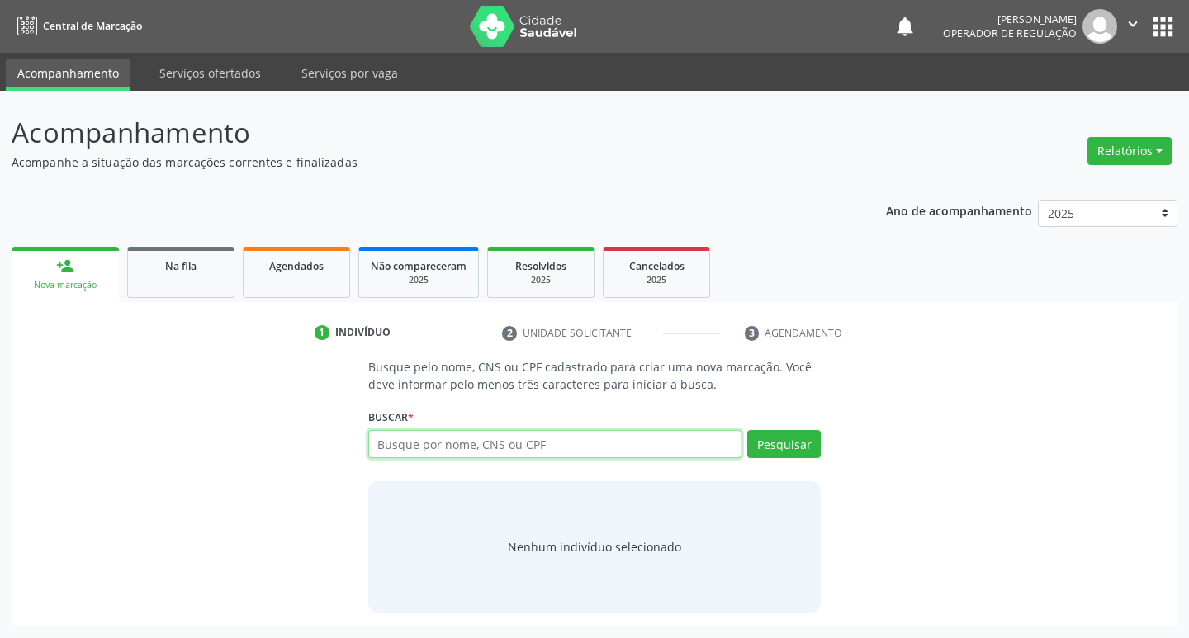
click at [494, 443] on input "text" at bounding box center [555, 444] width 374 height 28
type input "700308957257537"
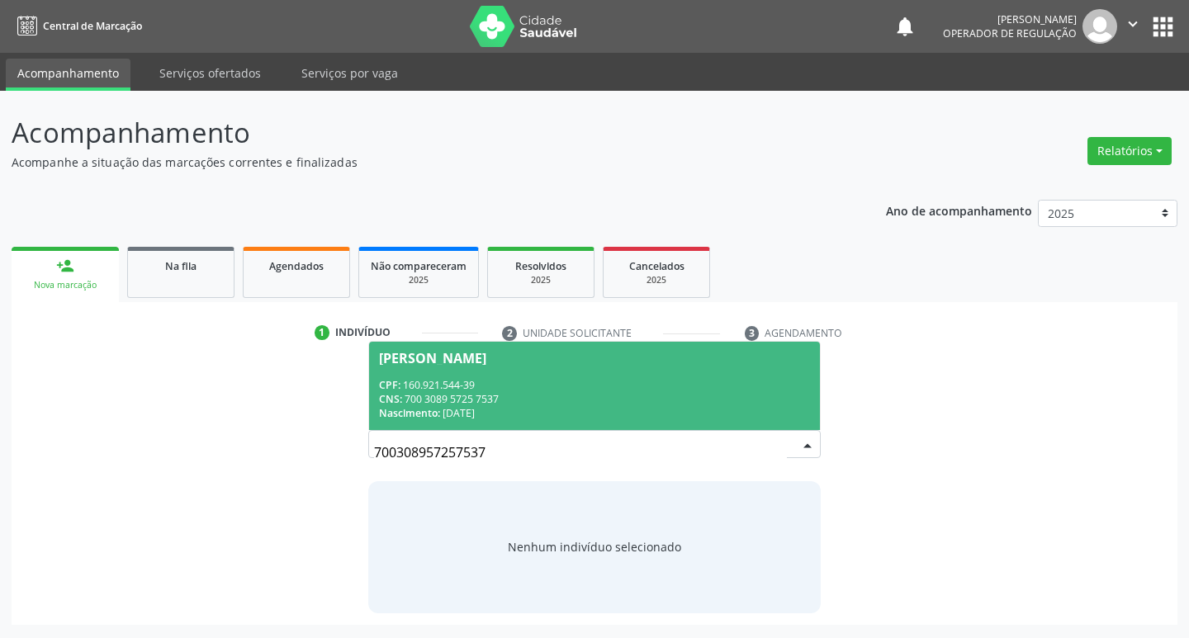
click at [500, 400] on div "CNS: 700 3089 5725 7537" at bounding box center [595, 399] width 432 height 14
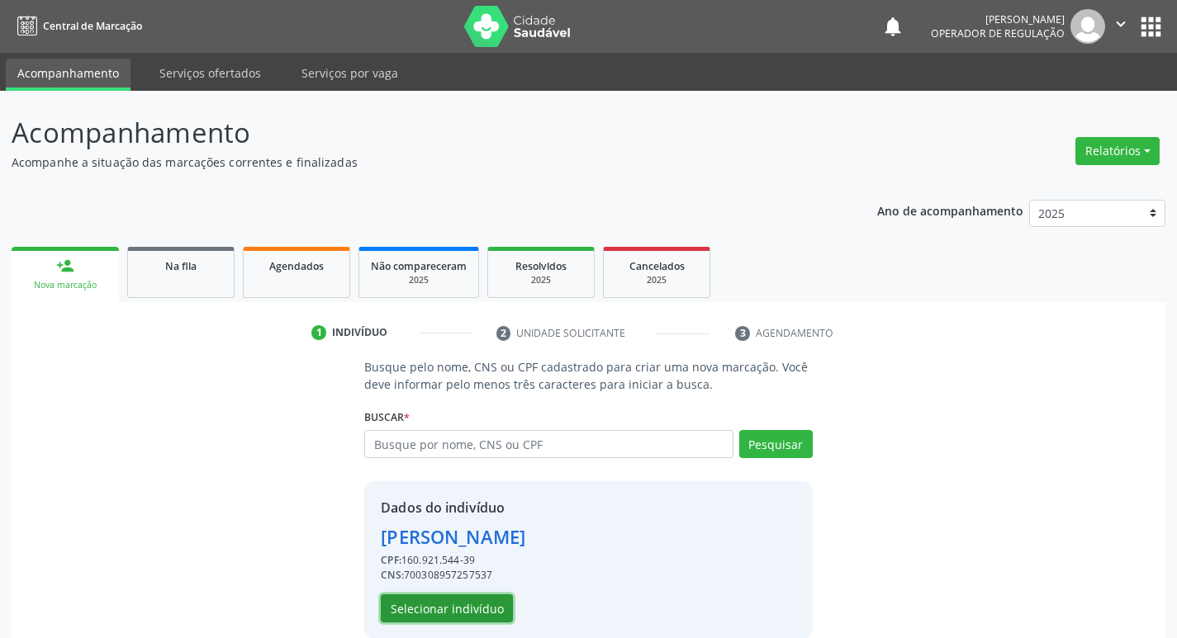
click at [458, 599] on button "Selecionar indivíduo" at bounding box center [447, 609] width 132 height 28
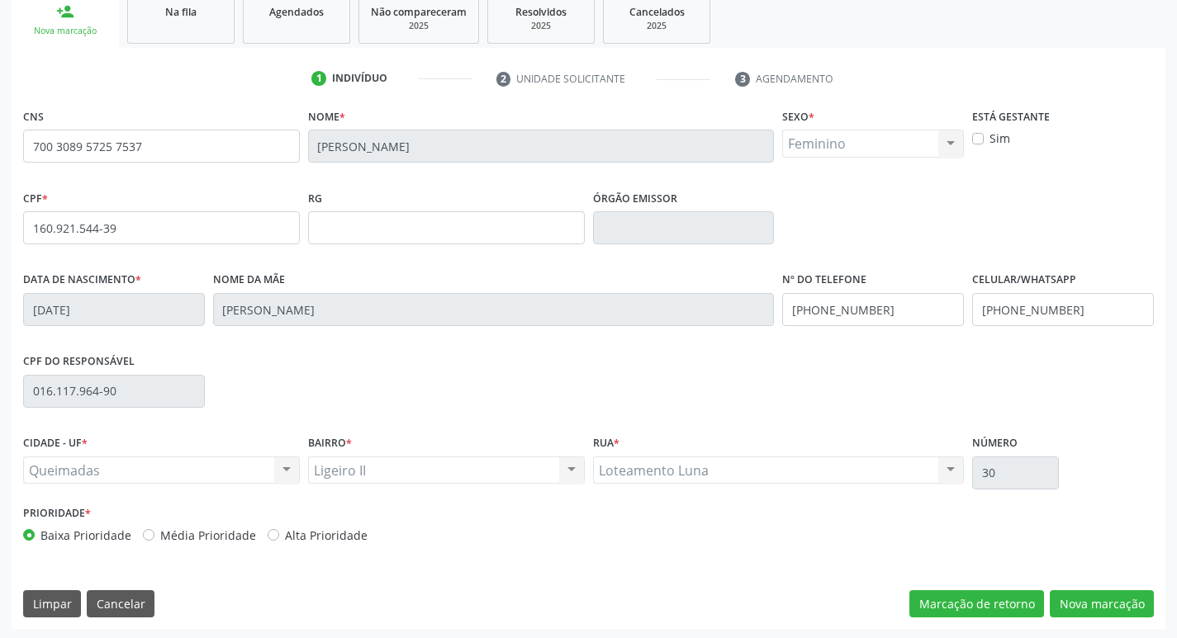
scroll to position [257, 0]
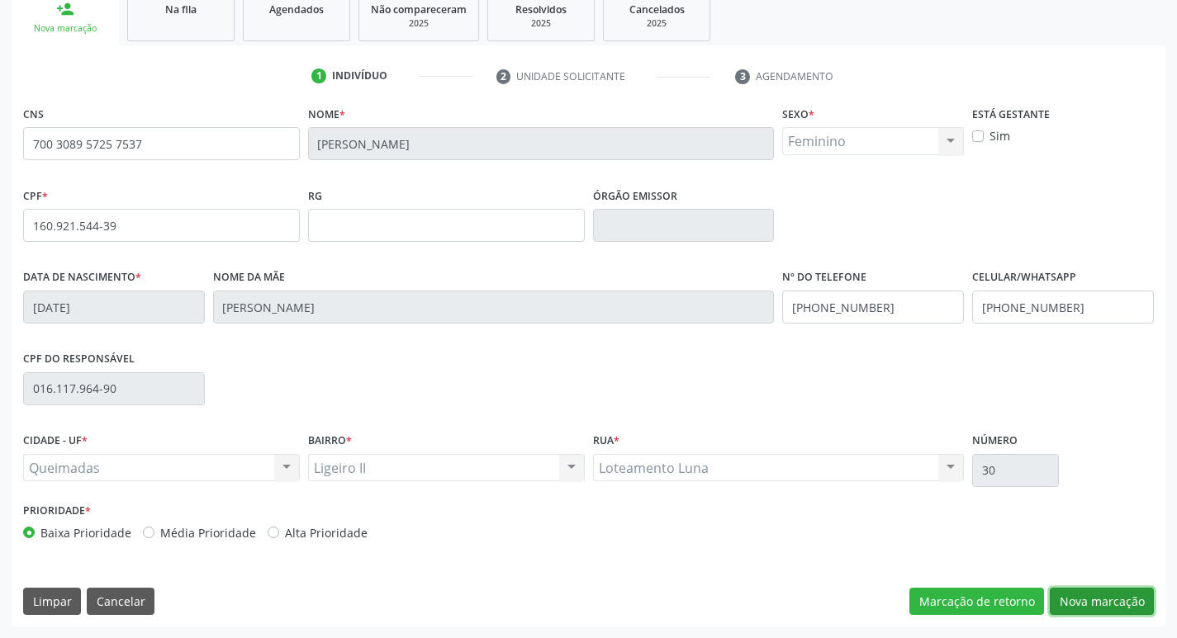
click at [1064, 596] on button "Nova marcação" at bounding box center [1102, 602] width 104 height 28
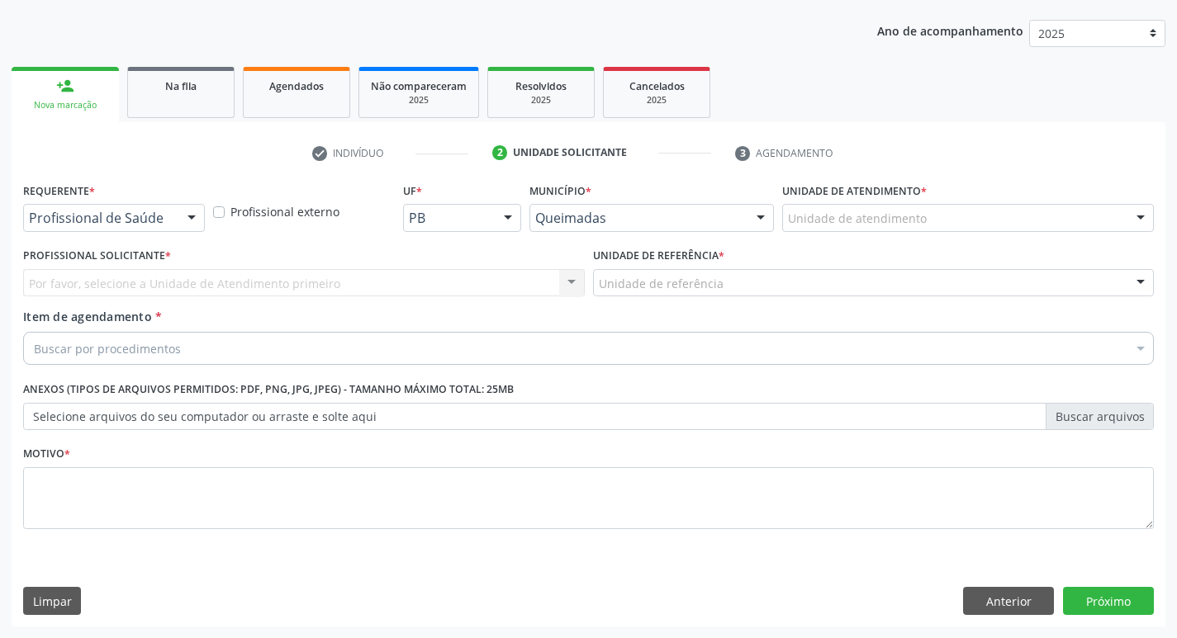
scroll to position [180, 0]
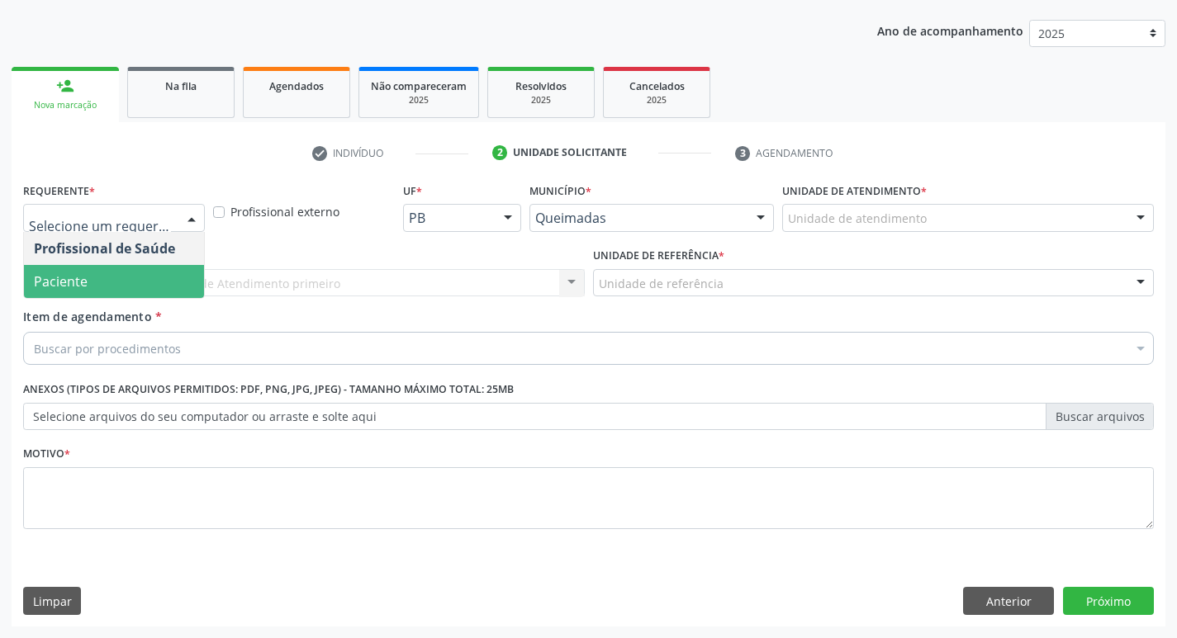
click at [108, 287] on span "Paciente" at bounding box center [114, 281] width 180 height 33
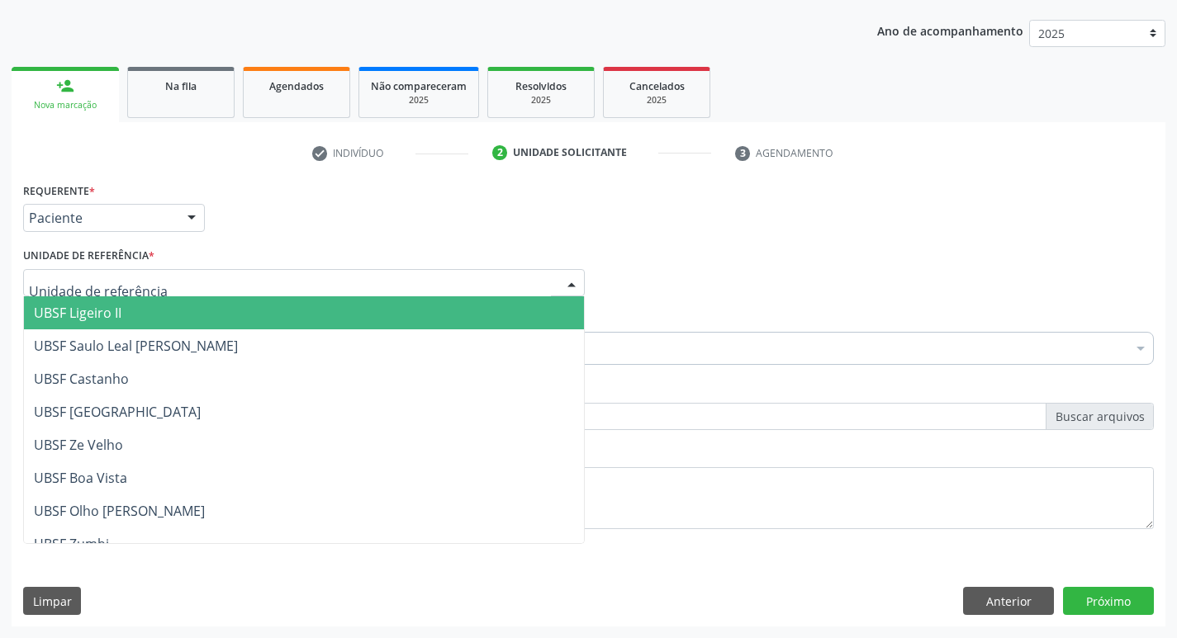
click at [231, 282] on div at bounding box center [304, 283] width 562 height 28
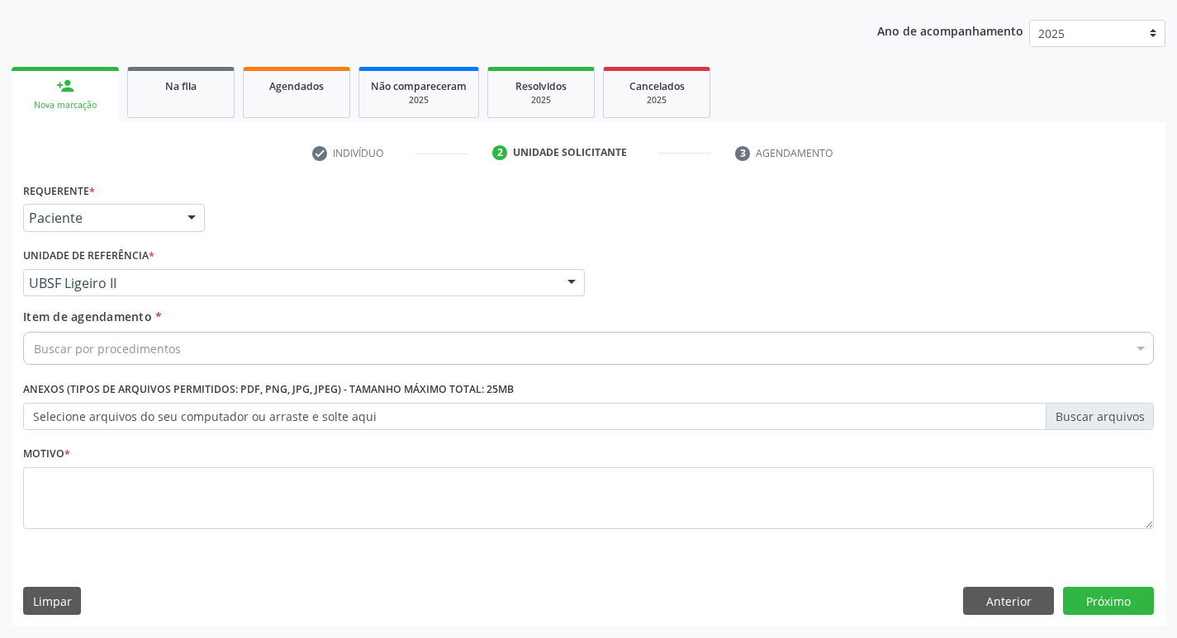
click at [209, 350] on div "Buscar por procedimentos" at bounding box center [588, 348] width 1131 height 33
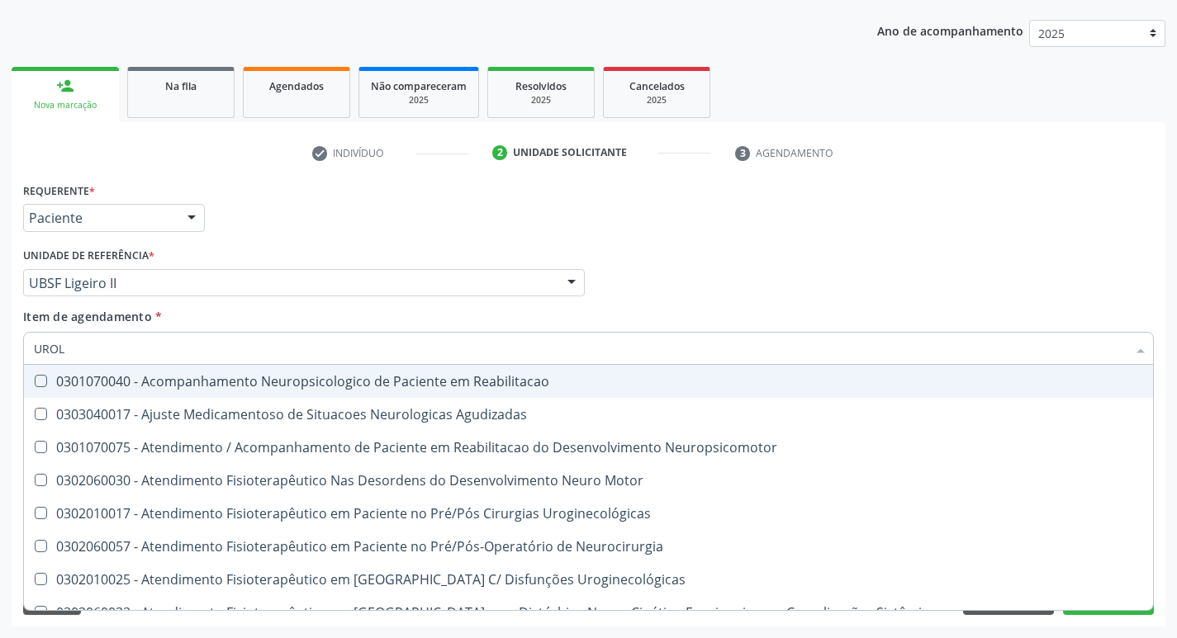
type input "UROLO"
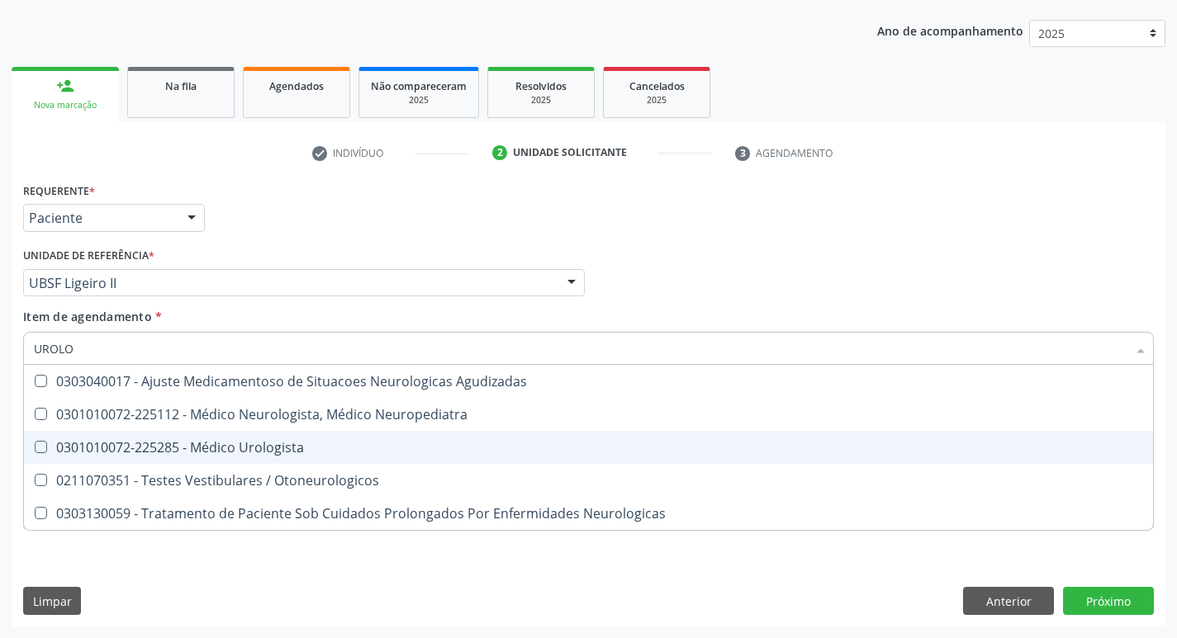
click at [225, 448] on div "0301010072-225285 - Médico Urologista" at bounding box center [588, 447] width 1109 height 13
checkbox Urologista "true"
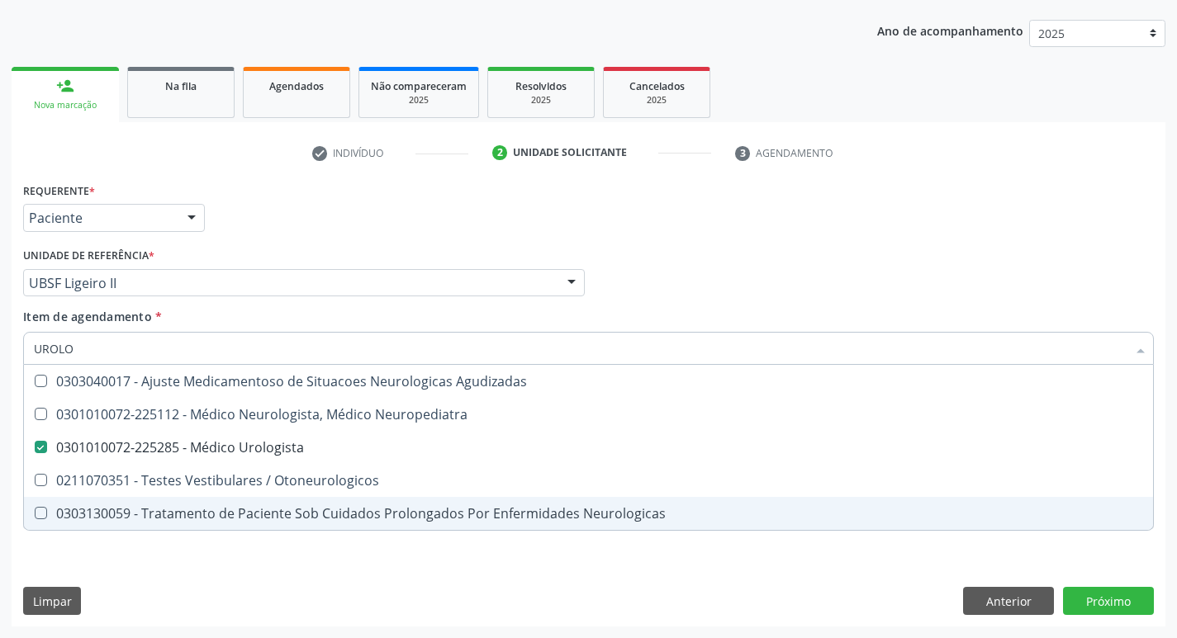
click at [159, 532] on div "Requerente * Paciente Profissional de Saúde Paciente Nenhum resultado encontrad…" at bounding box center [588, 365] width 1131 height 374
checkbox Neuropediatra "true"
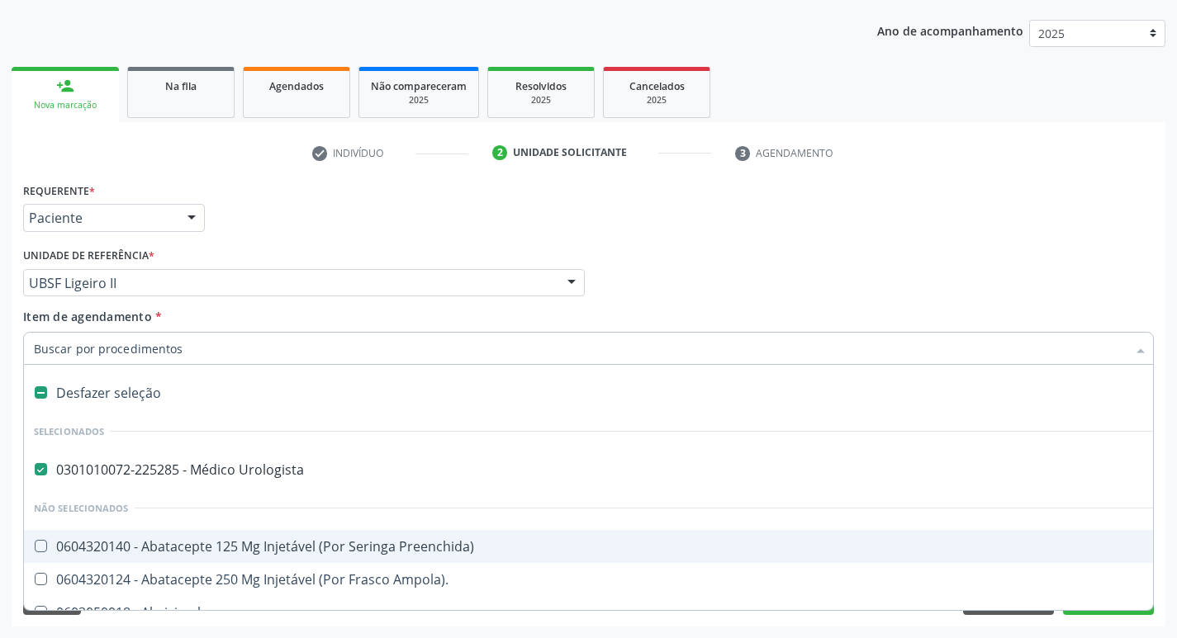
click at [378, 189] on div "Requerente * Paciente Profissional de Saúde Paciente Nenhum resultado encontrad…" at bounding box center [588, 210] width 1139 height 64
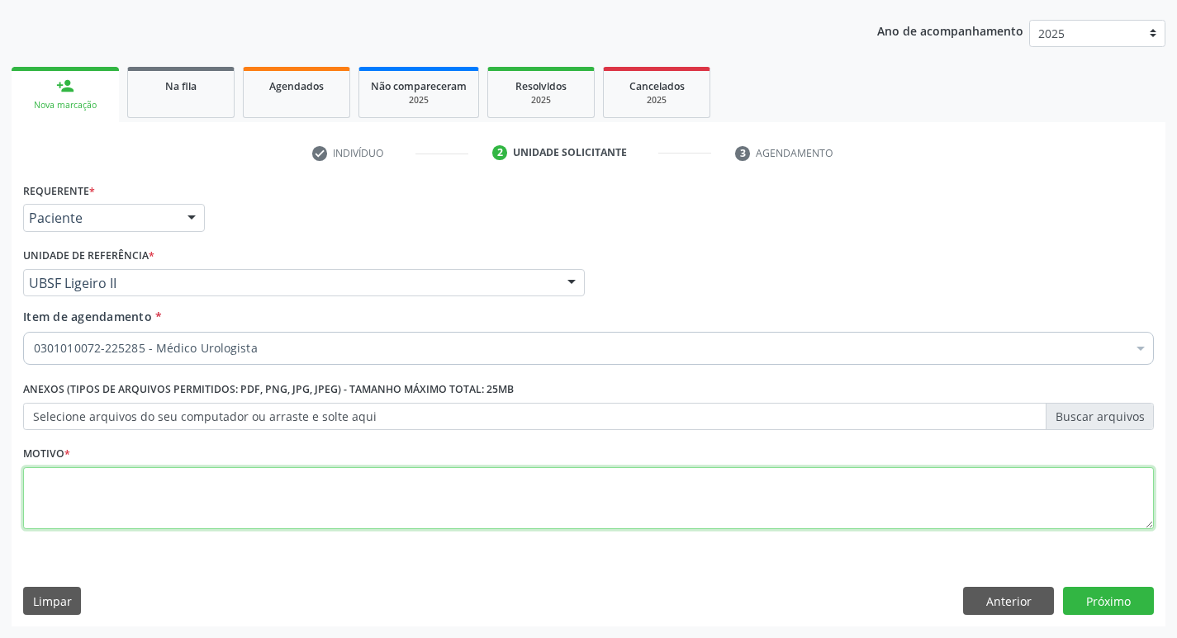
click at [225, 507] on textarea at bounding box center [588, 498] width 1131 height 63
click at [131, 484] on textarea "NEFROLITIASE ESUQERDA" at bounding box center [588, 498] width 1131 height 63
click at [133, 476] on textarea "NEFROLITIASE ESQERDA" at bounding box center [588, 498] width 1131 height 63
type textarea "NEFROLITIASE ESQUERDA"
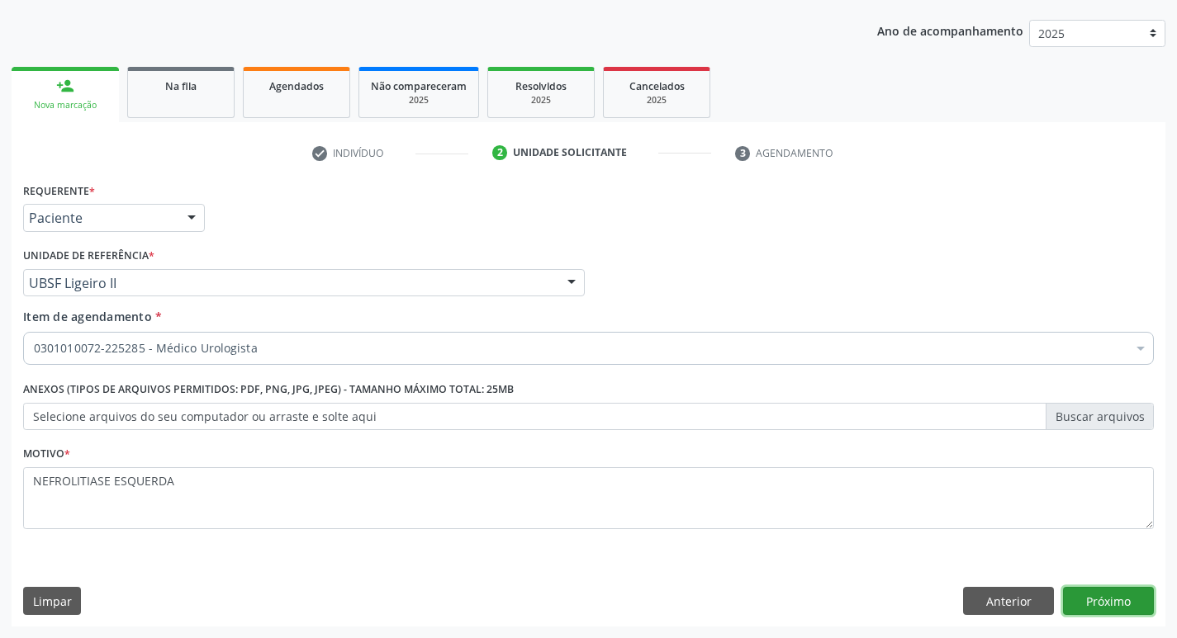
click at [1083, 591] on button "Próximo" at bounding box center [1108, 601] width 91 height 28
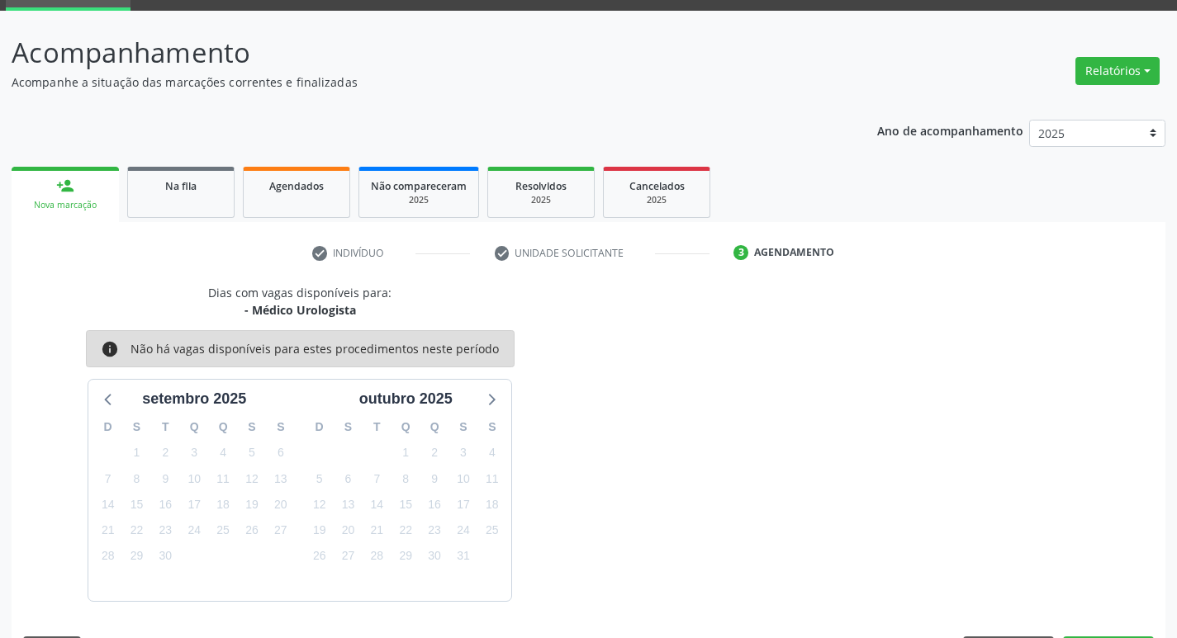
scroll to position [129, 0]
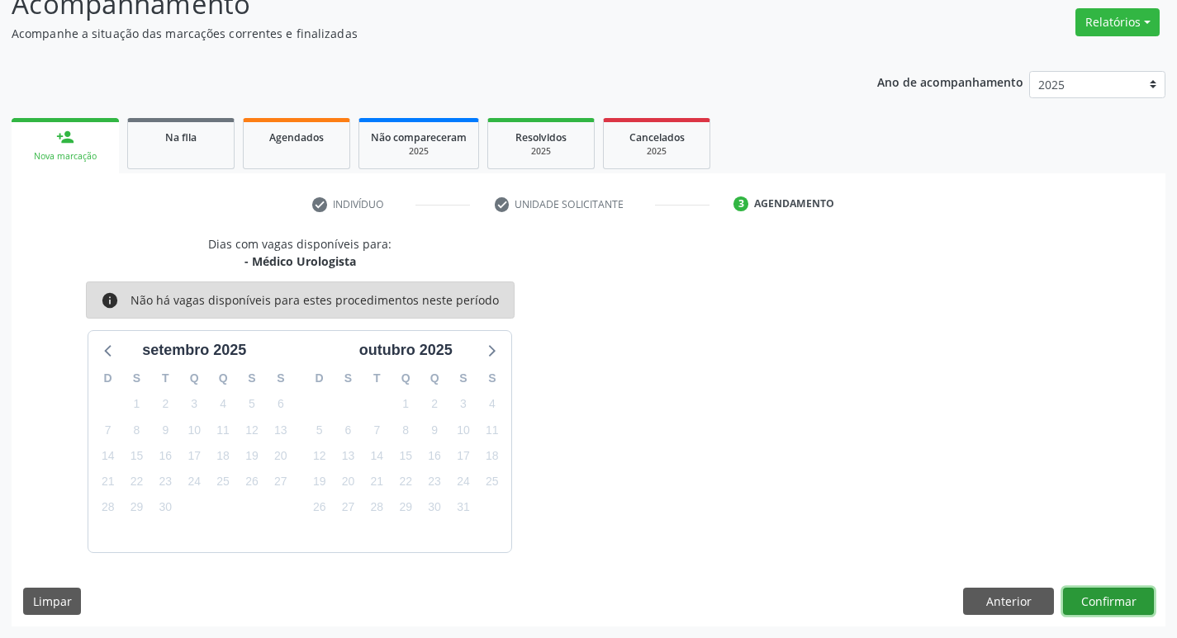
click at [1087, 602] on button "Confirmar" at bounding box center [1108, 602] width 91 height 28
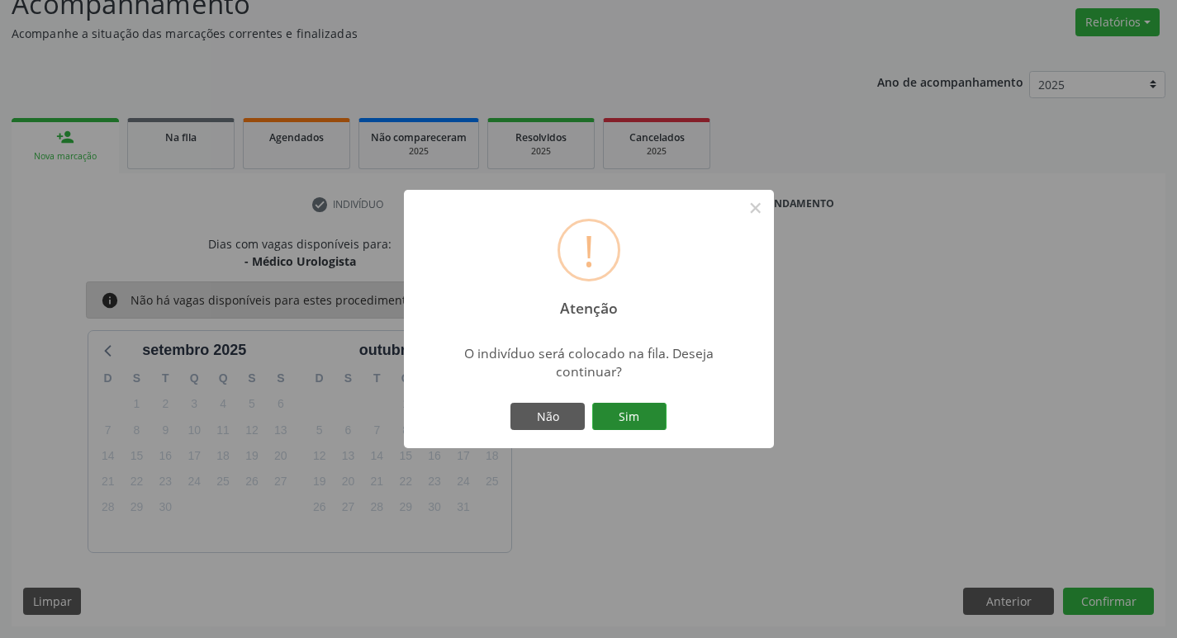
click at [619, 423] on button "Sim" at bounding box center [629, 417] width 74 height 28
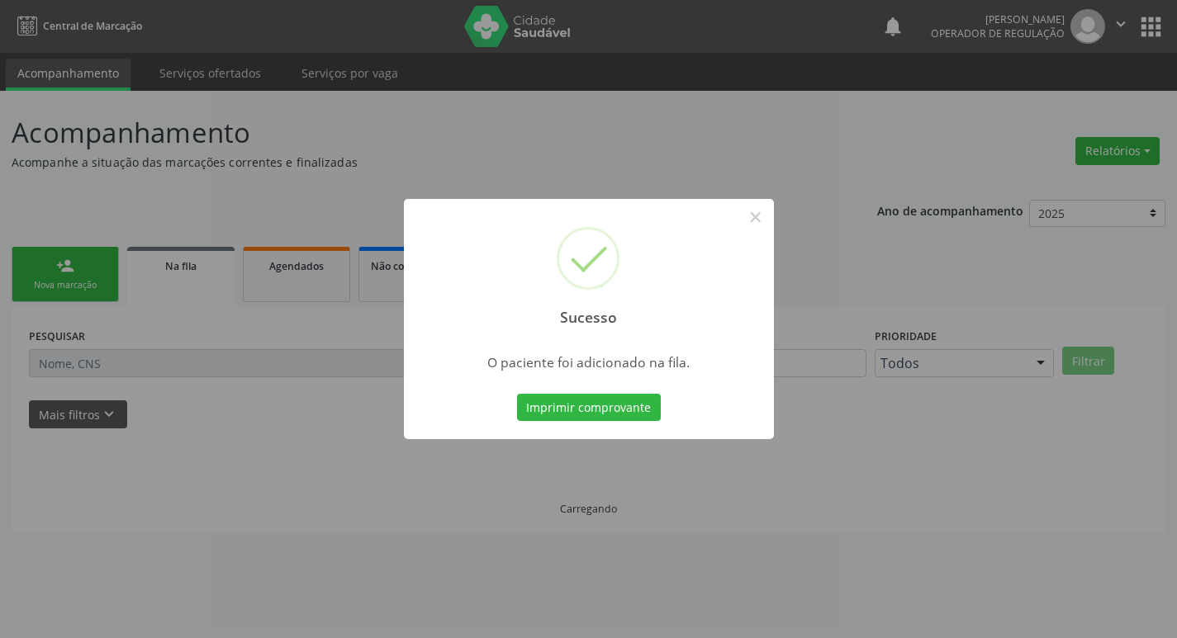
scroll to position [0, 0]
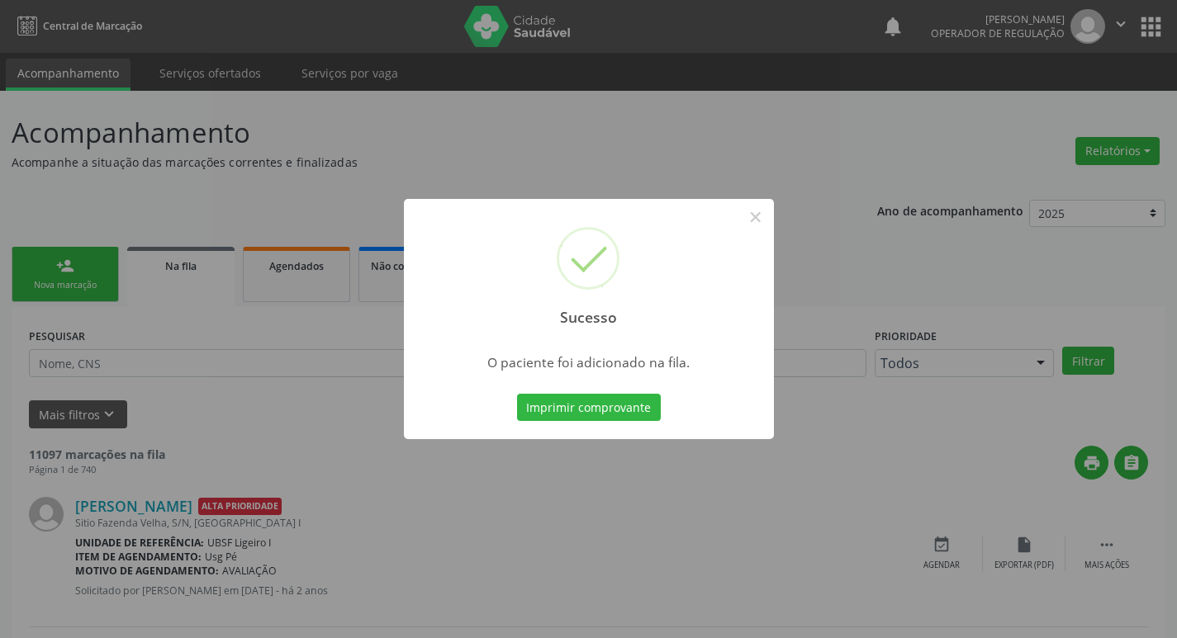
click at [437, 123] on div "Sucesso × O paciente foi adicionado na fila. Imprimir comprovante Cancel" at bounding box center [588, 319] width 1177 height 638
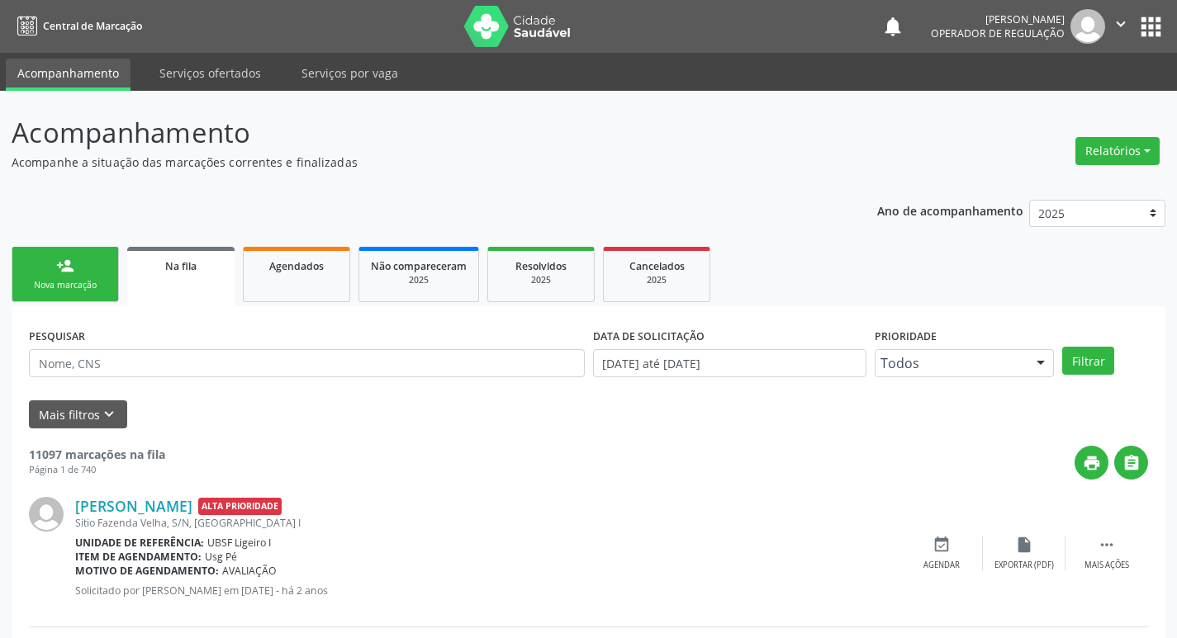
click at [92, 247] on link "person_add Nova marcação" at bounding box center [65, 274] width 107 height 55
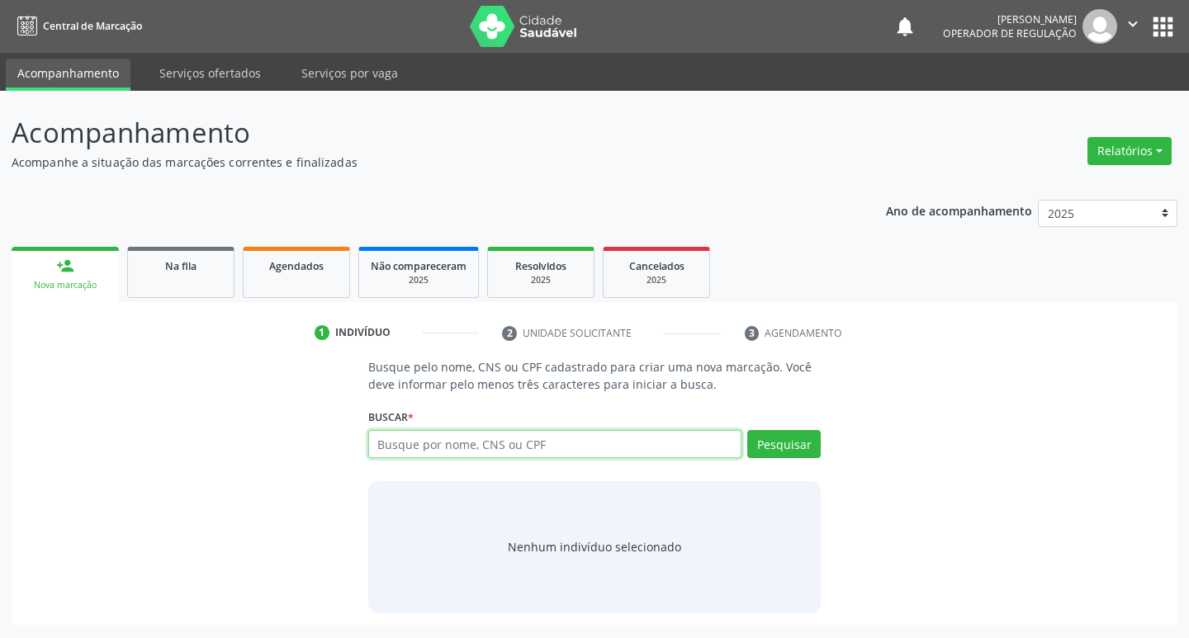
click at [457, 450] on input "text" at bounding box center [555, 444] width 374 height 28
type input "704807083473447"
click at [782, 459] on div "Pesquisar" at bounding box center [781, 450] width 79 height 40
click at [792, 448] on button "Pesquisar" at bounding box center [783, 444] width 73 height 28
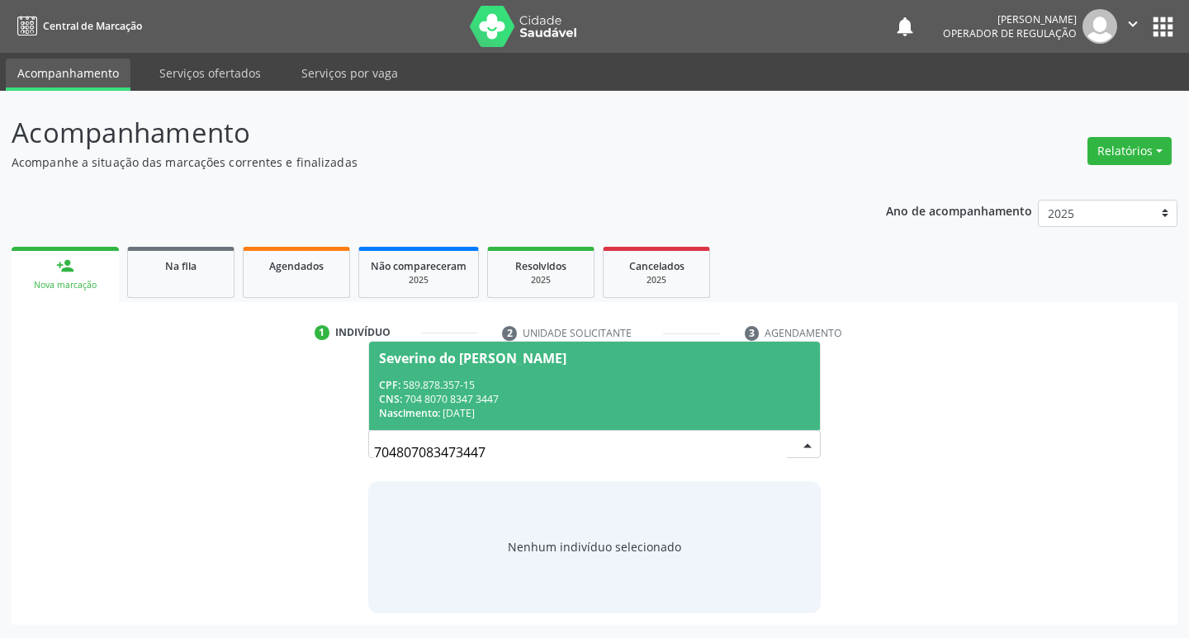
click at [595, 367] on span "Severino do [PERSON_NAME] CPF: 589.878.357-15 CNS: 704 8070 8347 3447 Nasciment…" at bounding box center [595, 386] width 452 height 88
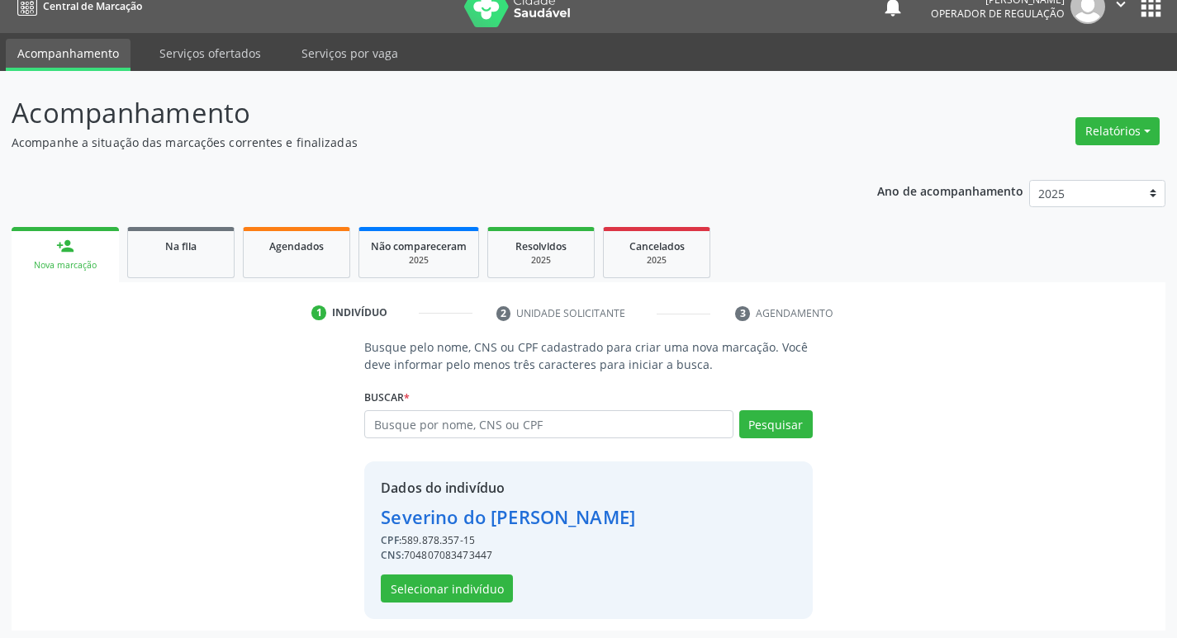
scroll to position [24, 0]
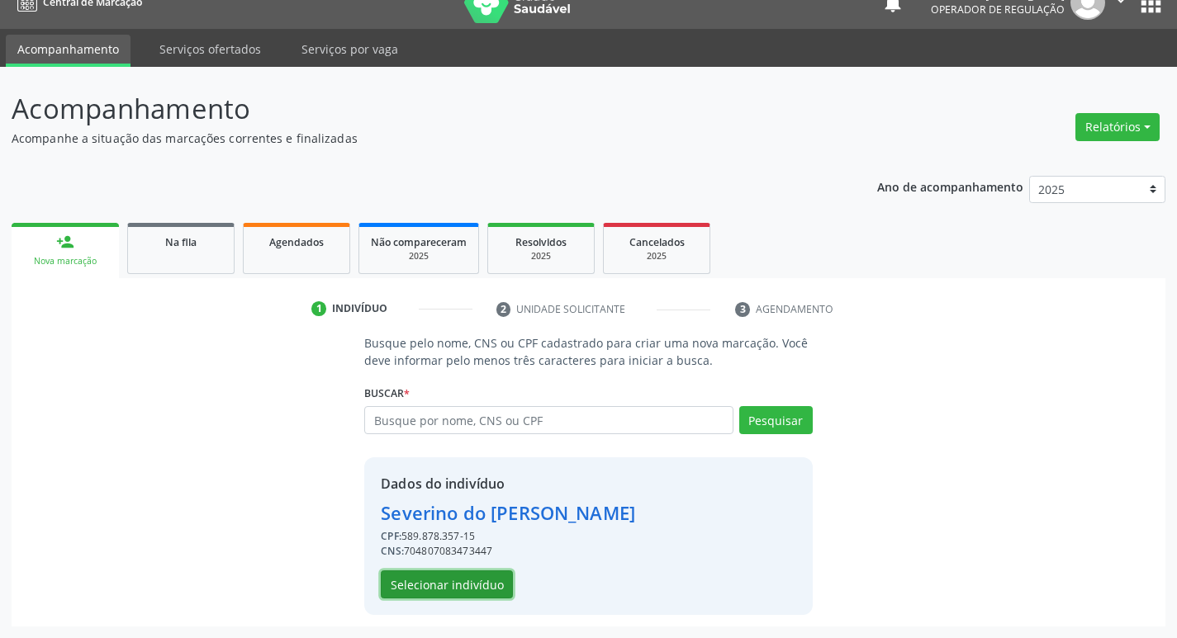
click at [469, 595] on button "Selecionar indivíduo" at bounding box center [447, 585] width 132 height 28
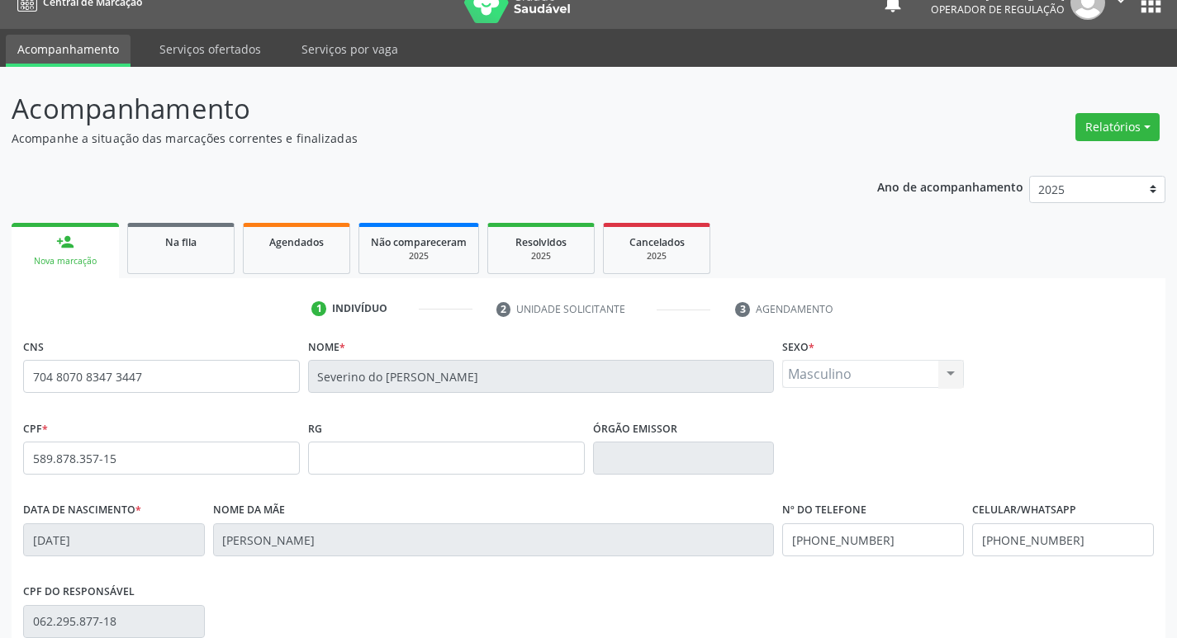
scroll to position [257, 0]
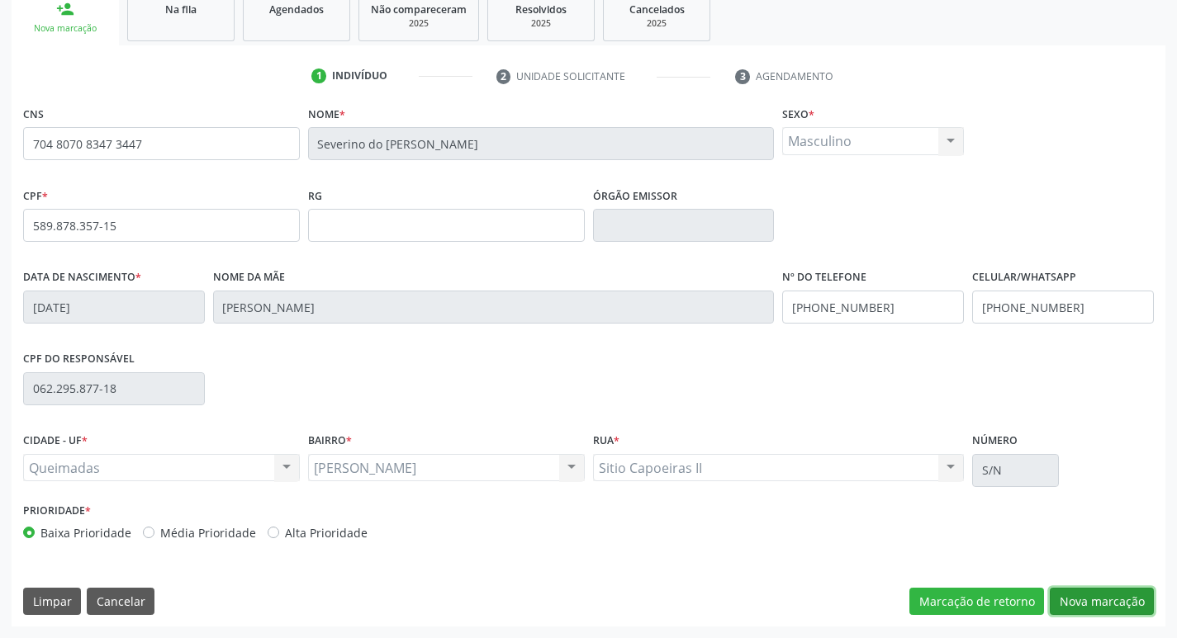
drag, startPoint x: 1098, startPoint y: 593, endPoint x: 926, endPoint y: 594, distance: 172.6
click at [1098, 594] on button "Nova marcação" at bounding box center [1102, 602] width 104 height 28
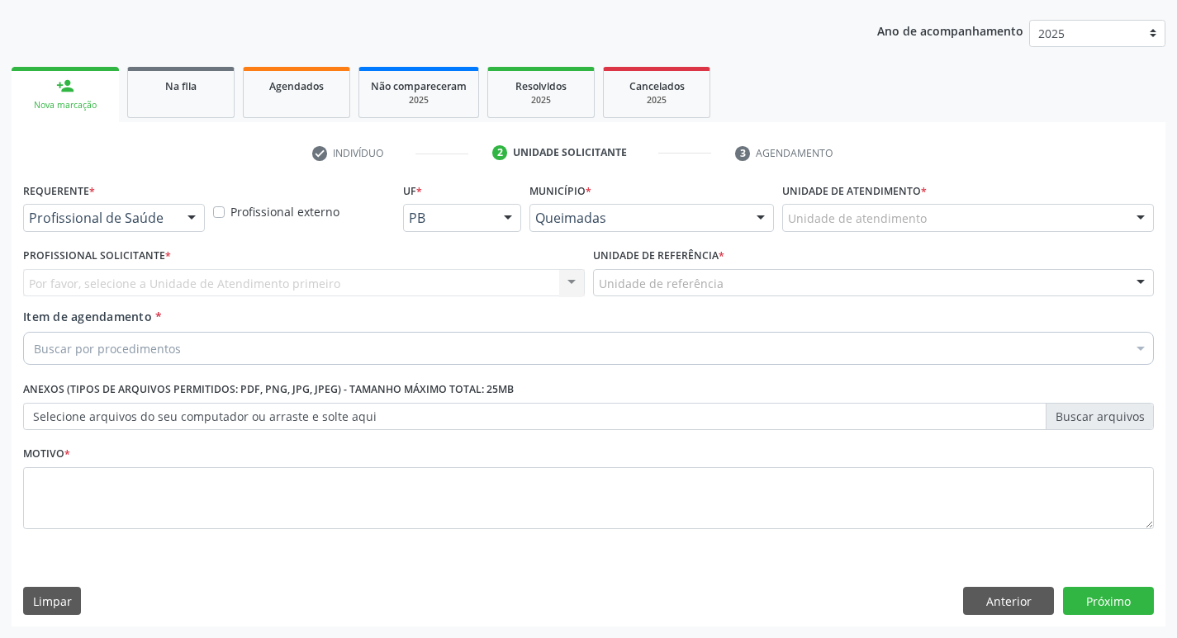
scroll to position [180, 0]
click at [180, 232] on div "Profissional de Saúde Profissional de Saúde Paciente Nenhum resultado encontrad…" at bounding box center [114, 218] width 182 height 28
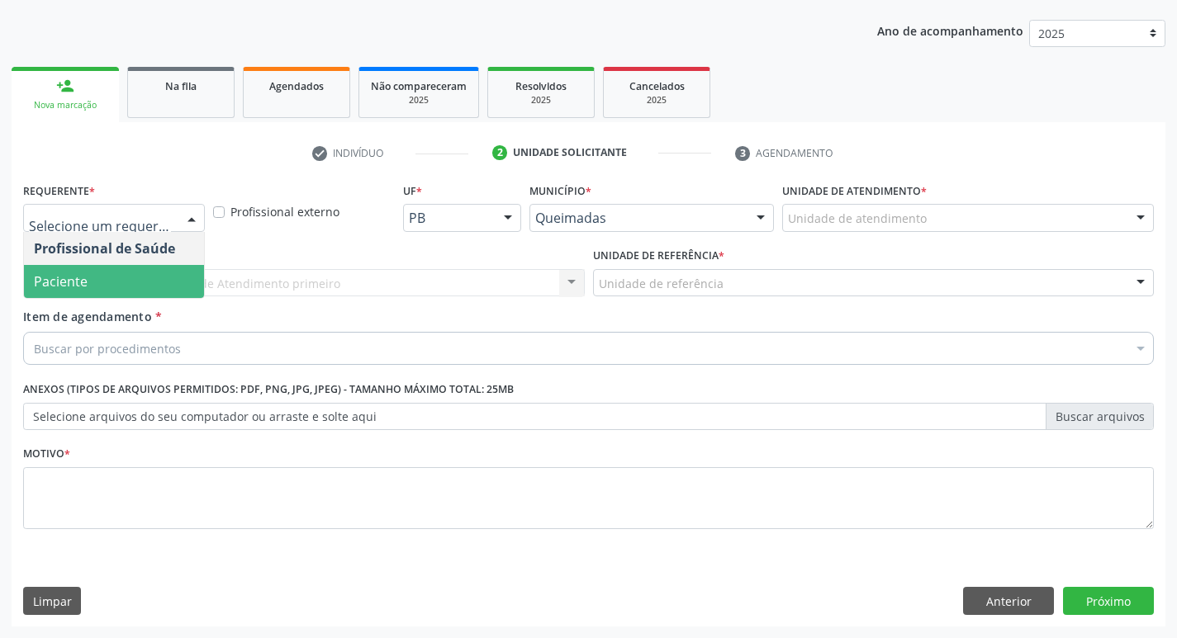
click at [168, 271] on span "Paciente" at bounding box center [114, 281] width 180 height 33
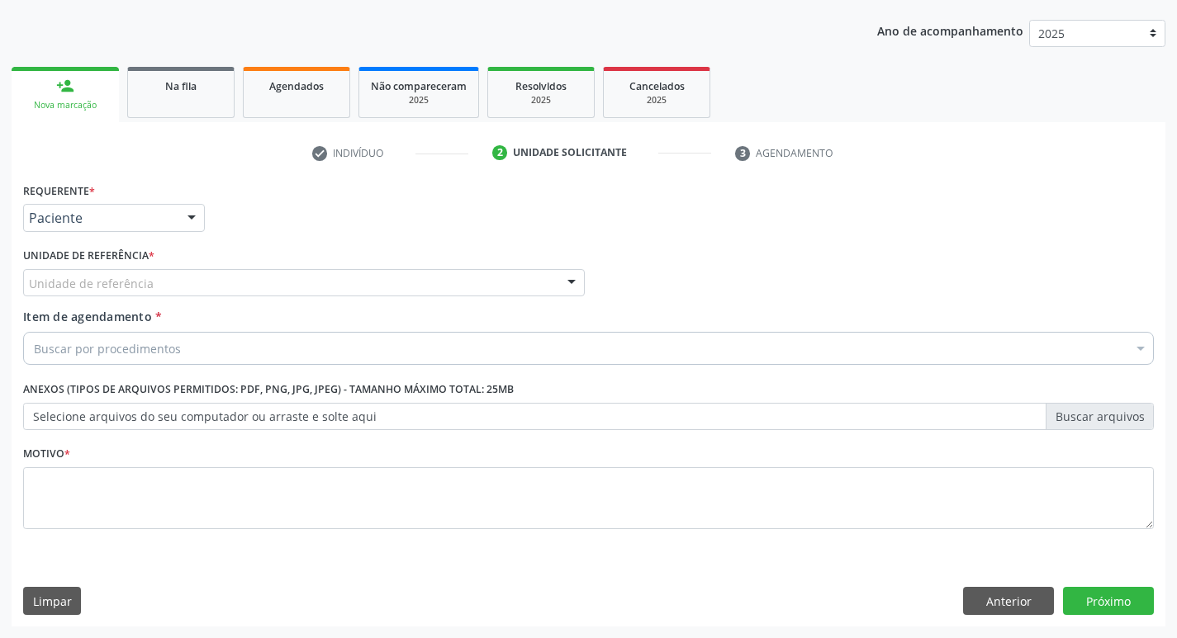
click at [170, 273] on div "Unidade de referência" at bounding box center [304, 283] width 562 height 28
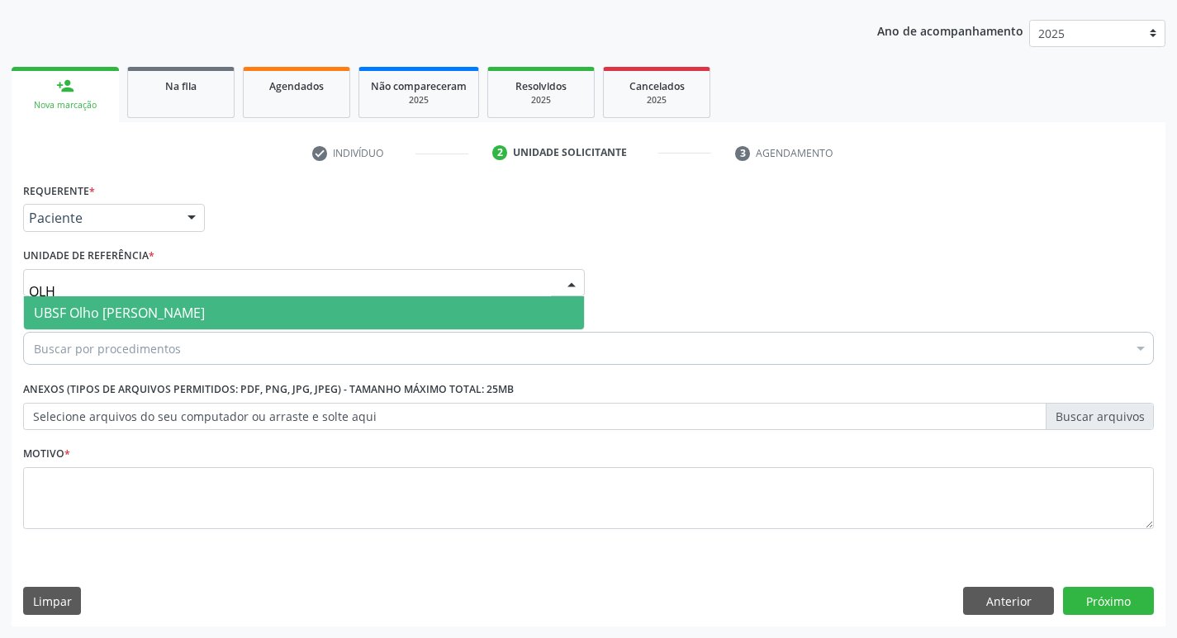
type input "OLHO"
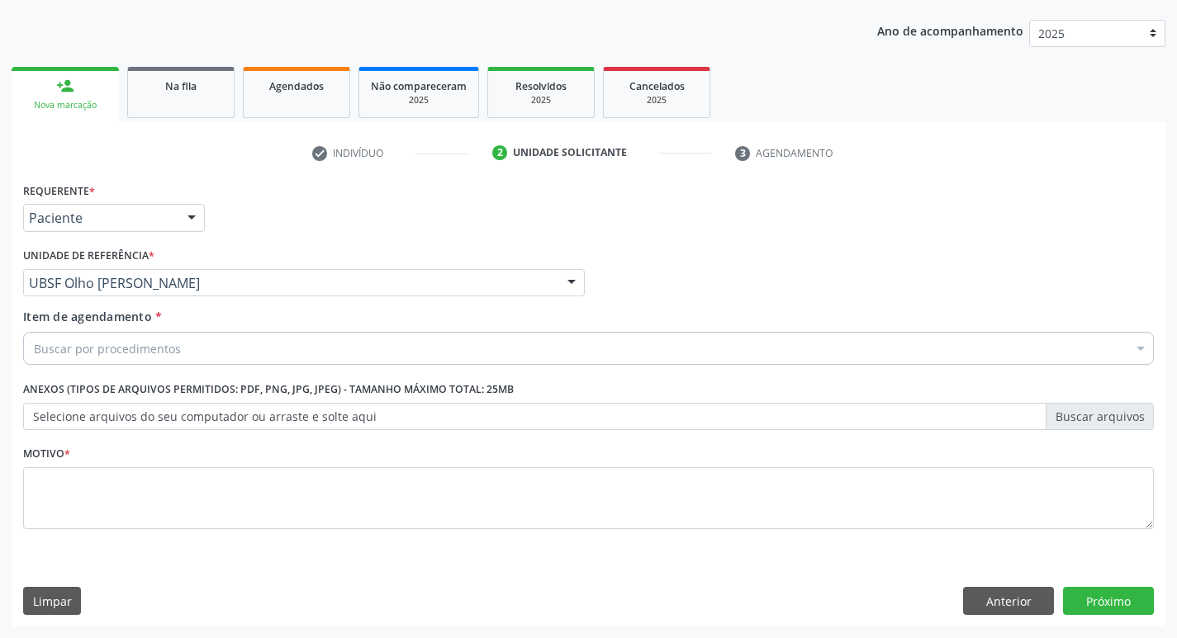
click at [180, 344] on div "Buscar por procedimentos" at bounding box center [588, 348] width 1131 height 33
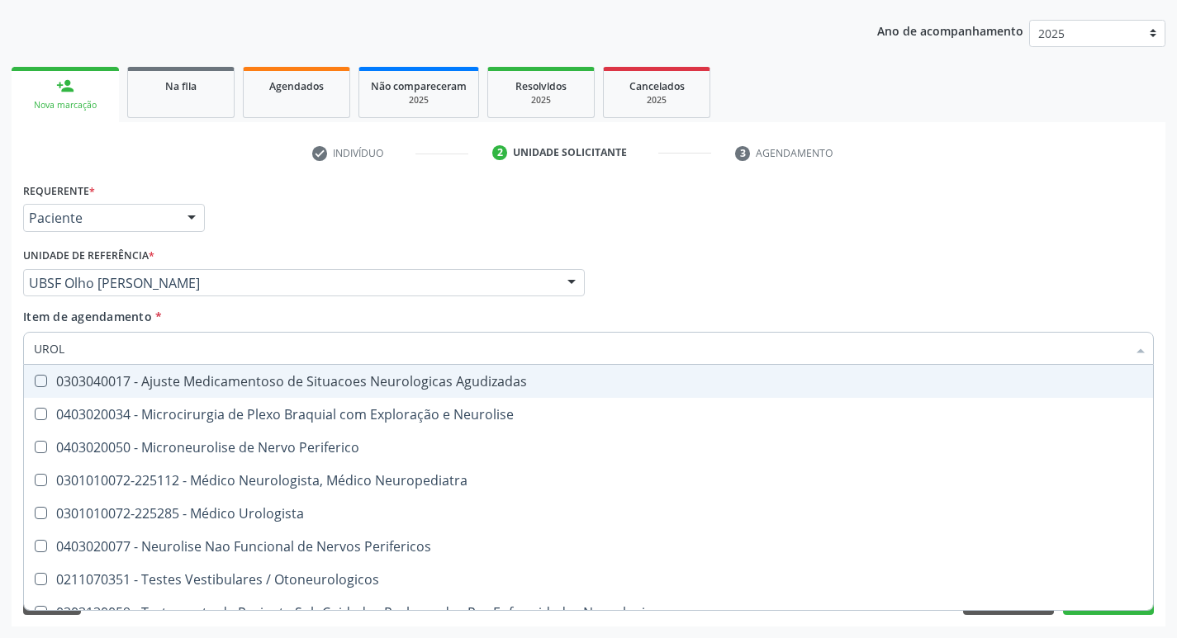
type input "UROLO"
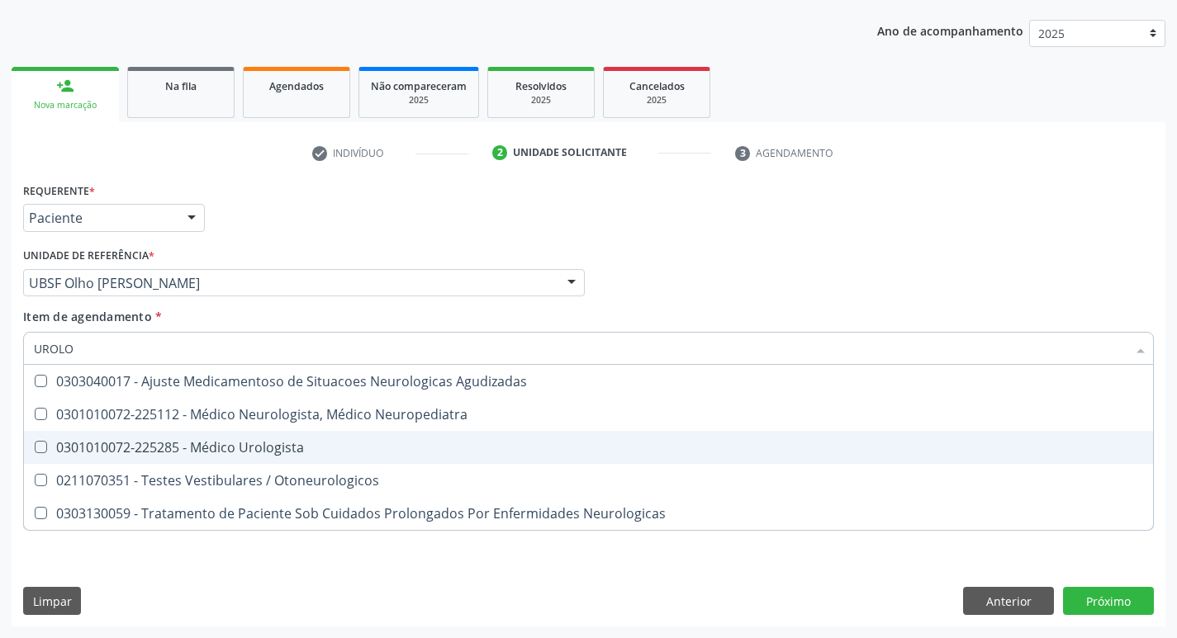
click at [159, 446] on div "0301010072-225285 - Médico Urologista" at bounding box center [588, 447] width 1109 height 13
checkbox Urologista "true"
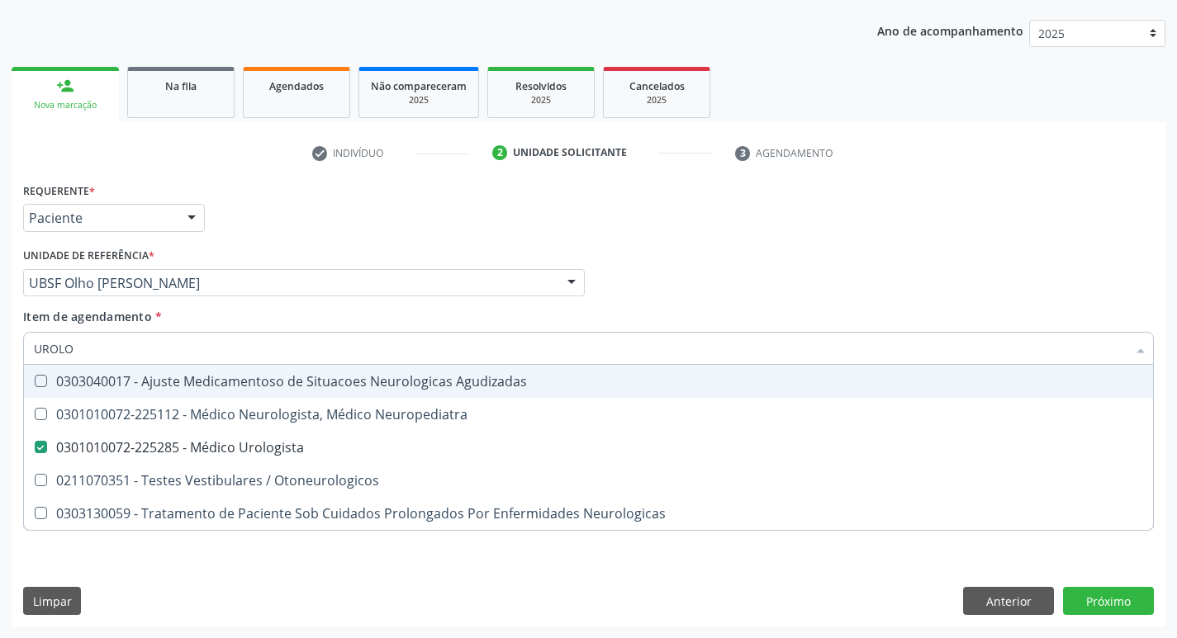
click at [311, 237] on div "Requerente * Paciente Profissional de Saúde Paciente Nenhum resultado encontrad…" at bounding box center [588, 210] width 1139 height 64
checkbox Neuropediatra "true"
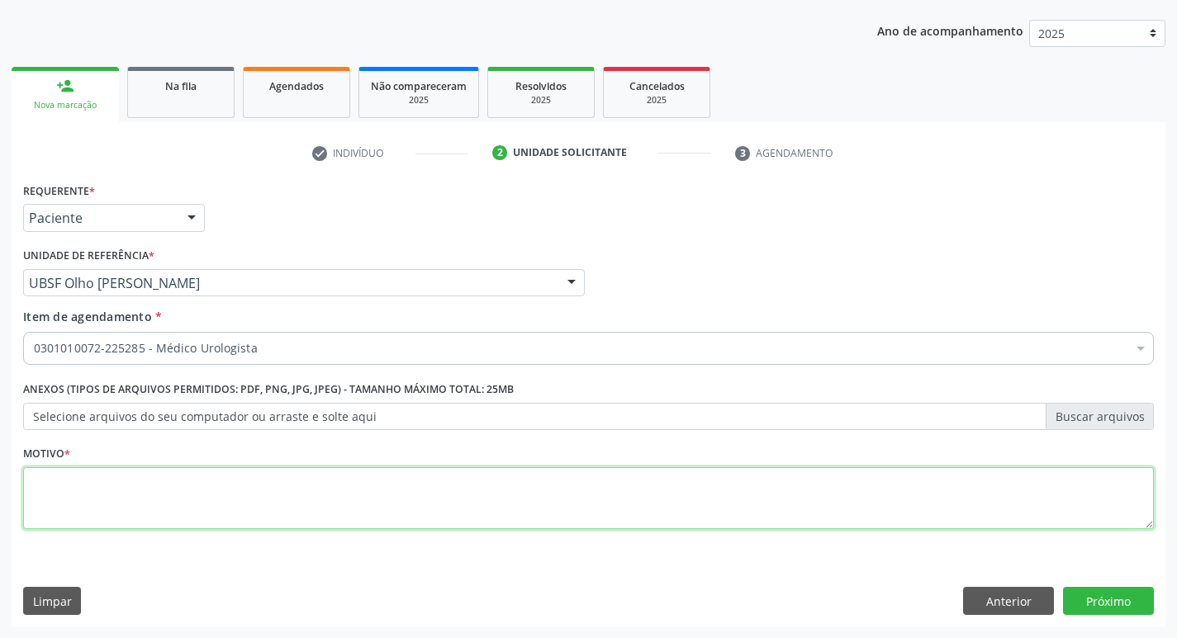
click at [211, 509] on textarea at bounding box center [588, 498] width 1131 height 63
type textarea "RETORNO (DR. IVANCLECIO)"
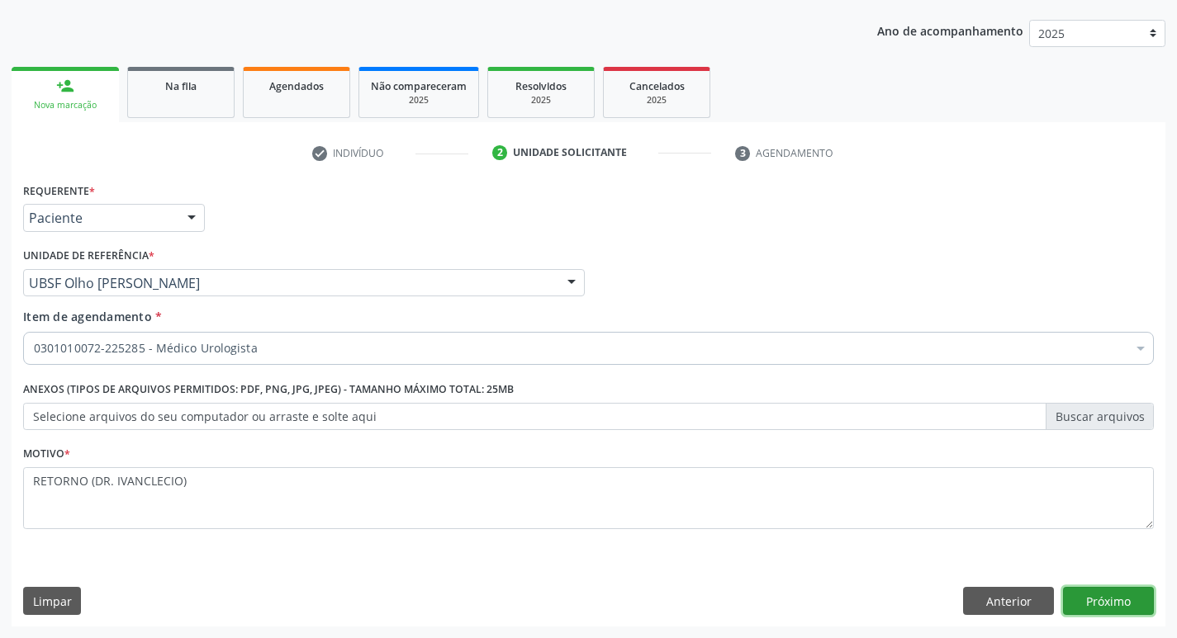
click at [1106, 602] on button "Próximo" at bounding box center [1108, 601] width 91 height 28
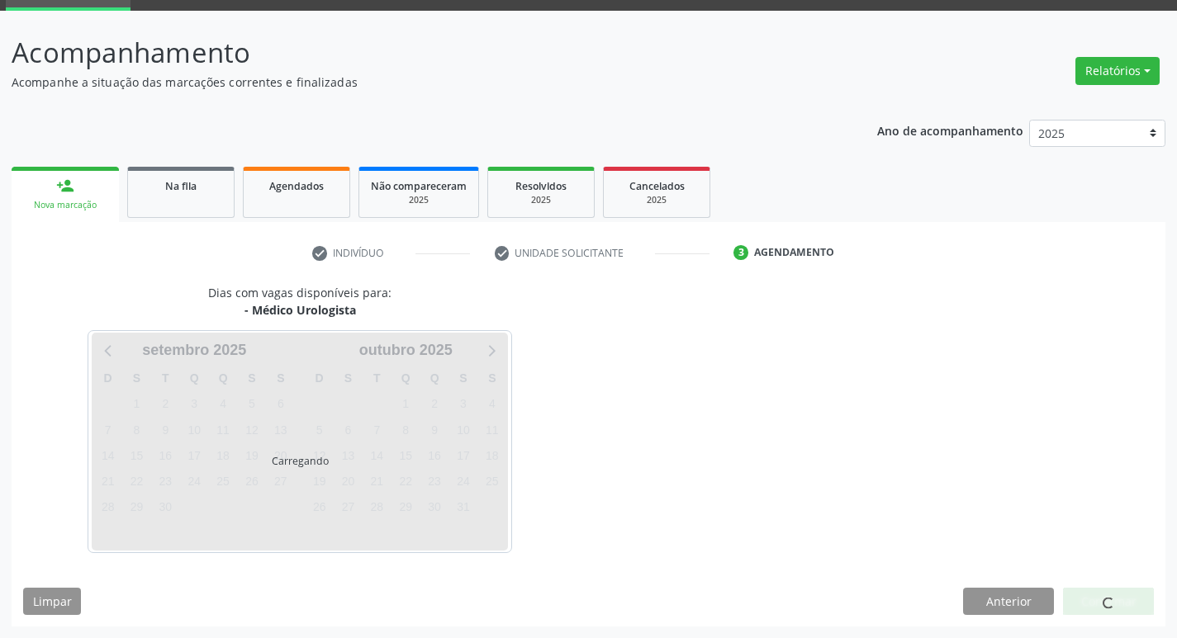
scroll to position [129, 0]
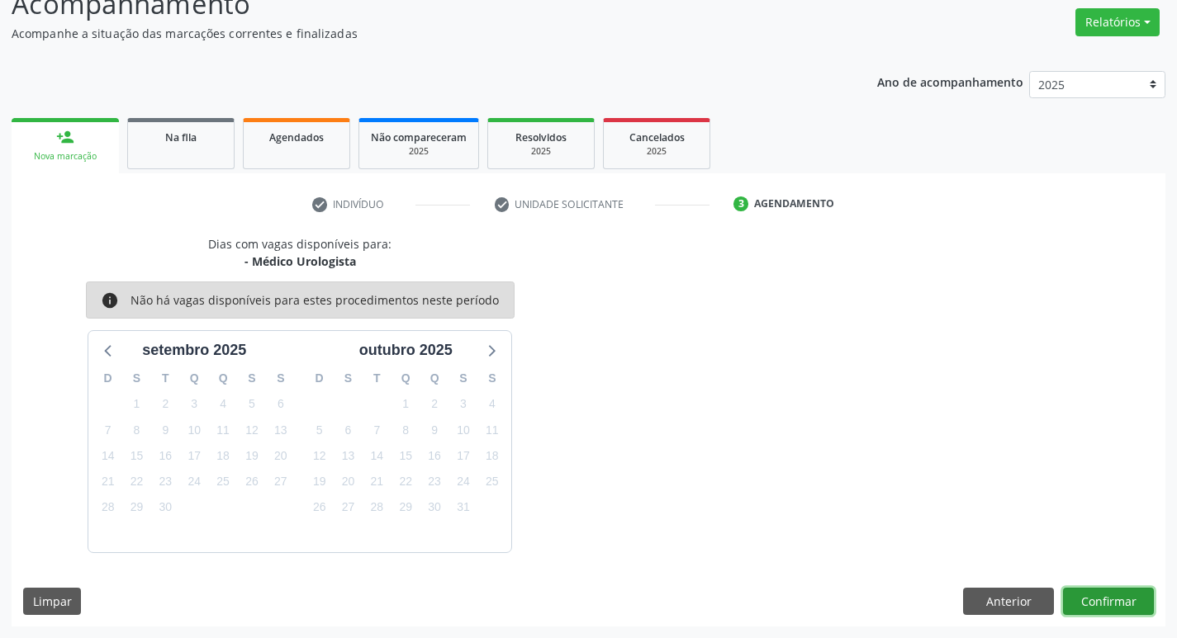
click at [1114, 594] on button "Confirmar" at bounding box center [1108, 602] width 91 height 28
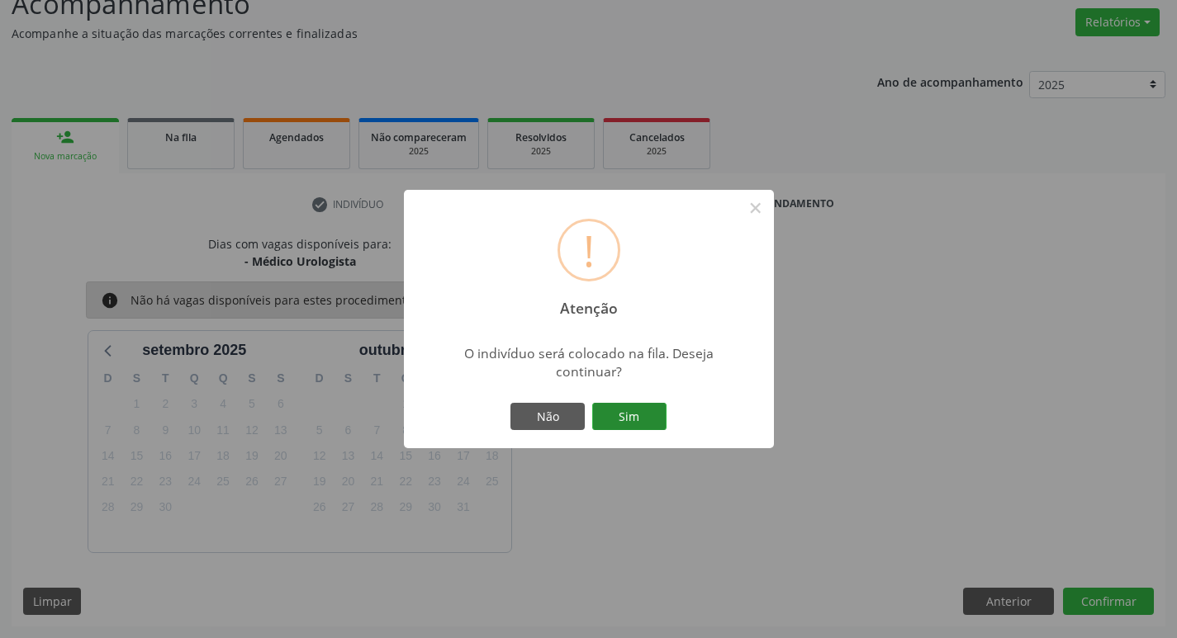
click at [643, 424] on button "Sim" at bounding box center [629, 417] width 74 height 28
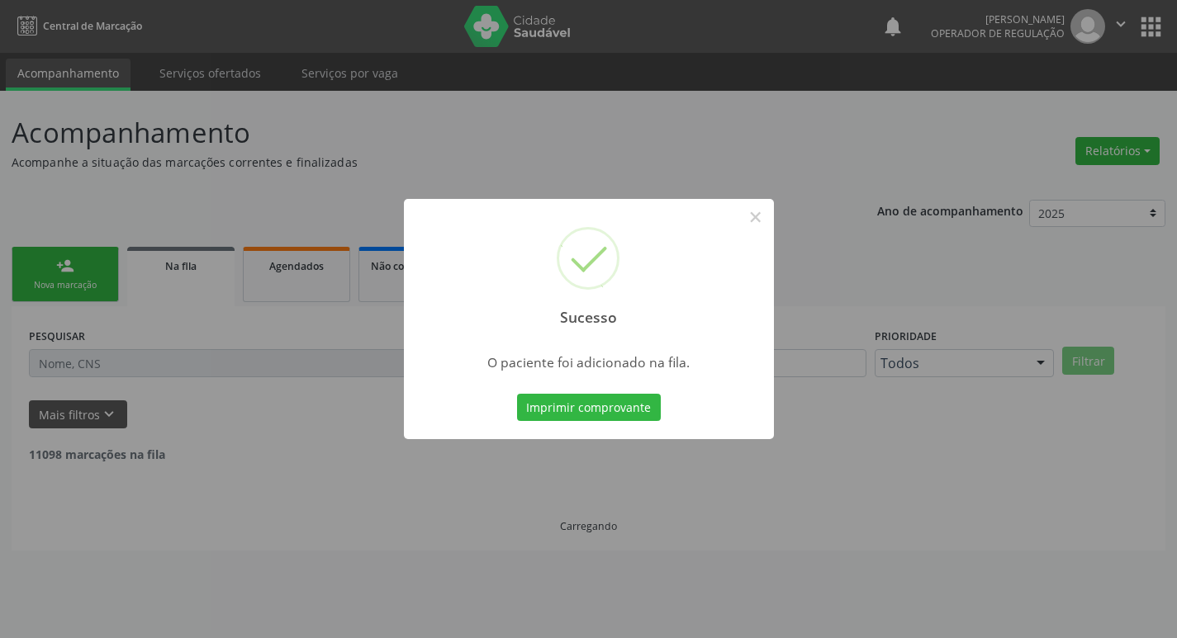
scroll to position [0, 0]
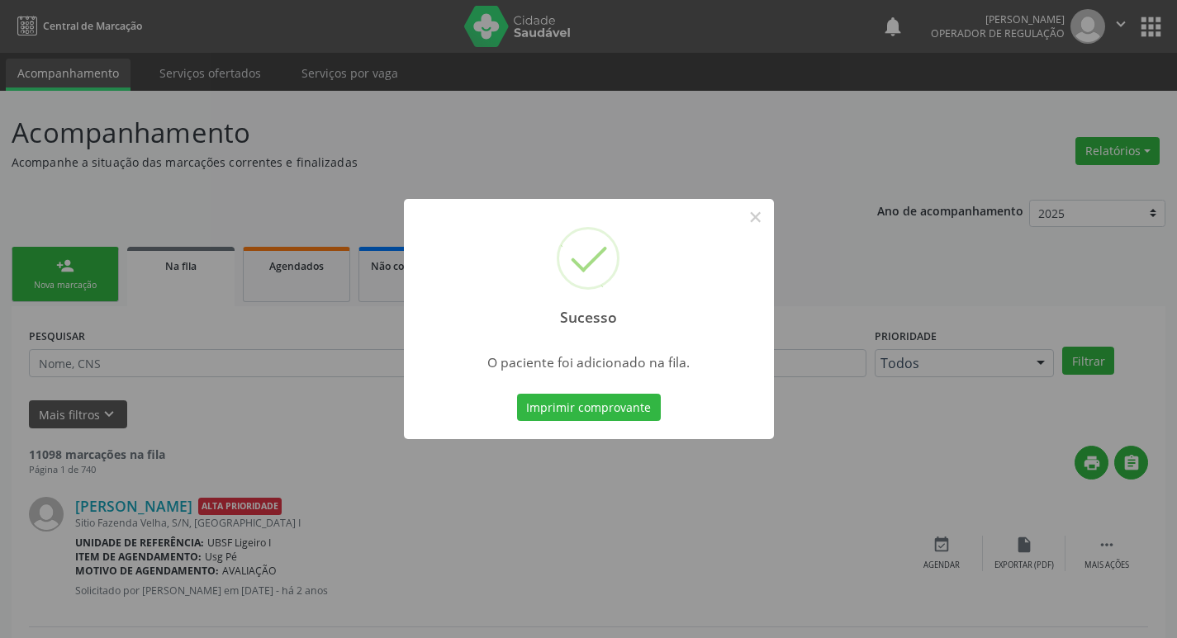
click at [517, 394] on button "Imprimir comprovante" at bounding box center [589, 408] width 144 height 28
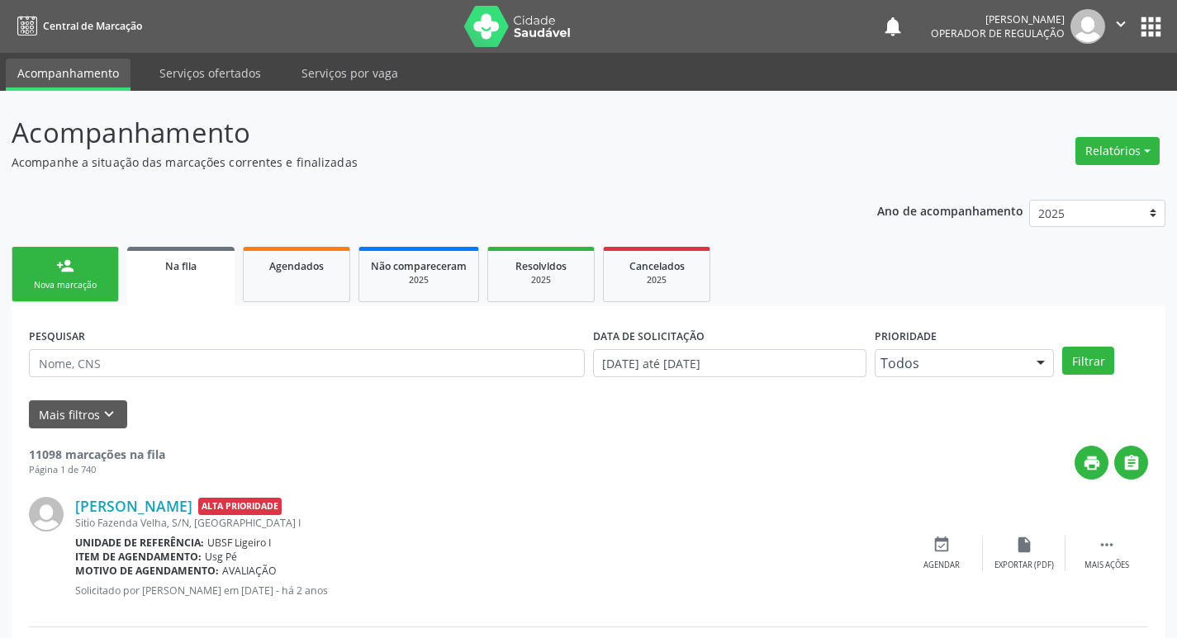
click at [1121, 19] on icon "" at bounding box center [1121, 24] width 18 height 18
click at [1097, 102] on link "Sair" at bounding box center [1079, 100] width 114 height 23
